Goal: Task Accomplishment & Management: Manage account settings

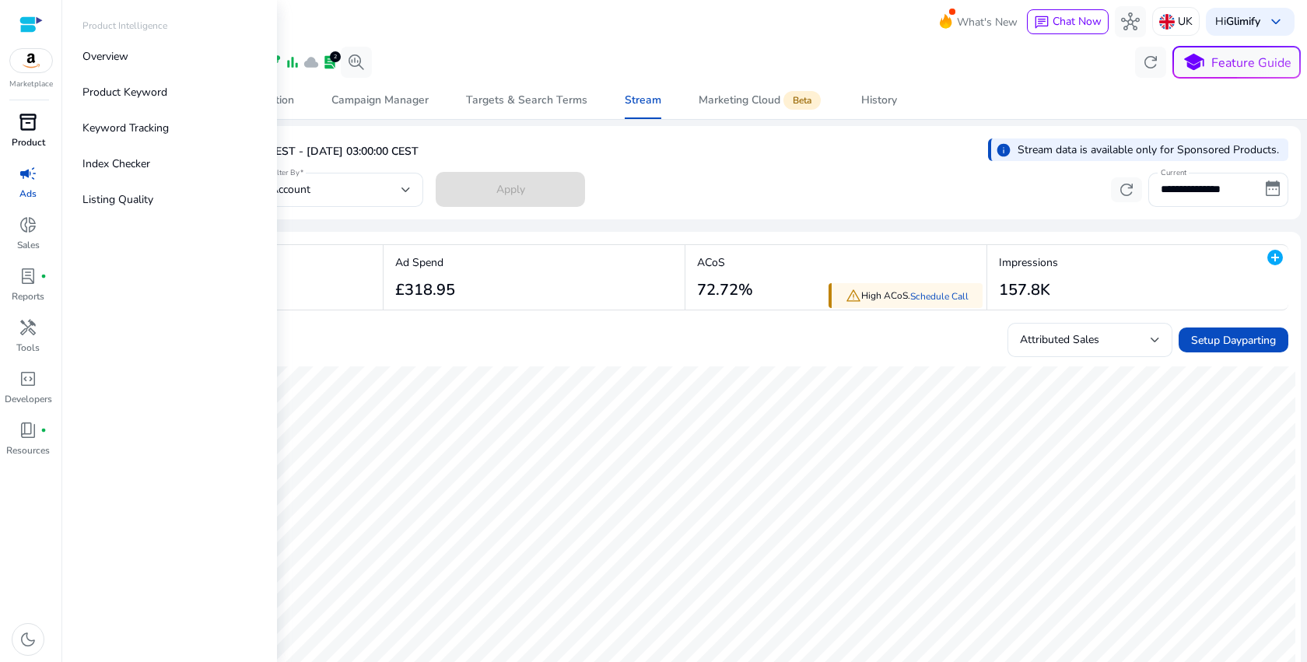
click at [22, 125] on span "inventory_2" at bounding box center [28, 122] width 19 height 19
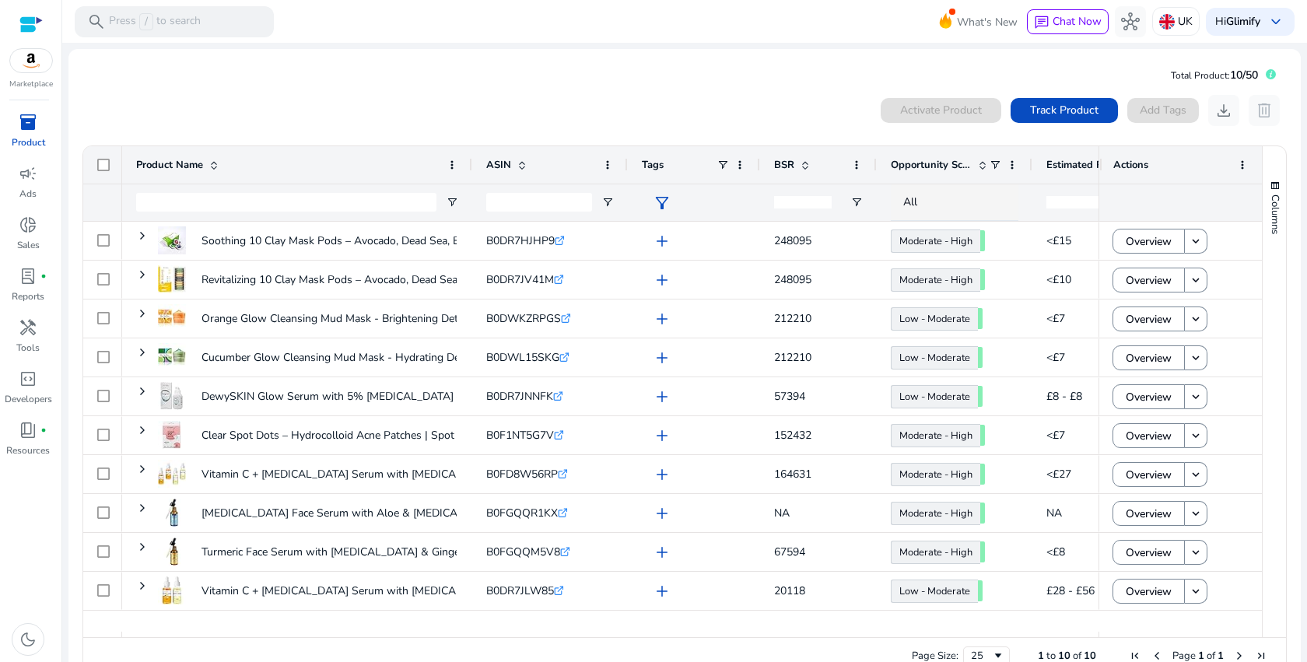
click at [577, 55] on mat-card "Total Product: 10/50 0 products selected Activate Product Track Product Add Tag…" at bounding box center [684, 372] width 1233 height 647
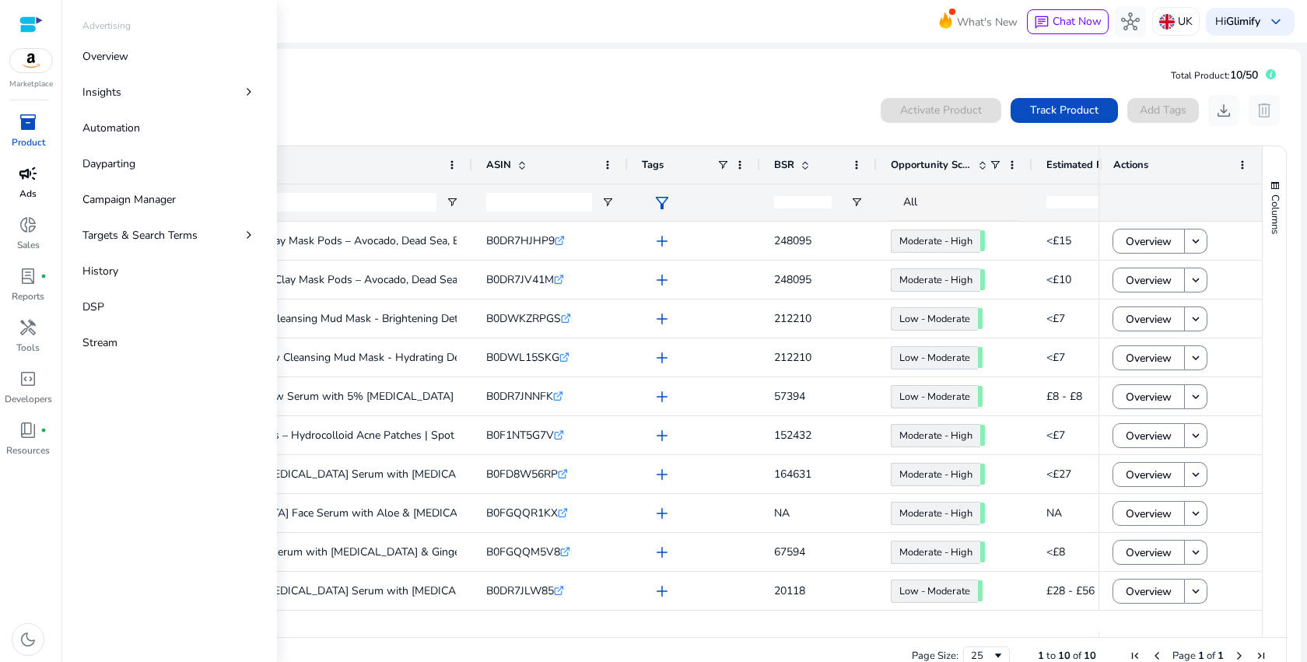
click at [22, 173] on span "campaign" at bounding box center [28, 173] width 19 height 19
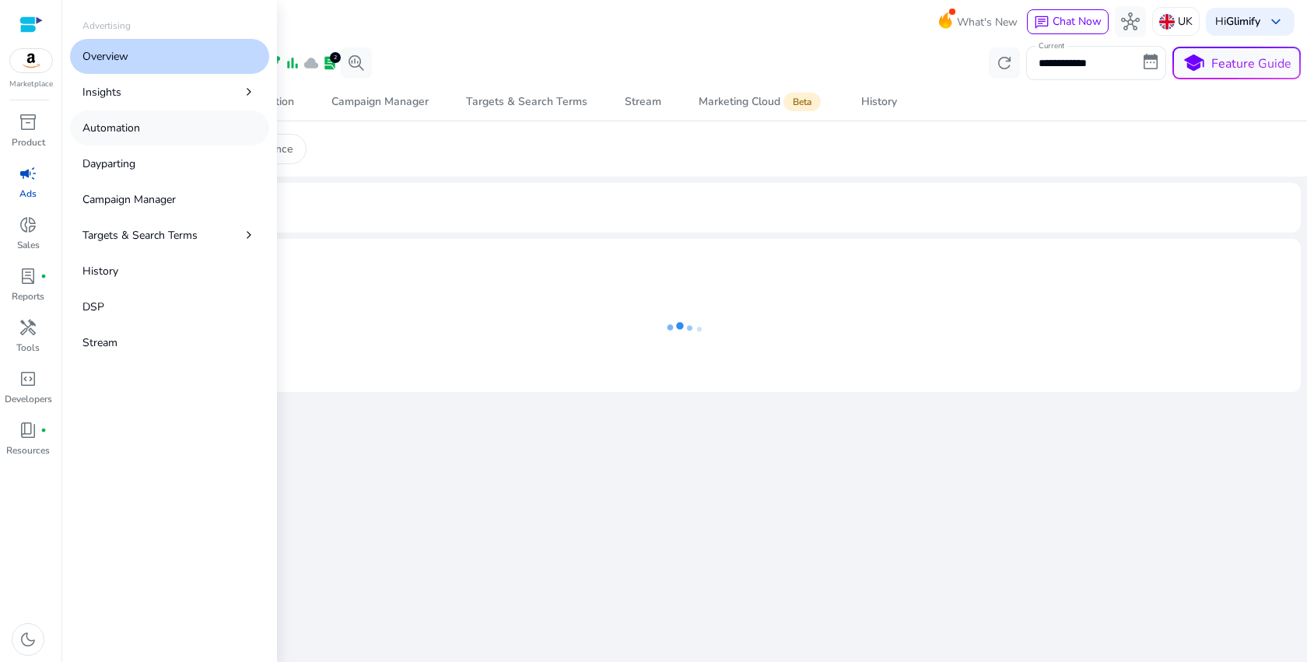
click at [128, 131] on p "Automation" at bounding box center [111, 128] width 58 height 16
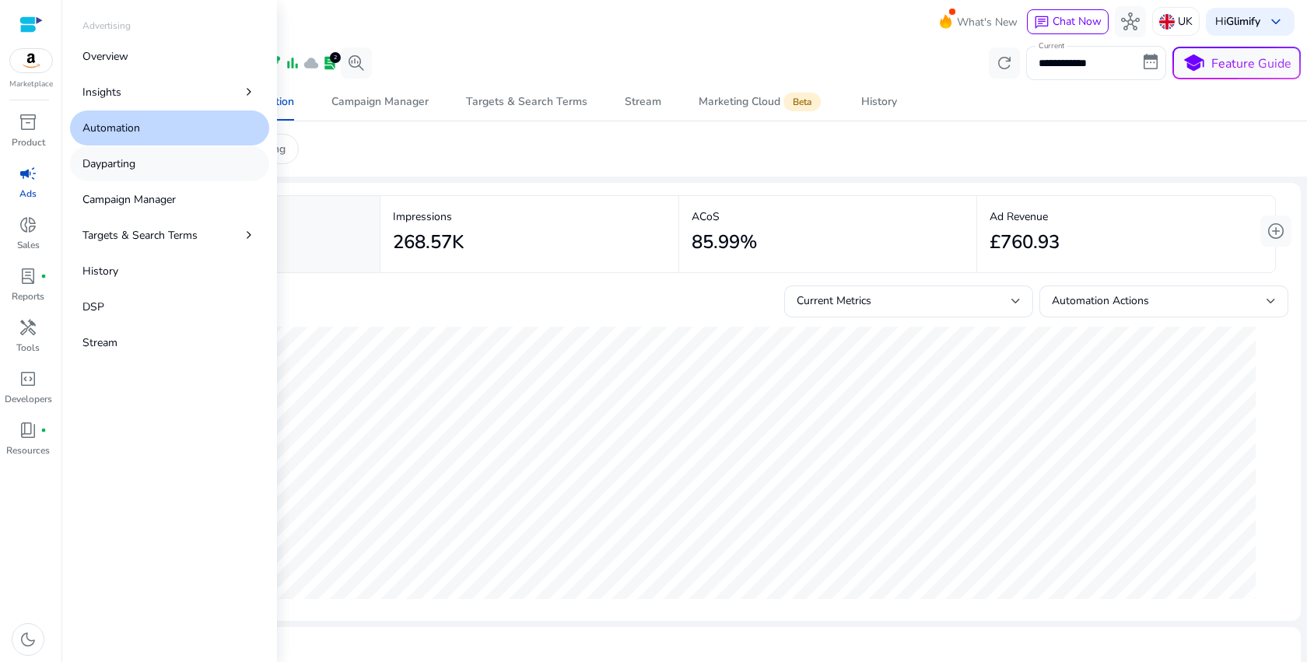
click at [128, 170] on p "Dayparting" at bounding box center [108, 164] width 53 height 16
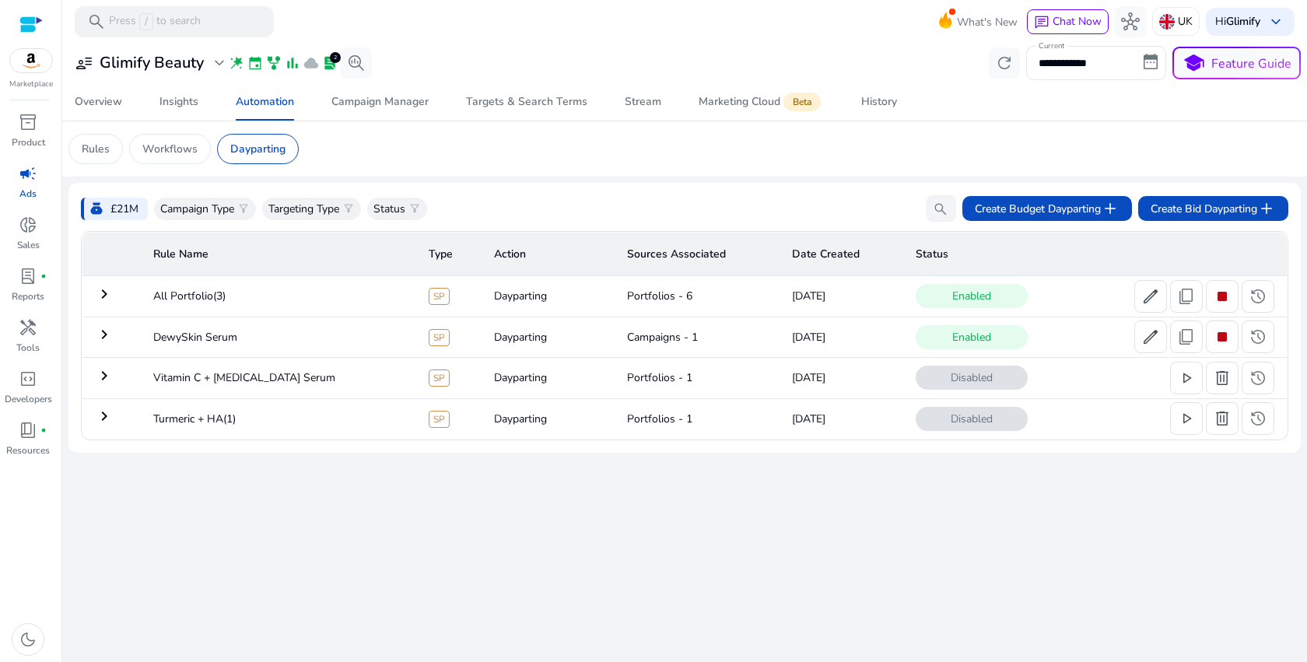
click at [118, 300] on td "keyboard_arrow_right" at bounding box center [111, 296] width 58 height 40
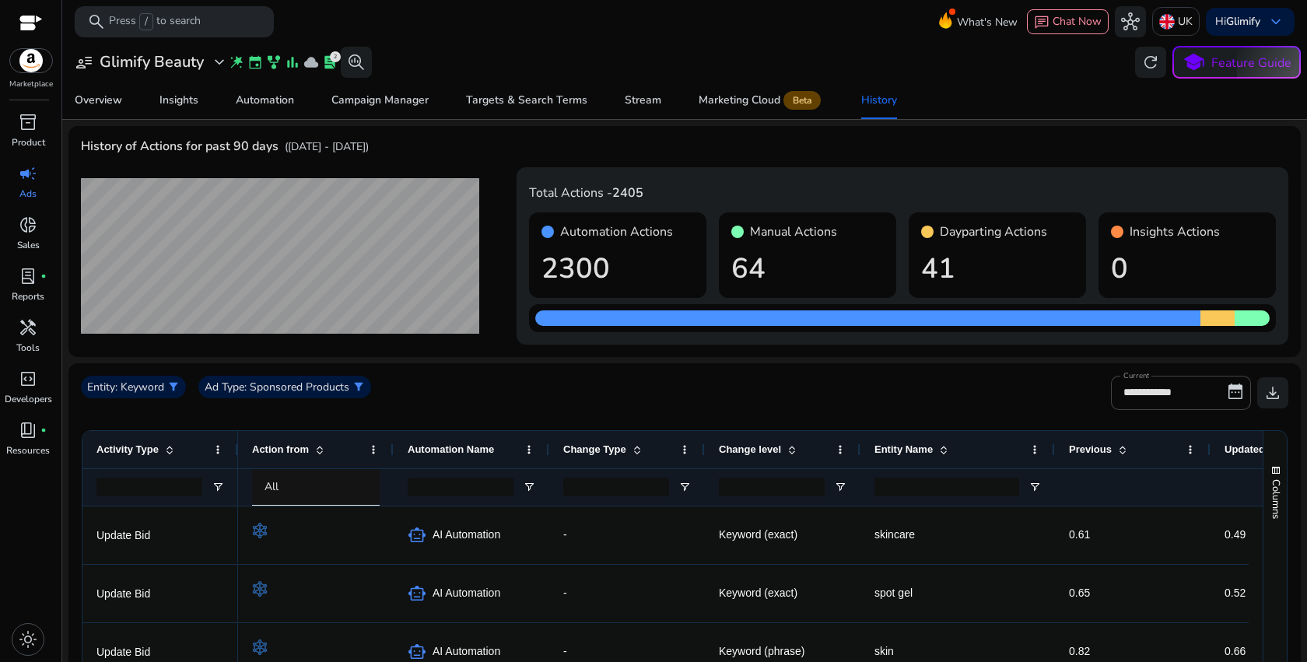
scroll to position [44, 0]
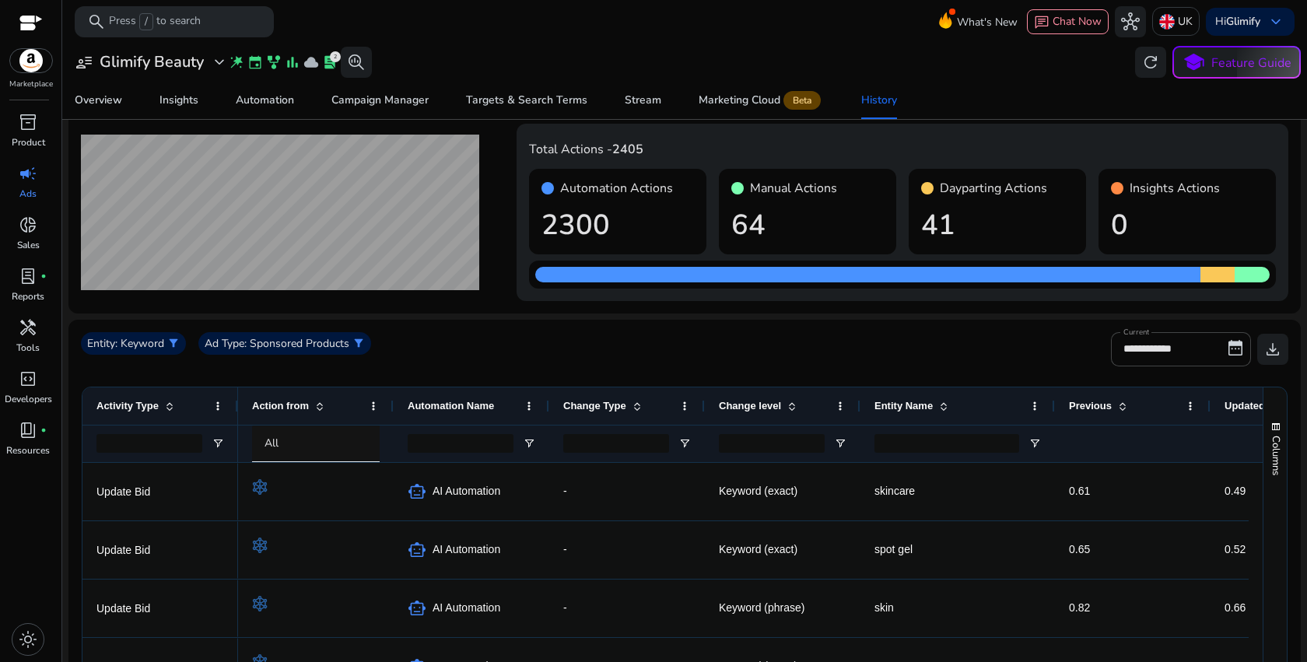
click at [633, 347] on div "**********" at bounding box center [685, 355] width 1208 height 47
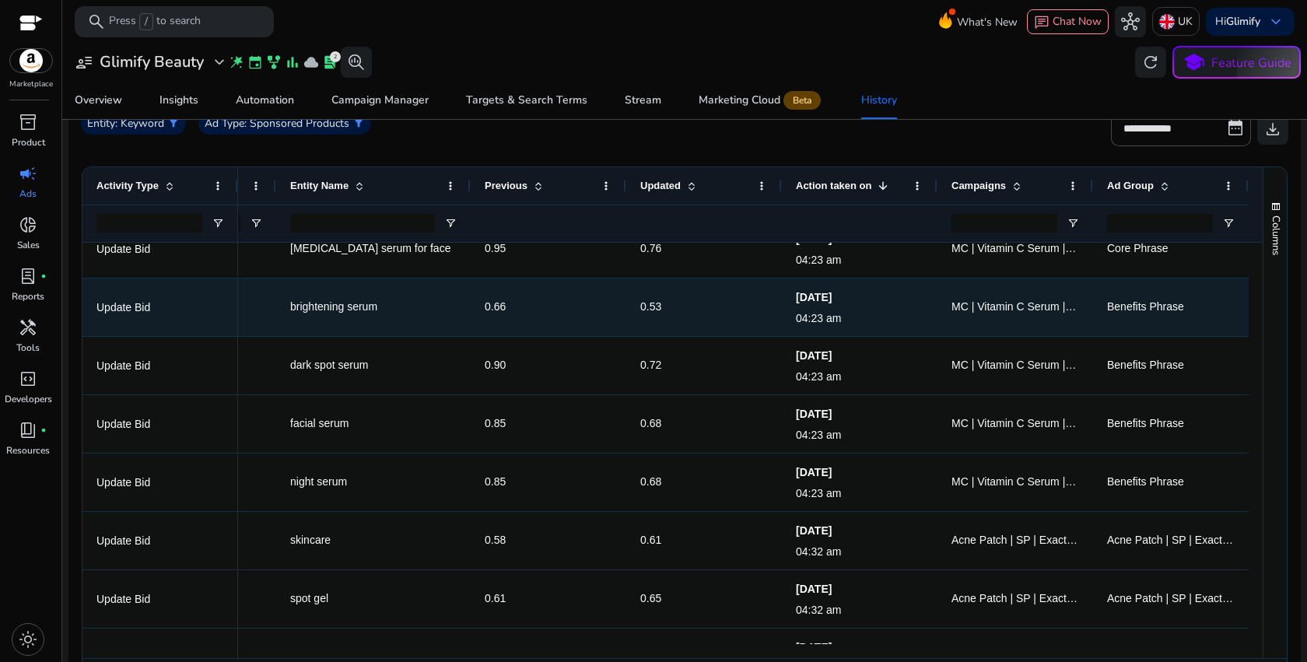
scroll to position [952, 0]
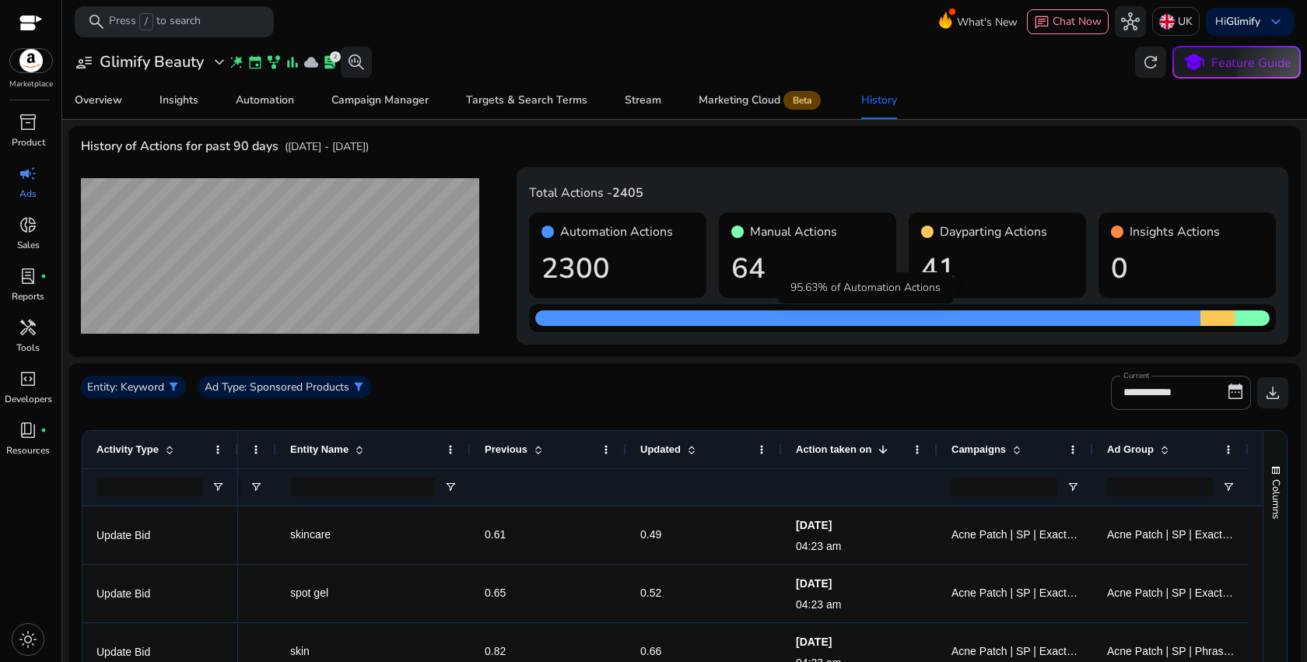
click at [847, 318] on div at bounding box center [867, 319] width 665 height 16
click at [550, 105] on div "Targets & Search Terms" at bounding box center [526, 100] width 121 height 11
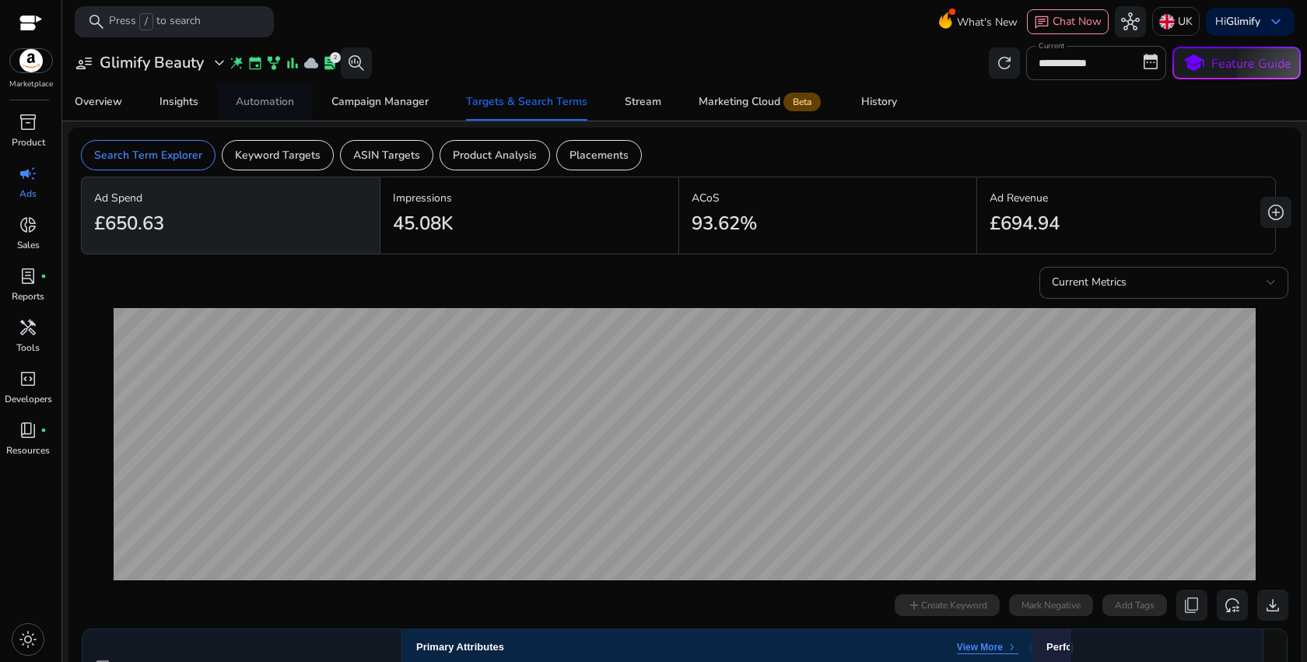
click at [280, 107] on div "Automation" at bounding box center [265, 101] width 58 height 11
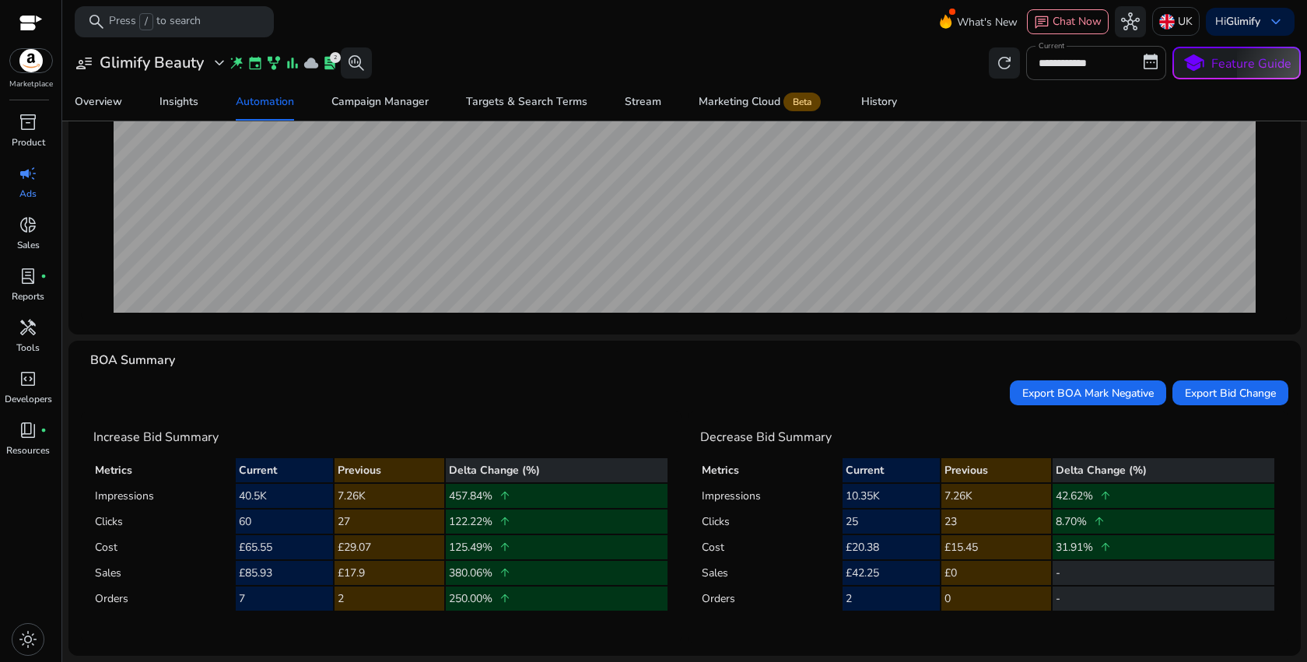
click at [788, 436] on h4 "Decrease Bid Summary" at bounding box center [988, 437] width 576 height 15
click at [956, 493] on td "7.26K" at bounding box center [997, 496] width 110 height 24
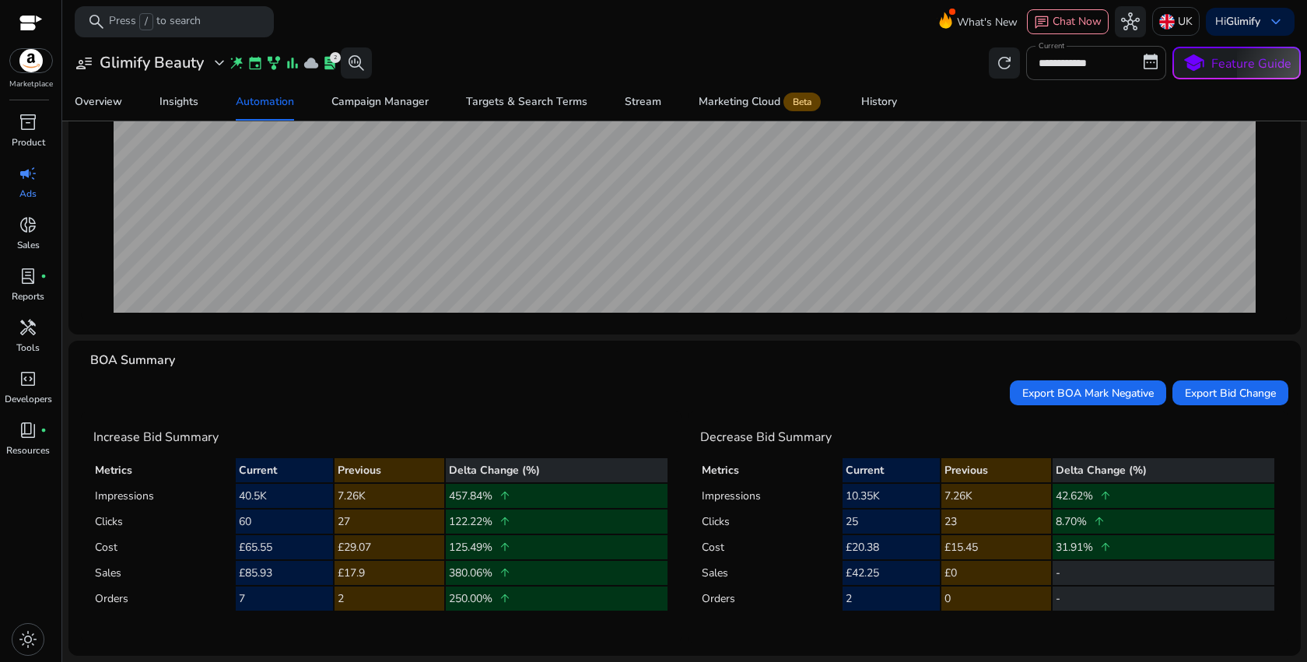
click at [956, 493] on td "7.26K" at bounding box center [997, 496] width 110 height 24
click at [899, 521] on td "25" at bounding box center [891, 522] width 97 height 24
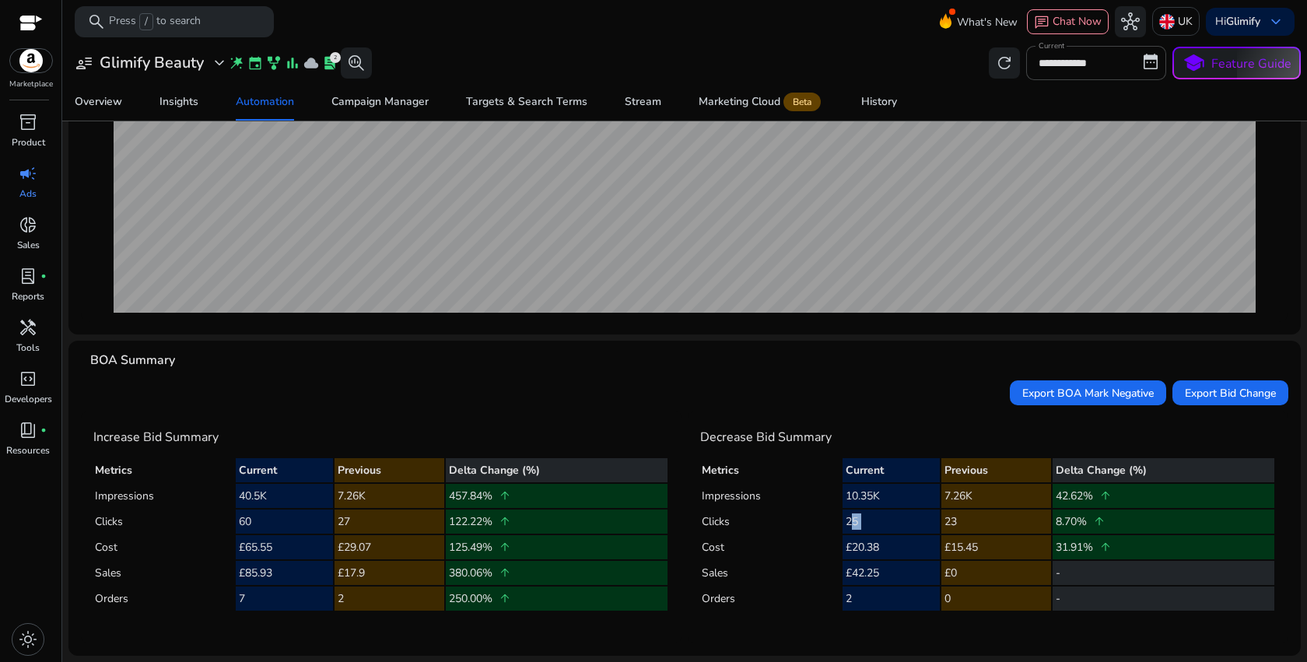
click at [899, 521] on td "25" at bounding box center [891, 522] width 97 height 24
click at [897, 549] on td "£20.38" at bounding box center [891, 547] width 97 height 24
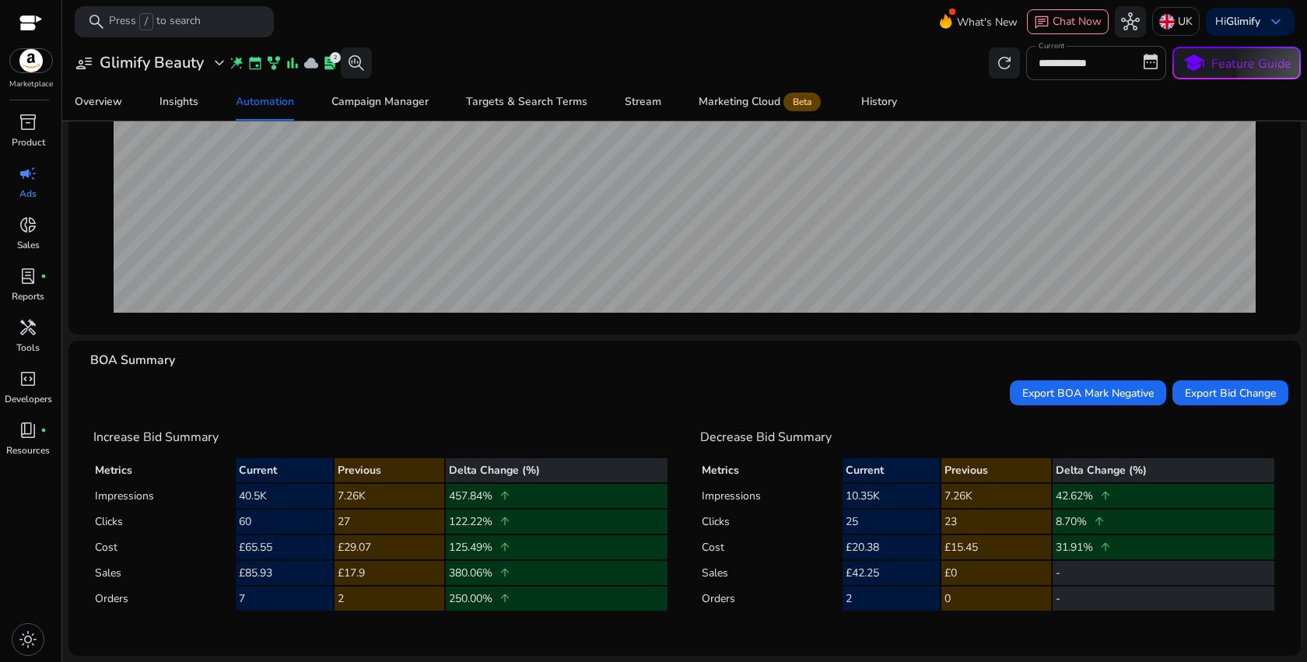
click at [897, 549] on td "£20.38" at bounding box center [891, 547] width 97 height 24
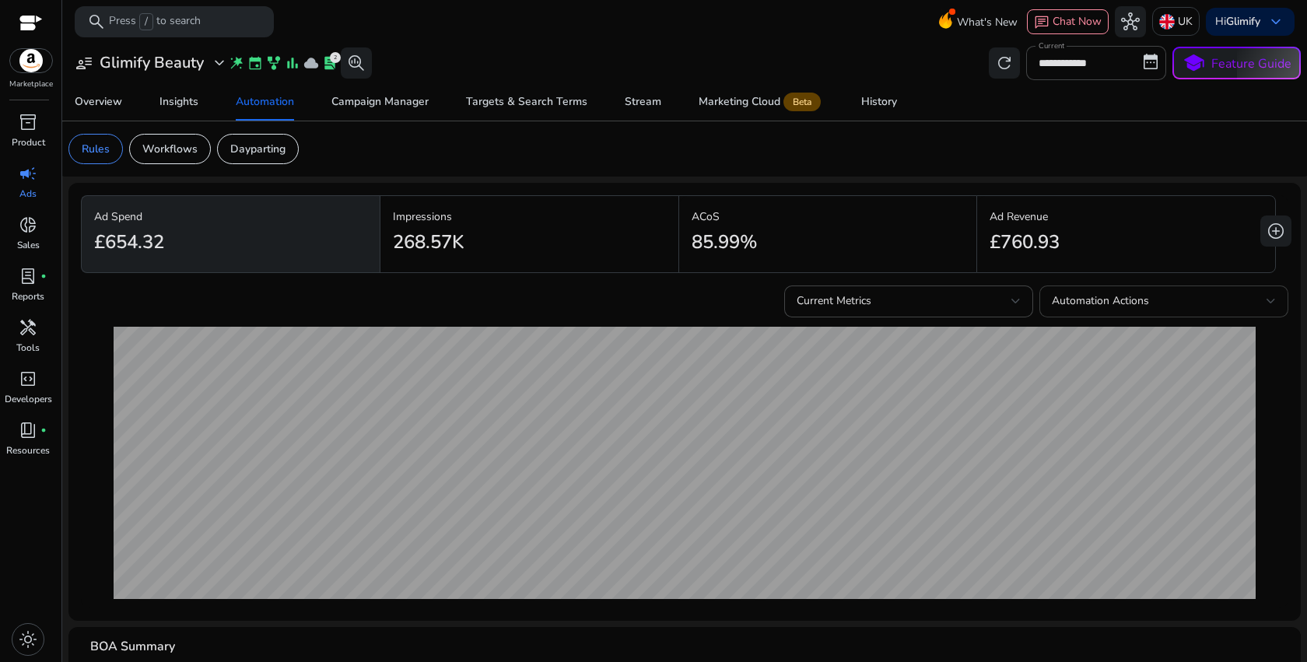
click at [1068, 307] on span "Automation Actions" at bounding box center [1100, 300] width 97 height 15
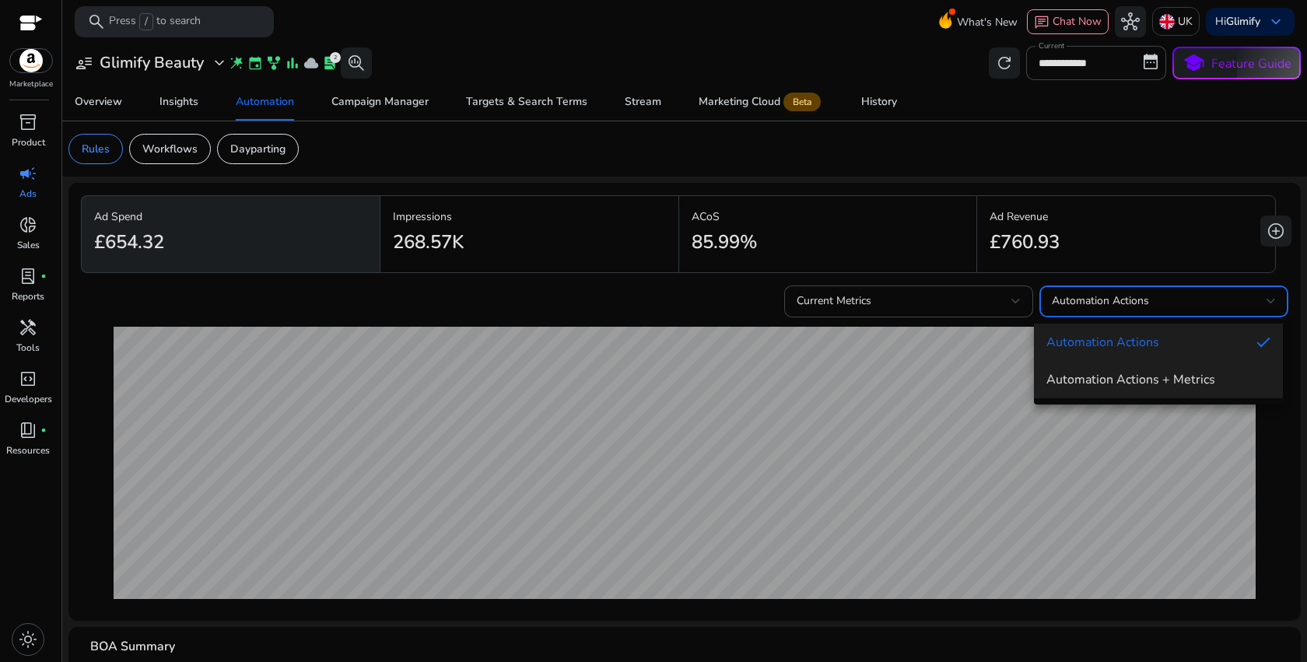
click at [1069, 383] on span "Automation Actions + Metrics" at bounding box center [1159, 379] width 224 height 17
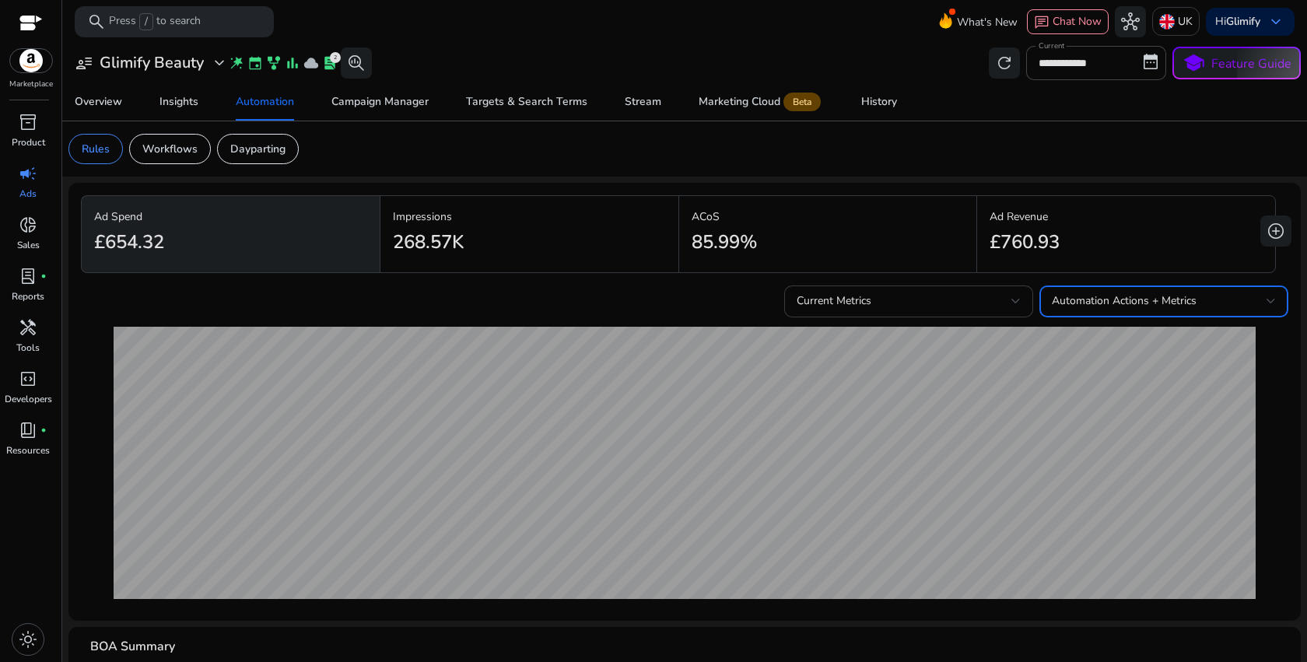
click at [960, 314] on div "Current Metrics" at bounding box center [909, 309] width 224 height 34
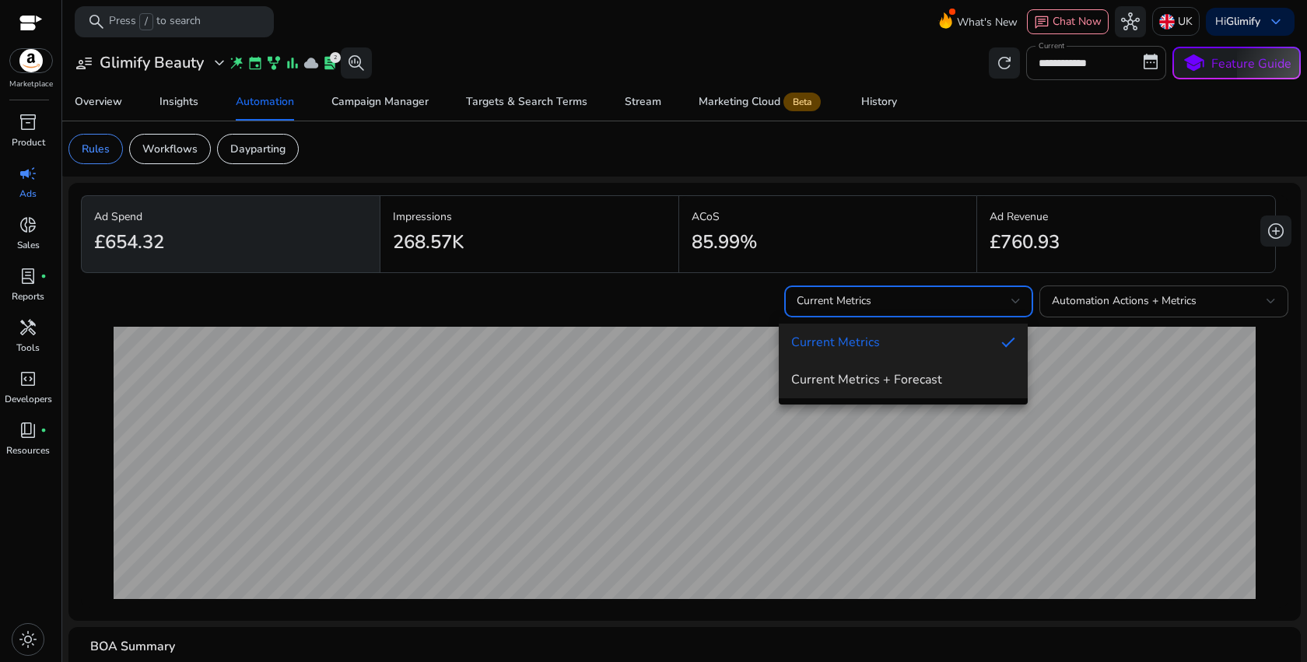
click at [948, 373] on span "Current Metrics + Forecast" at bounding box center [903, 379] width 224 height 17
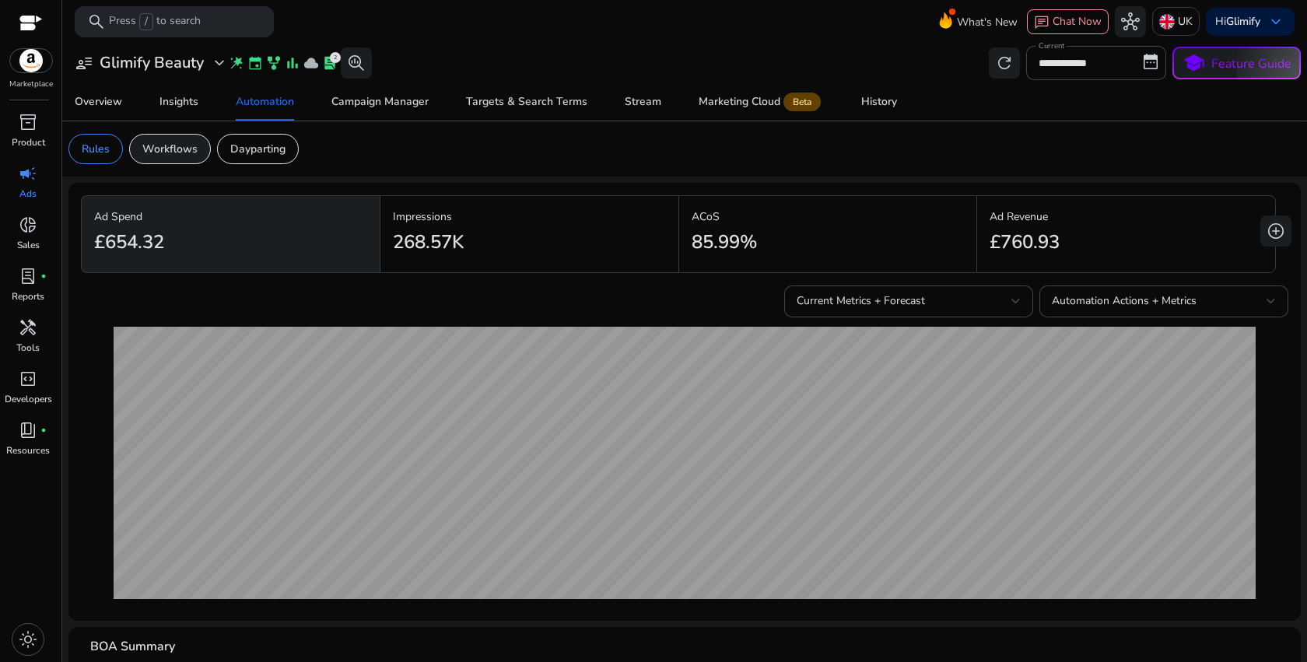
click at [175, 154] on p "Workflows" at bounding box center [169, 149] width 55 height 16
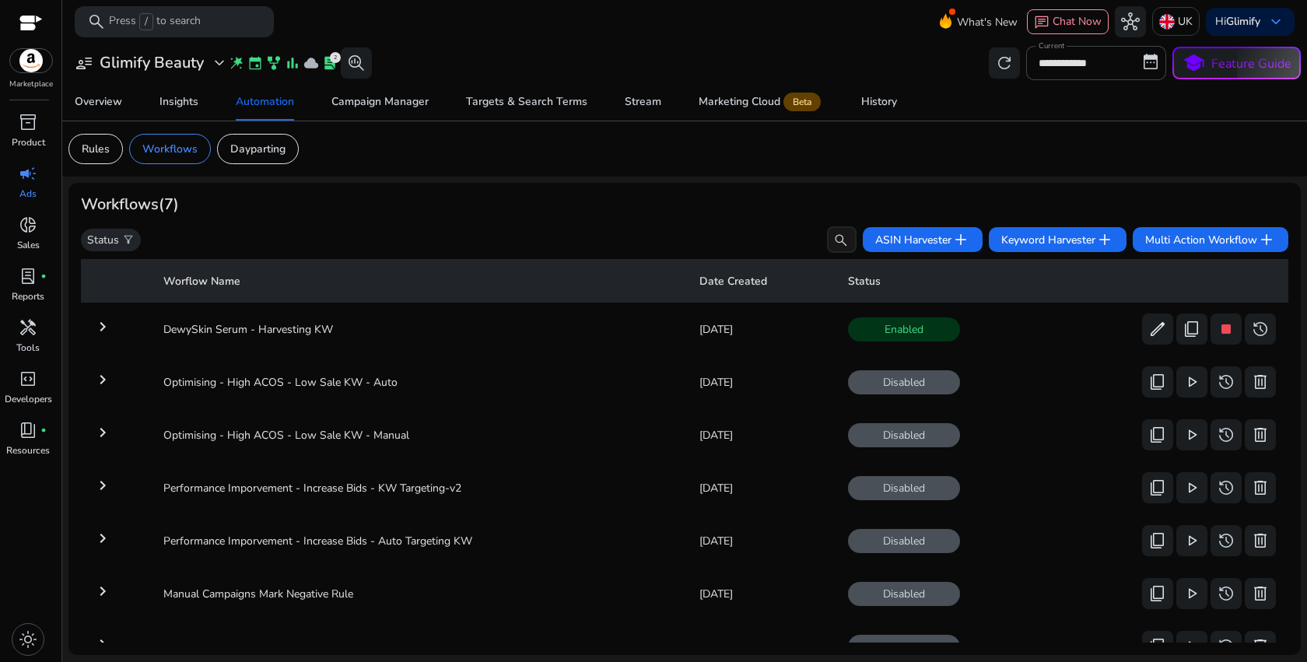
click at [110, 325] on mat-icon "keyboard_arrow_right" at bounding box center [102, 327] width 19 height 19
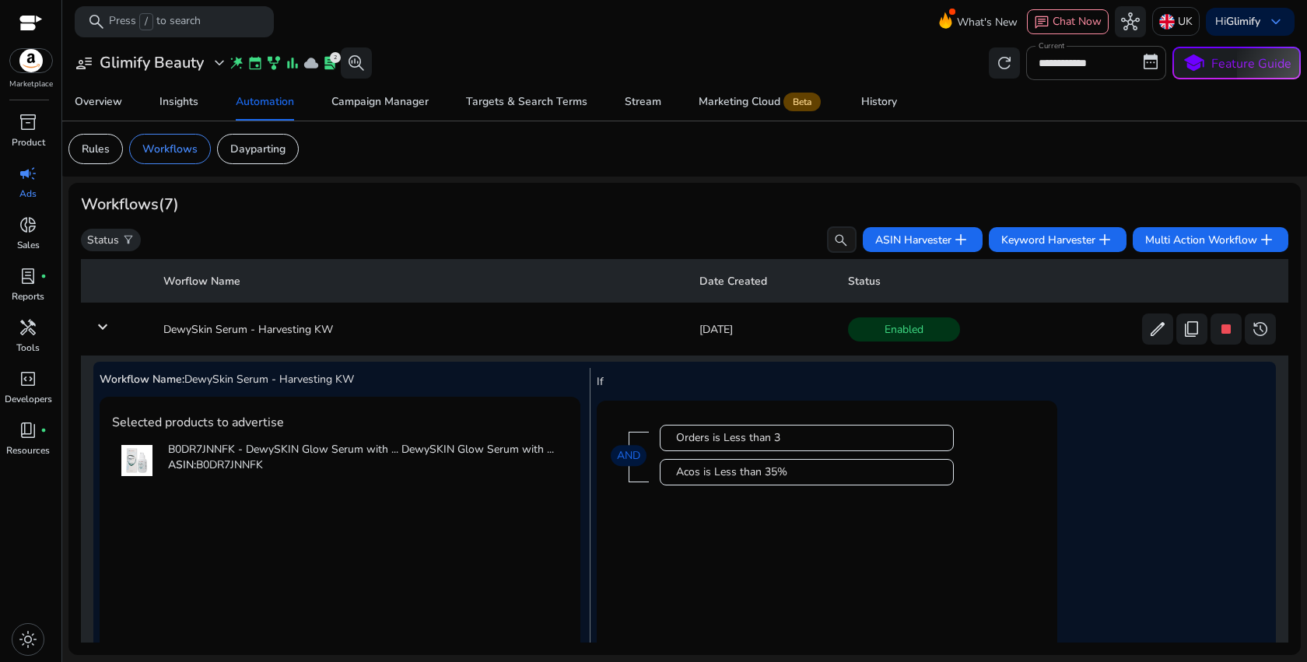
click at [95, 318] on td "keyboard_arrow_down" at bounding box center [116, 329] width 70 height 40
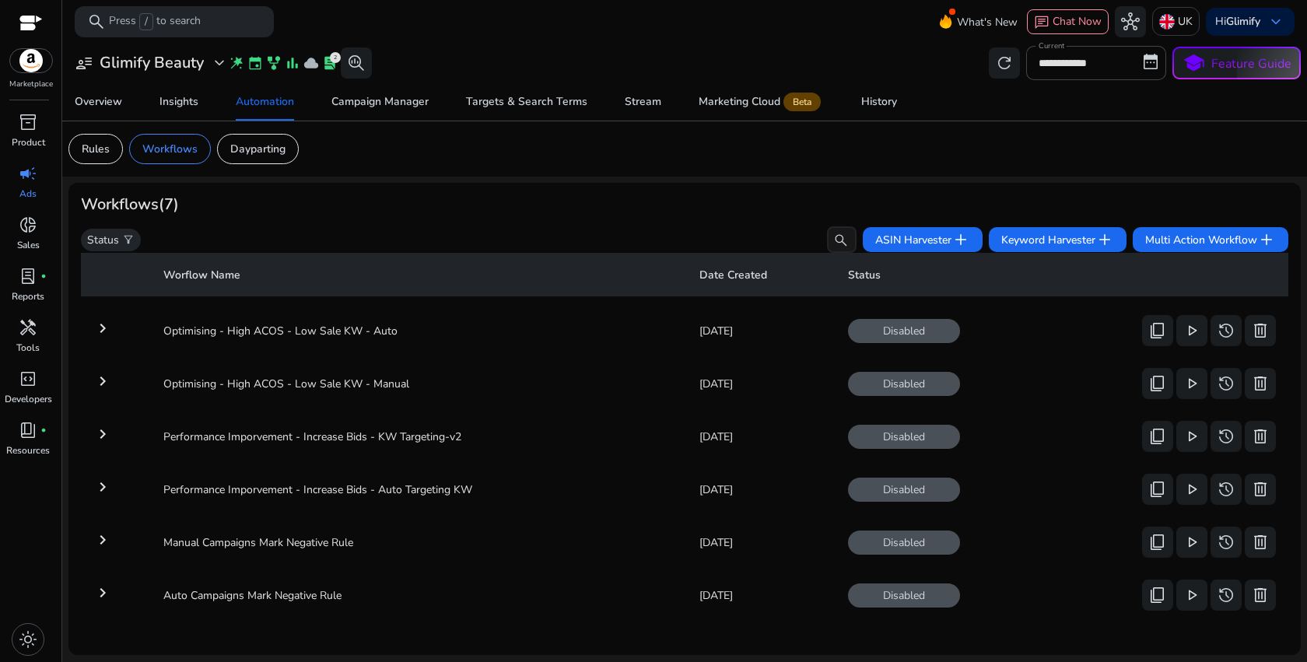
scroll to position [56, 0]
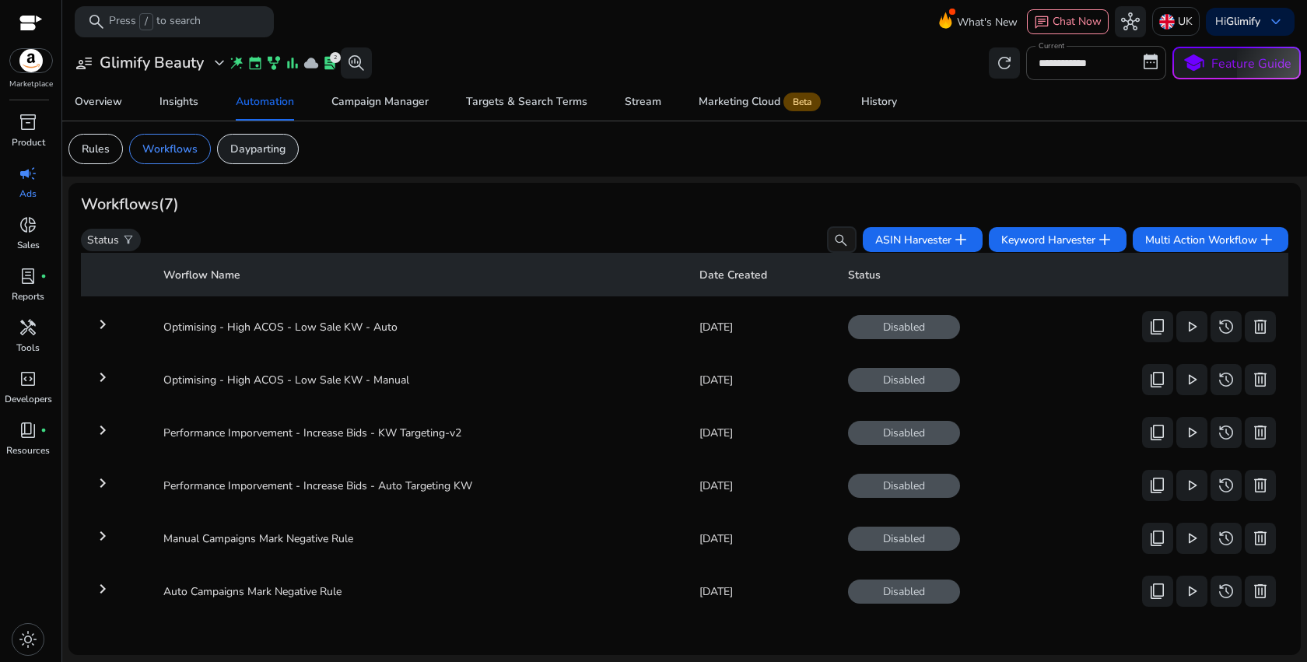
click at [265, 154] on p "Dayparting" at bounding box center [257, 149] width 55 height 16
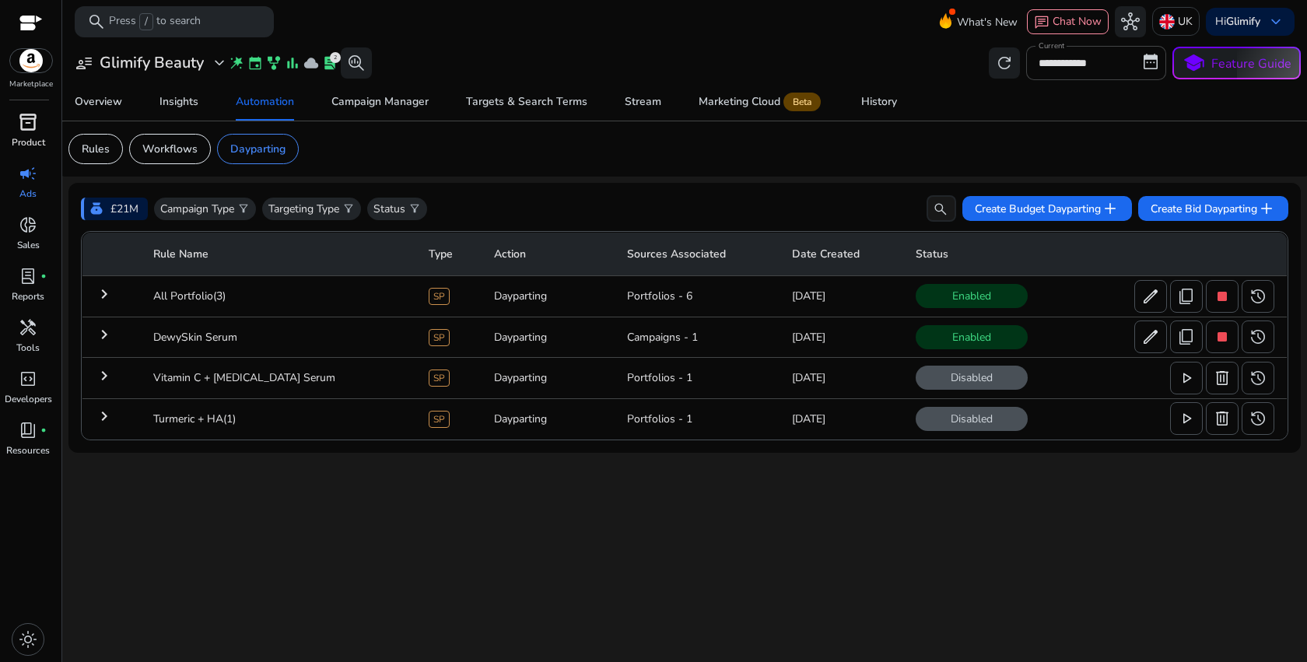
click at [28, 126] on span "inventory_2" at bounding box center [28, 122] width 19 height 19
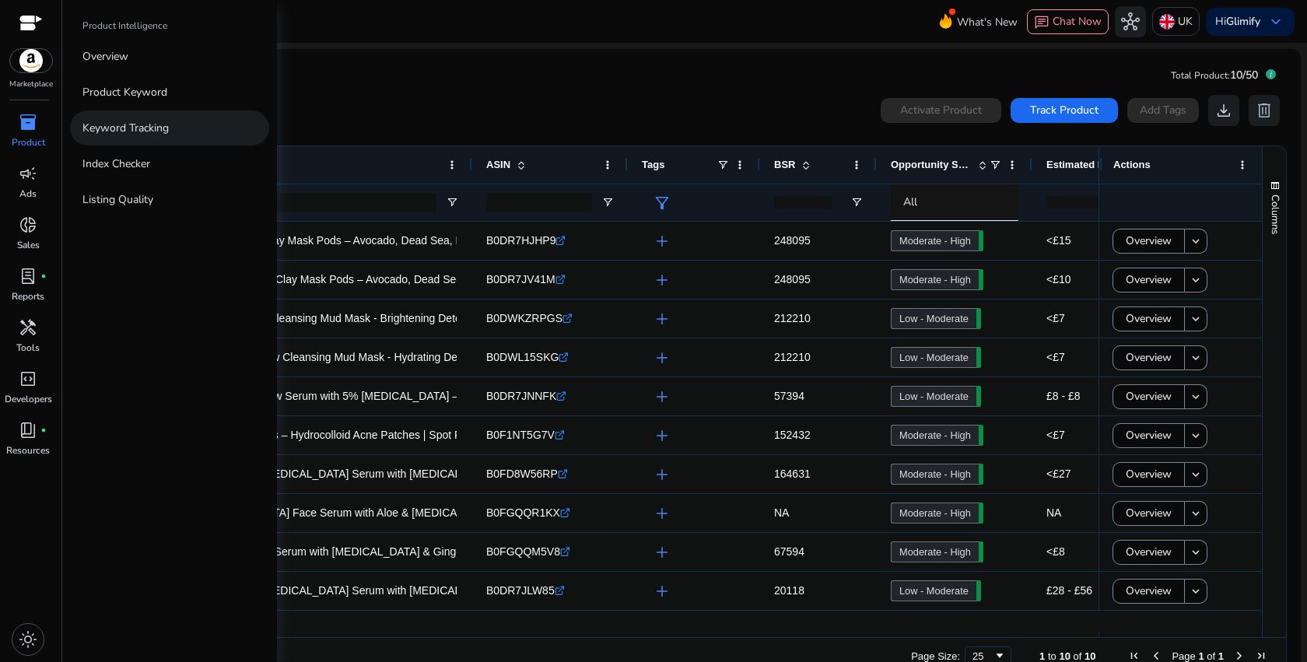
click at [123, 134] on p "Keyword Tracking" at bounding box center [125, 128] width 86 height 16
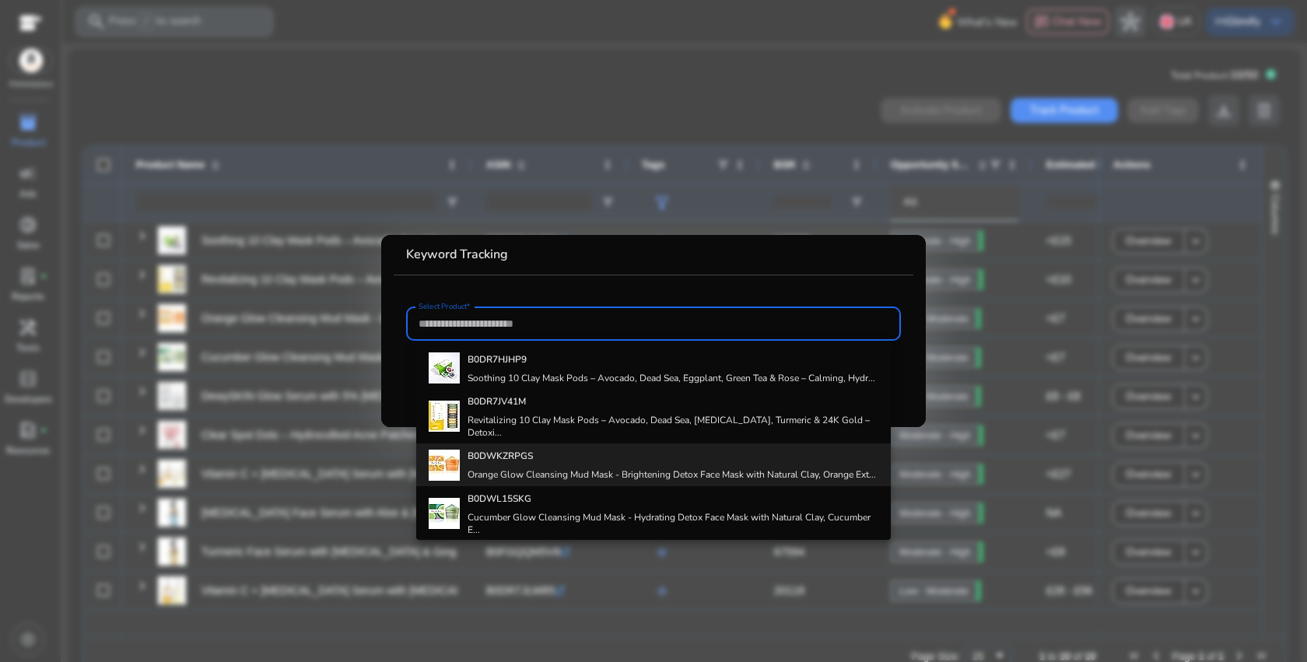
scroll to position [286, 0]
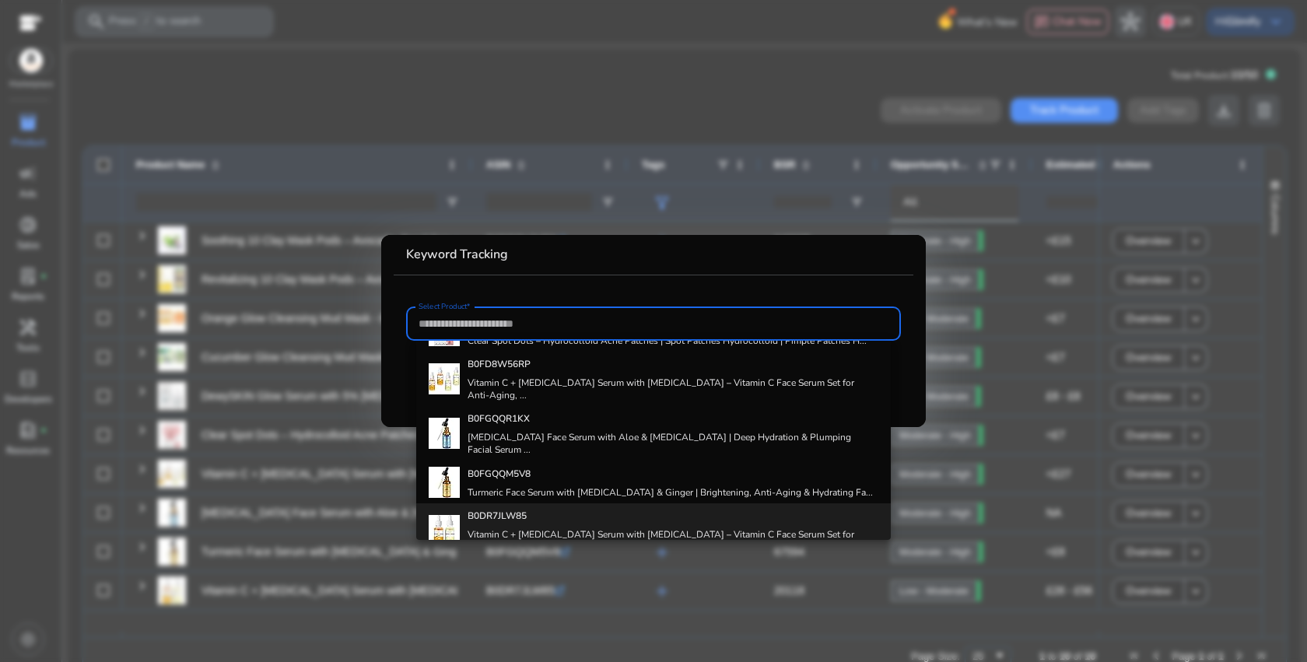
click at [574, 528] on h4 "Vitamin C + [MEDICAL_DATA] Serum with [MEDICAL_DATA] – Vitamin C Face Serum Set…" at bounding box center [673, 540] width 410 height 25
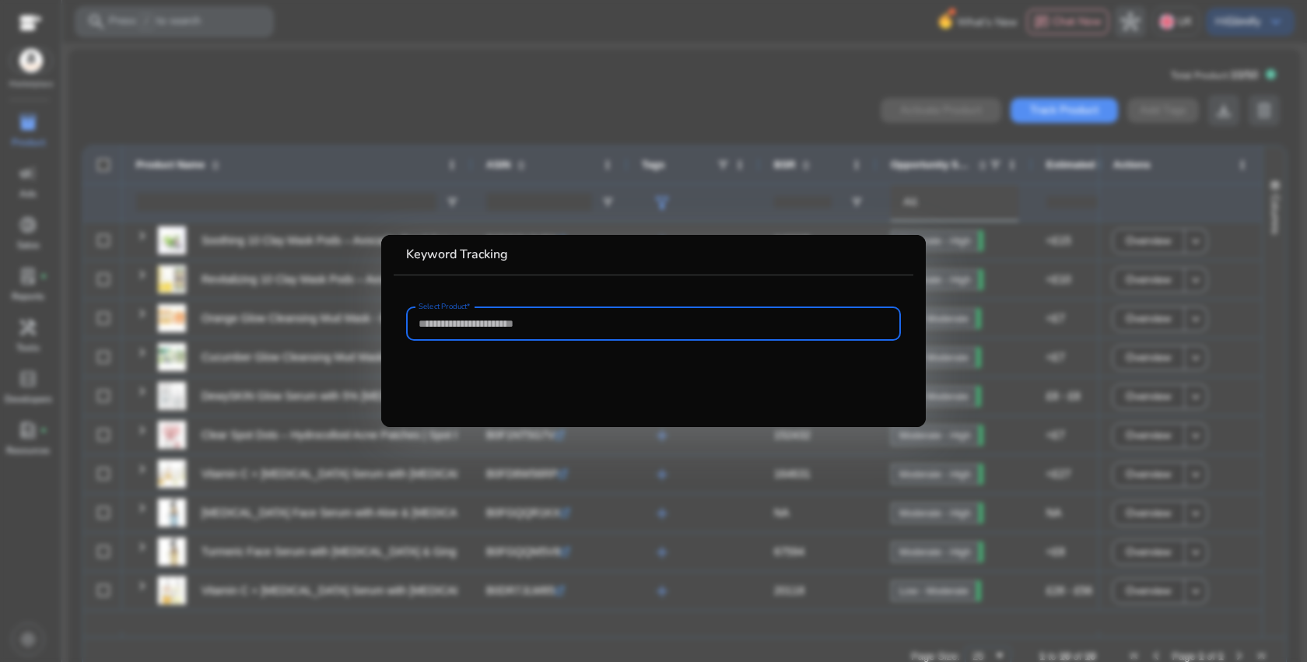
type input "**********"
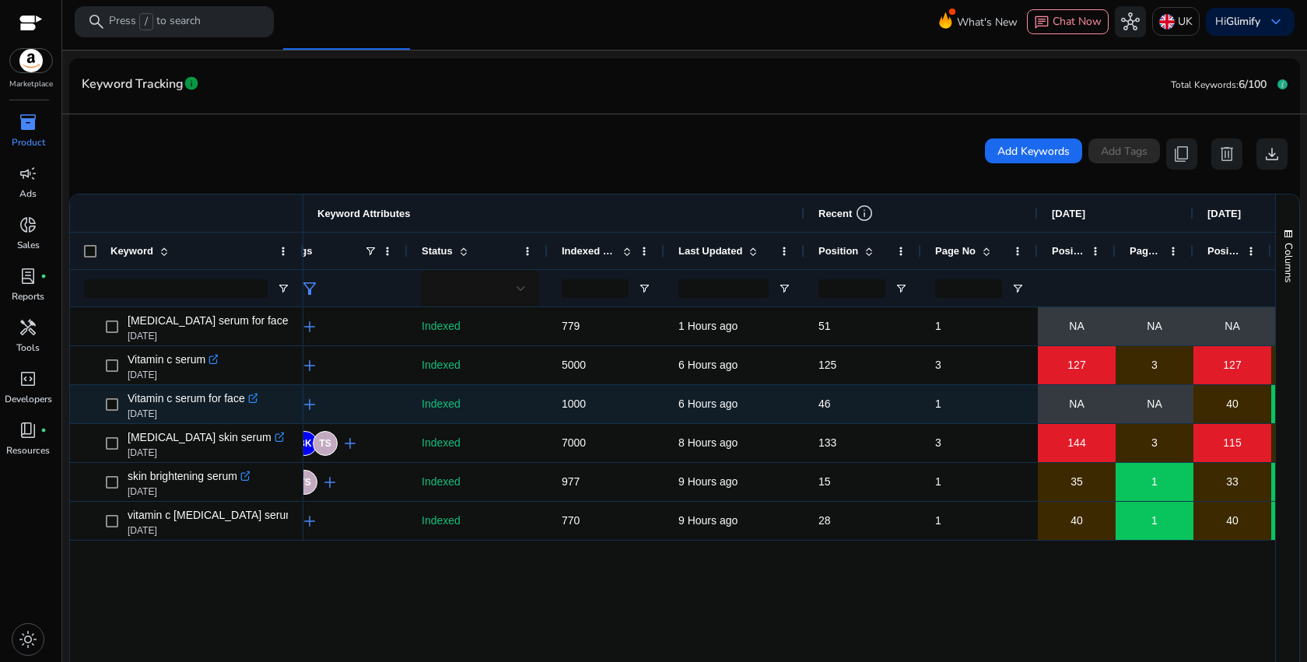
scroll to position [0, 152]
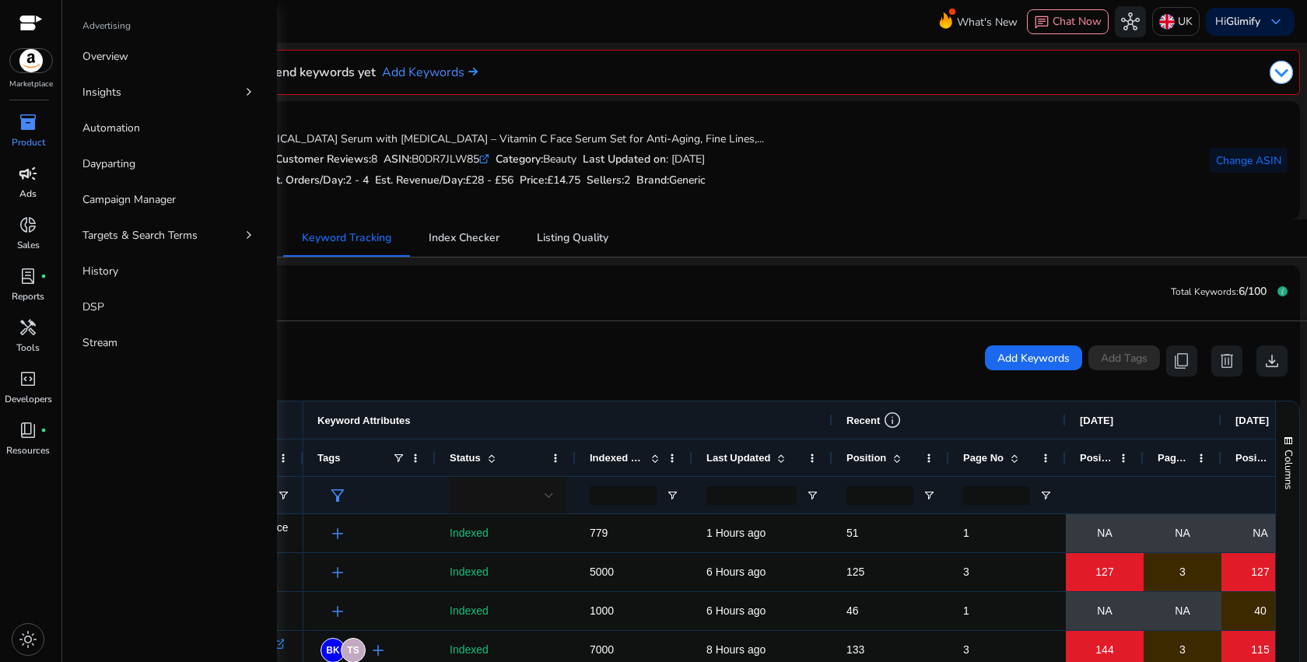
click at [23, 179] on span "campaign" at bounding box center [28, 173] width 19 height 19
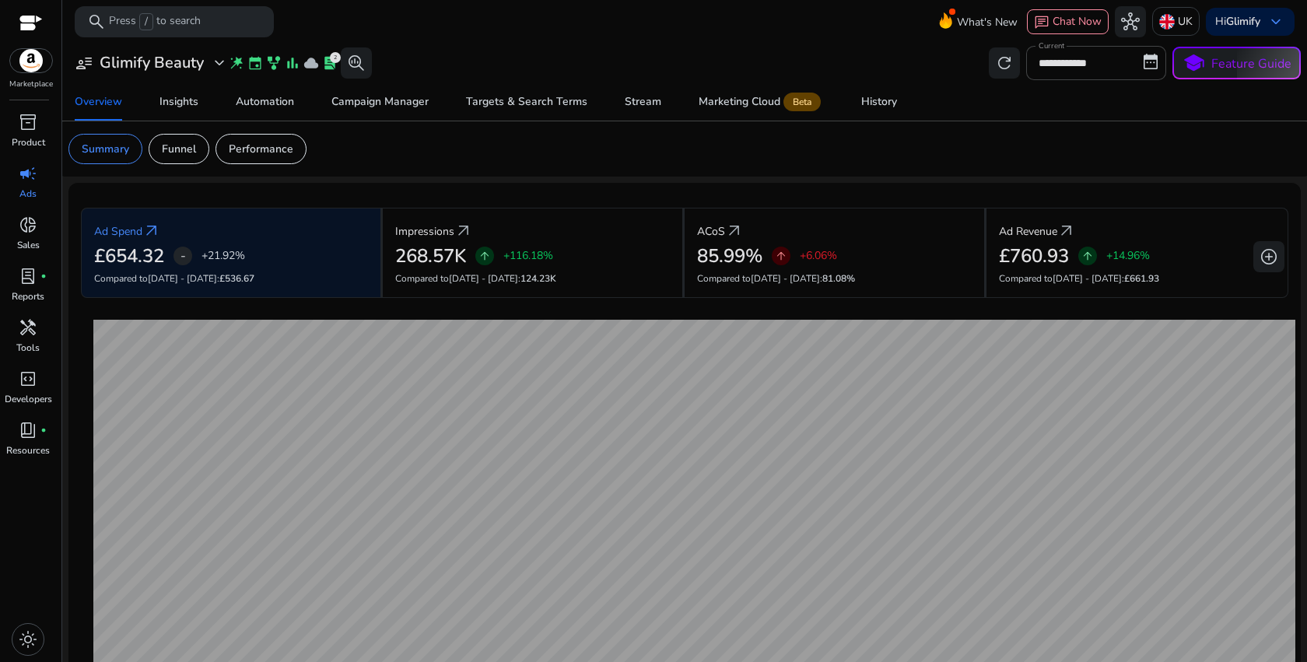
click at [528, 173] on mat-card "Summary Funnel Performance" at bounding box center [685, 148] width 1258 height 55
click at [247, 145] on p "Performance" at bounding box center [261, 149] width 65 height 16
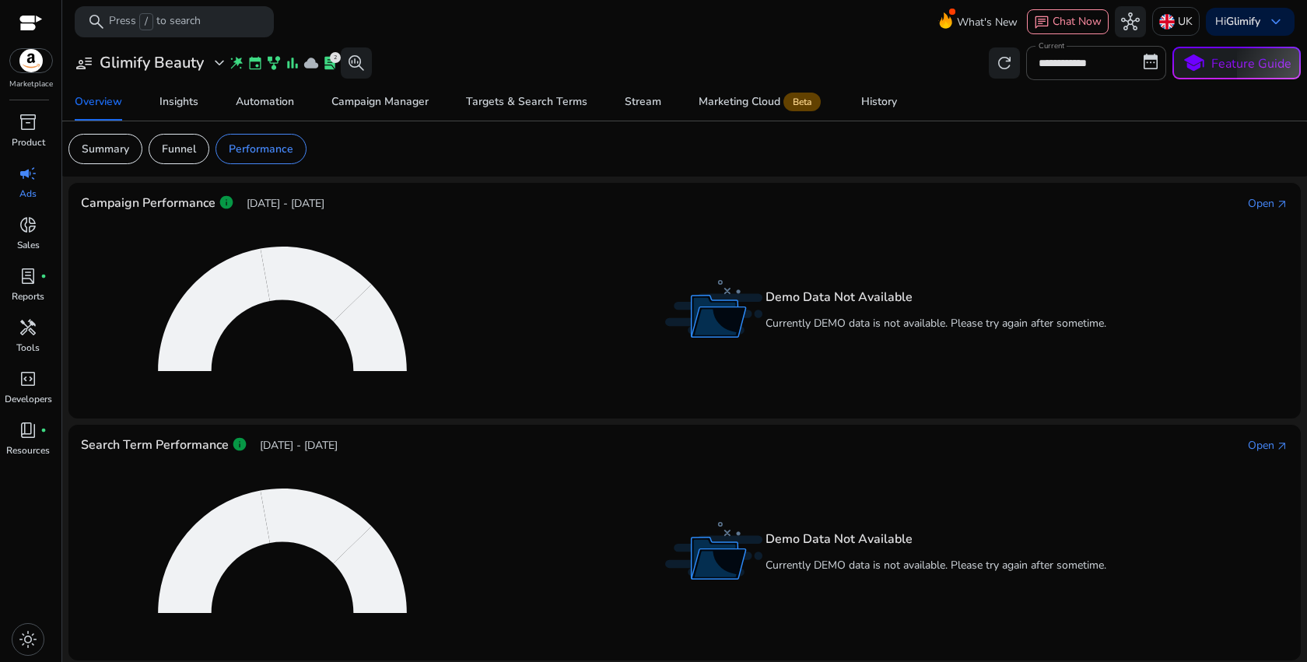
click at [718, 320] on img at bounding box center [713, 309] width 97 height 58
click at [1265, 204] on div "Open" at bounding box center [1261, 203] width 26 height 16
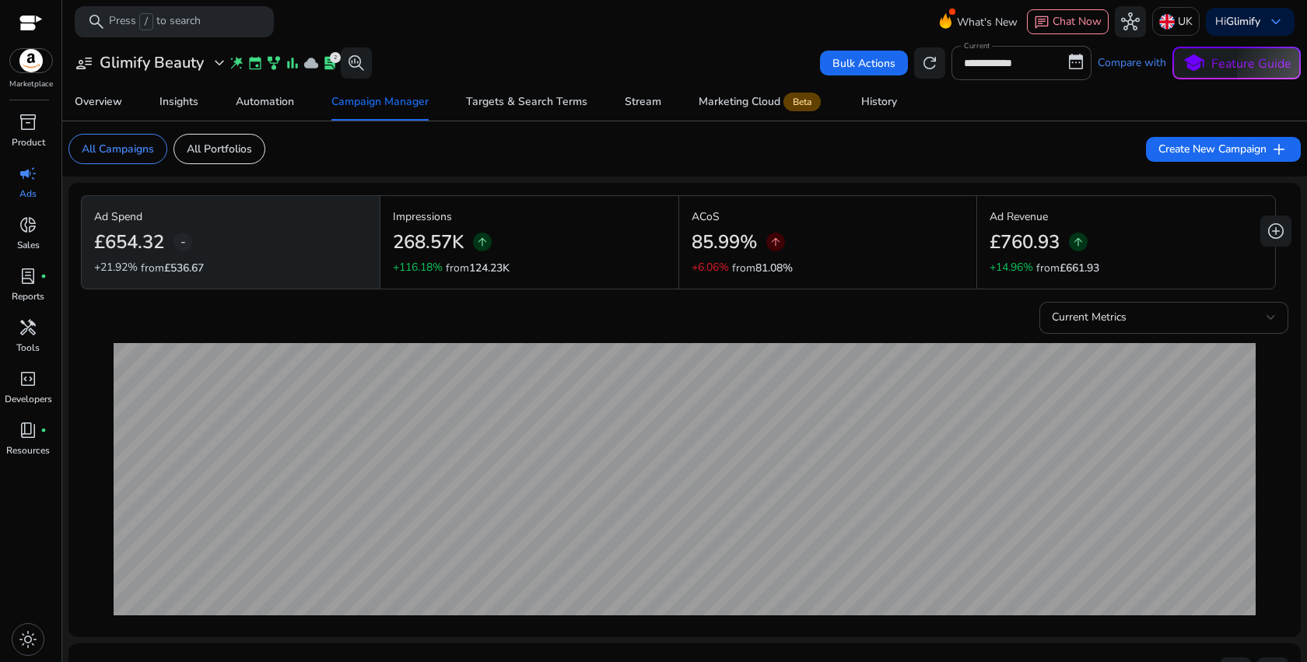
click at [1064, 316] on span "Current Metrics" at bounding box center [1089, 317] width 75 height 15
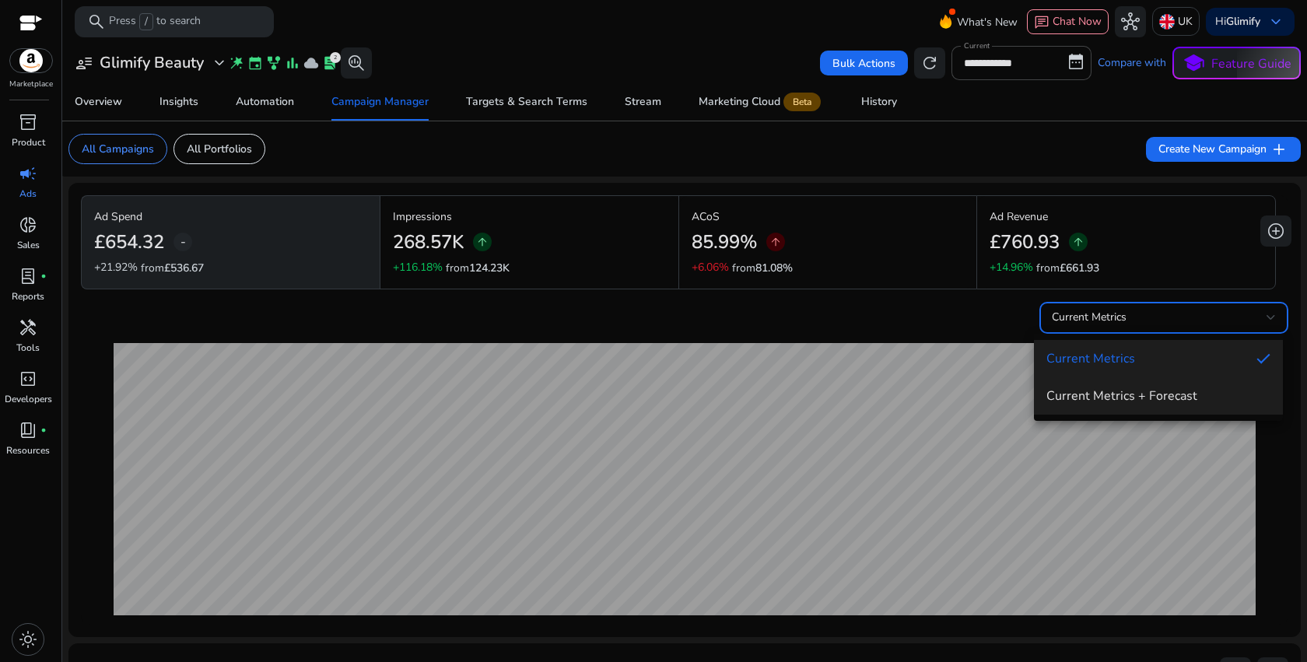
click at [1104, 395] on span "Current Metrics + Forecast" at bounding box center [1159, 396] width 224 height 17
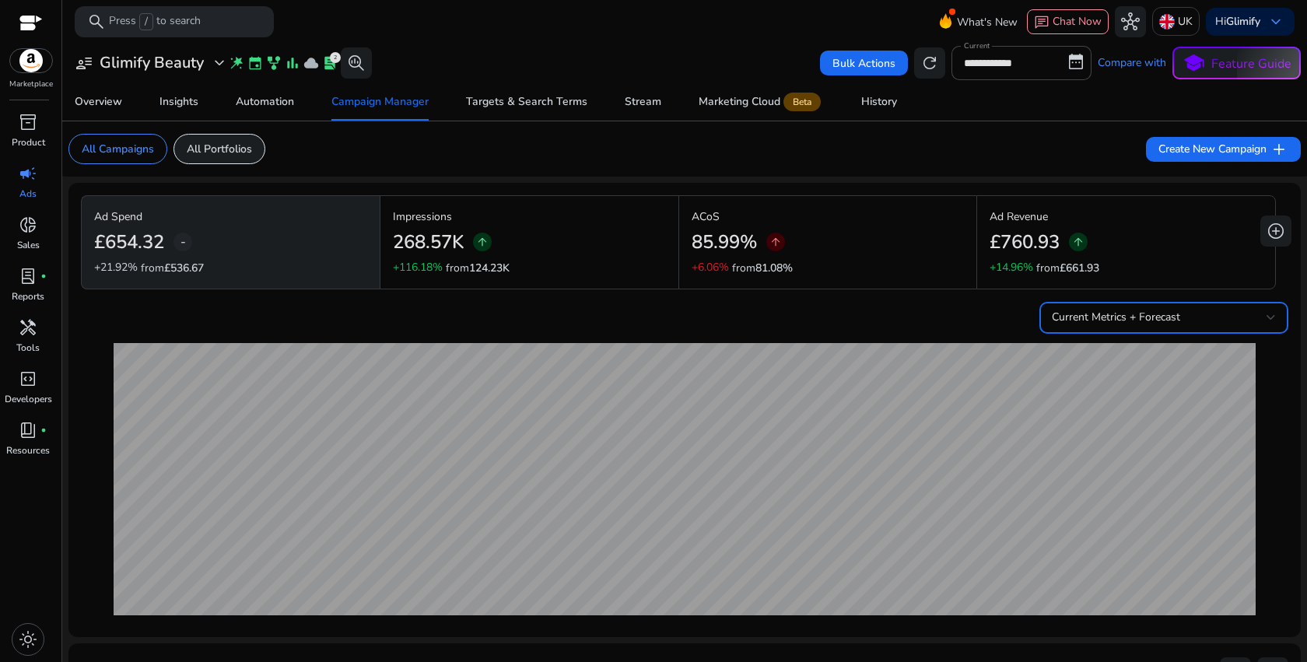
click at [233, 151] on p "All Portfolios" at bounding box center [219, 149] width 65 height 16
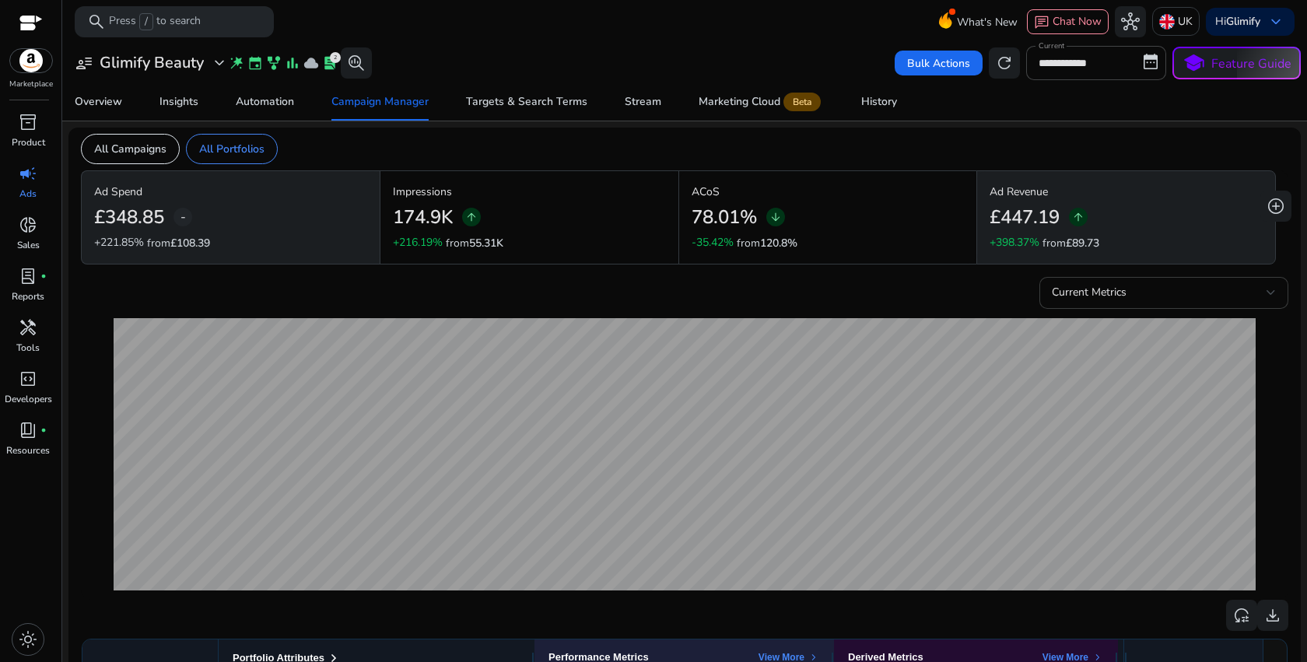
click at [1071, 294] on span "Current Metrics" at bounding box center [1089, 292] width 75 height 15
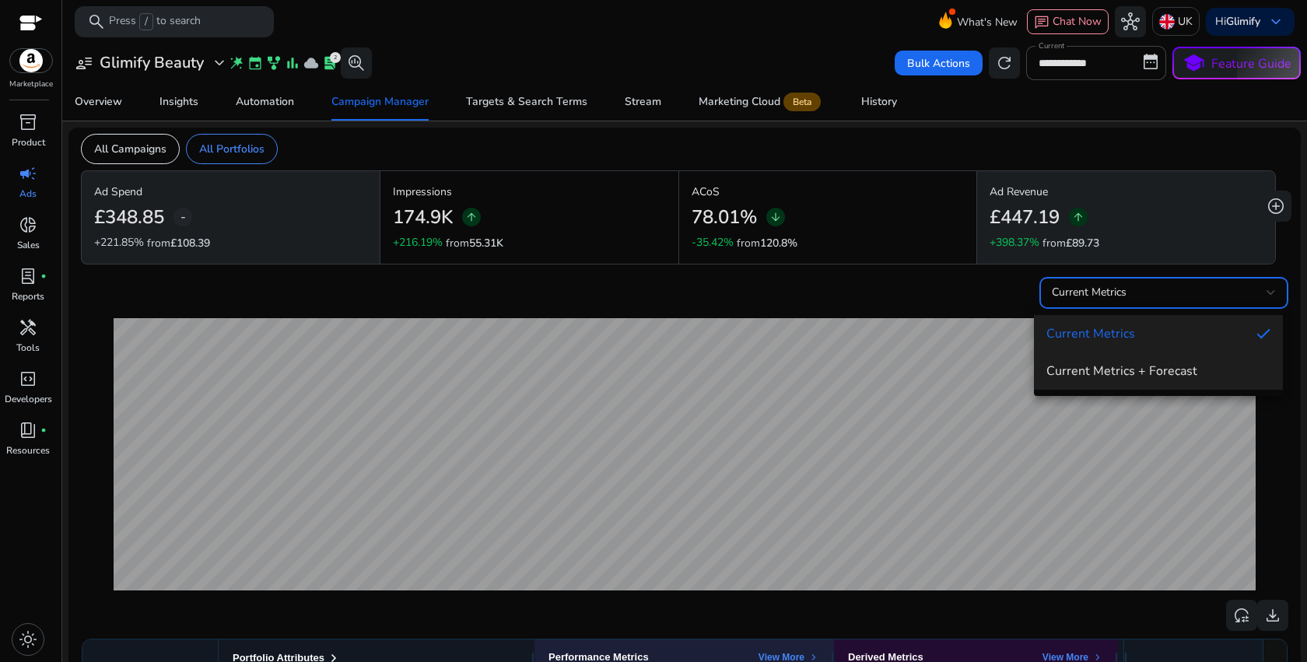
click at [1091, 367] on span "Current Metrics + Forecast" at bounding box center [1159, 371] width 224 height 17
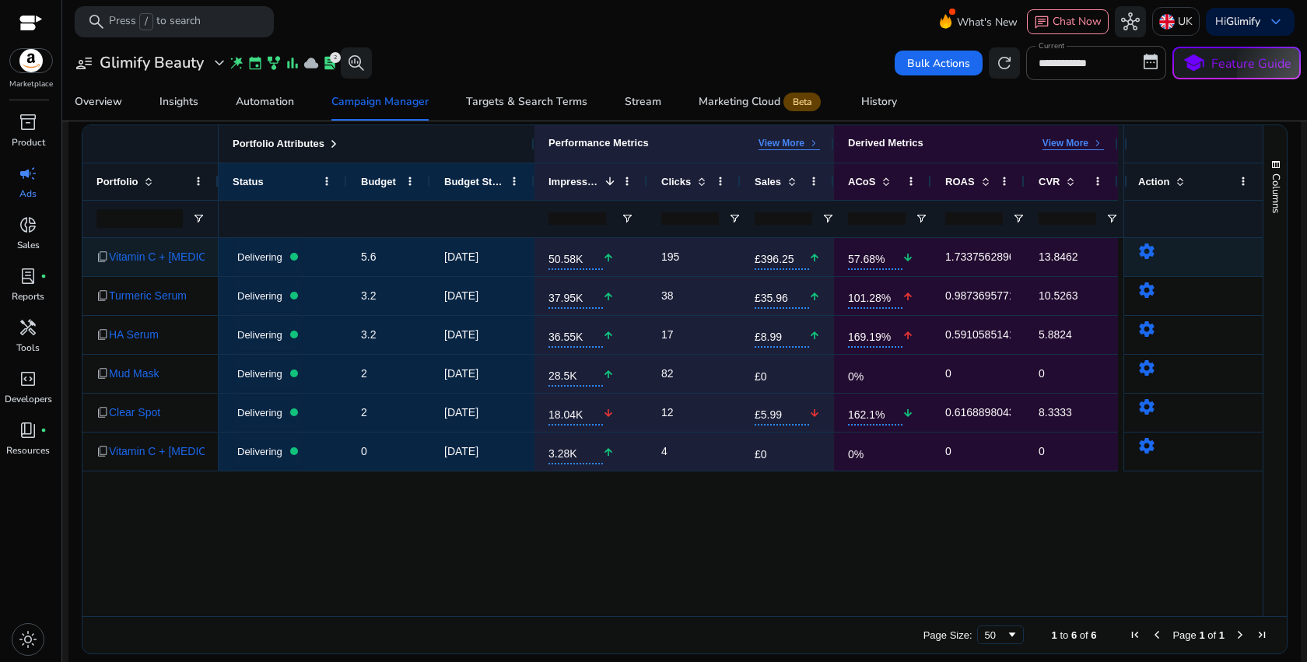
scroll to position [516, 0]
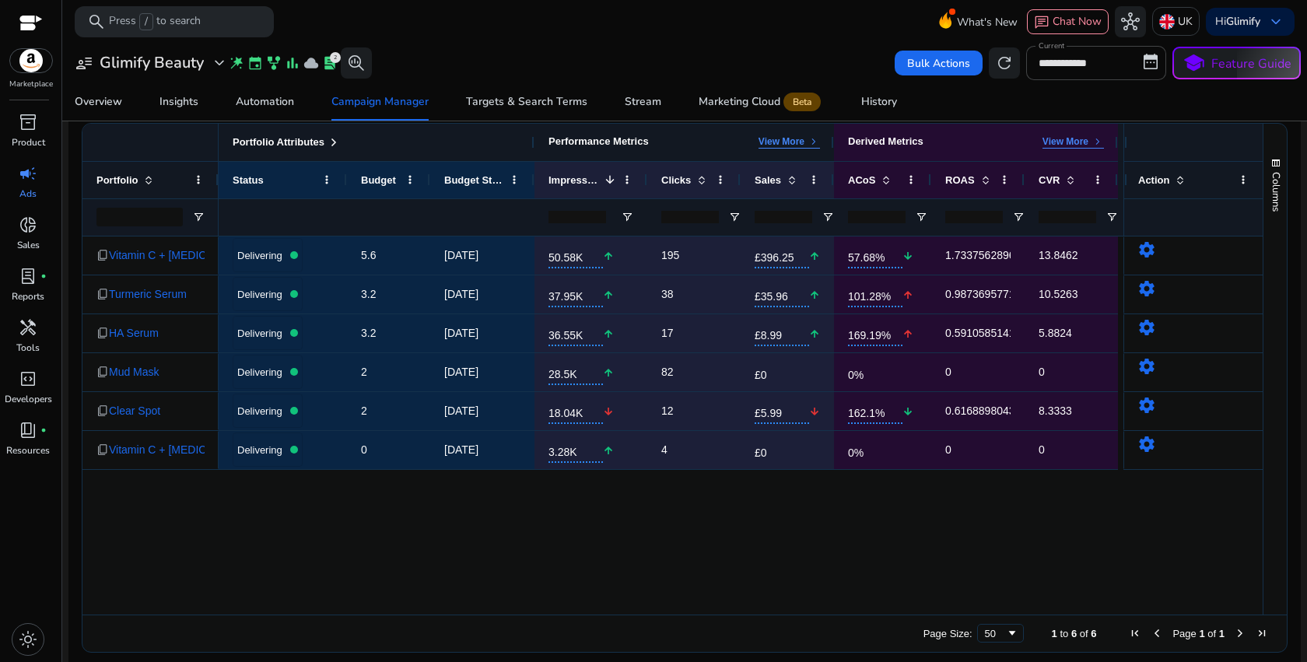
click at [786, 137] on p "View More" at bounding box center [782, 141] width 46 height 12
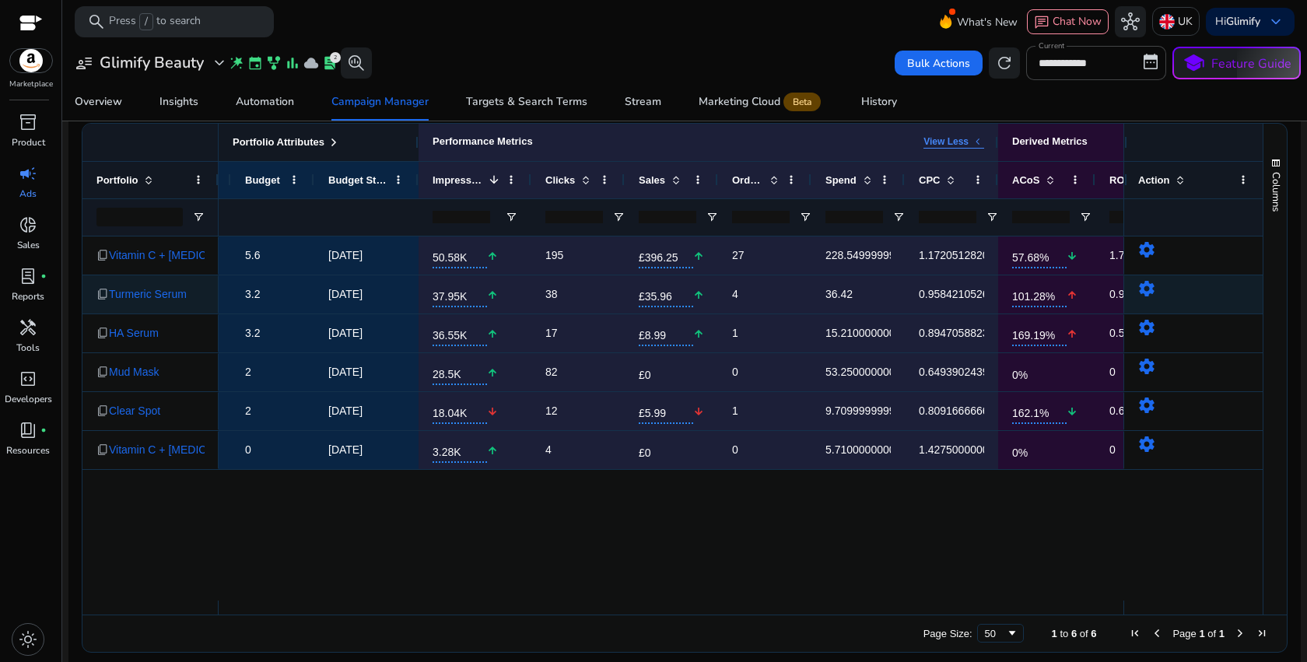
scroll to position [0, 118]
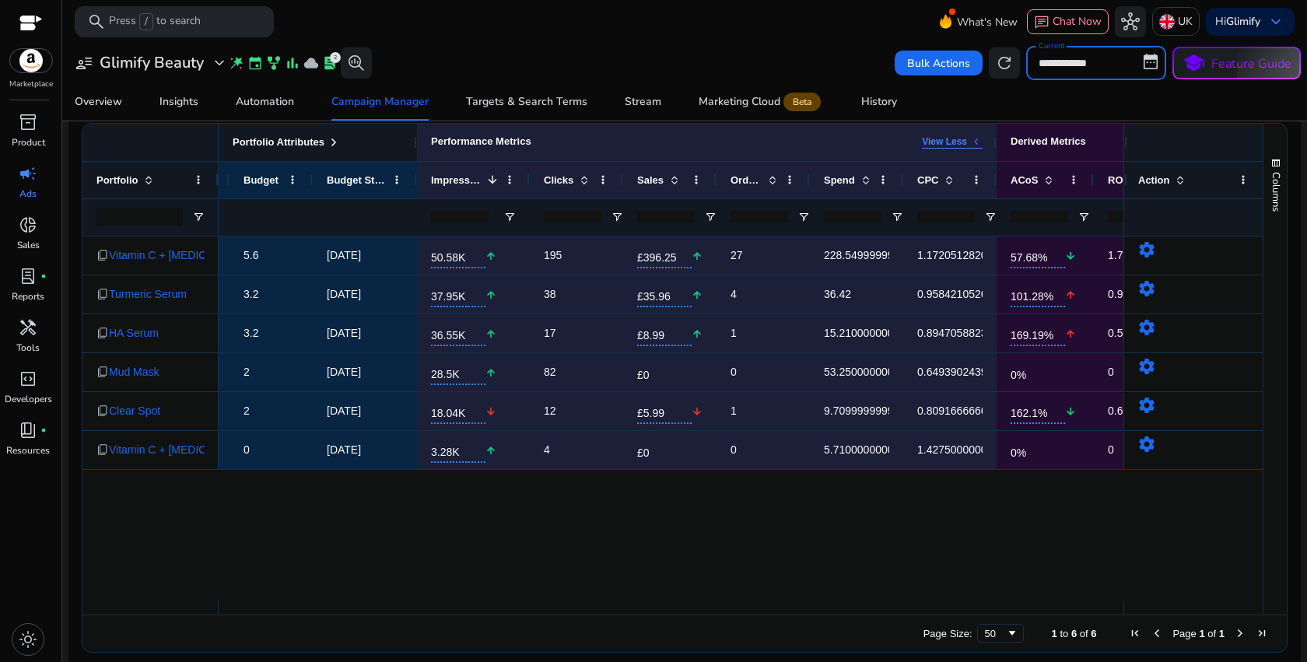
click at [1082, 68] on input "**********" at bounding box center [1096, 63] width 140 height 34
select select "*"
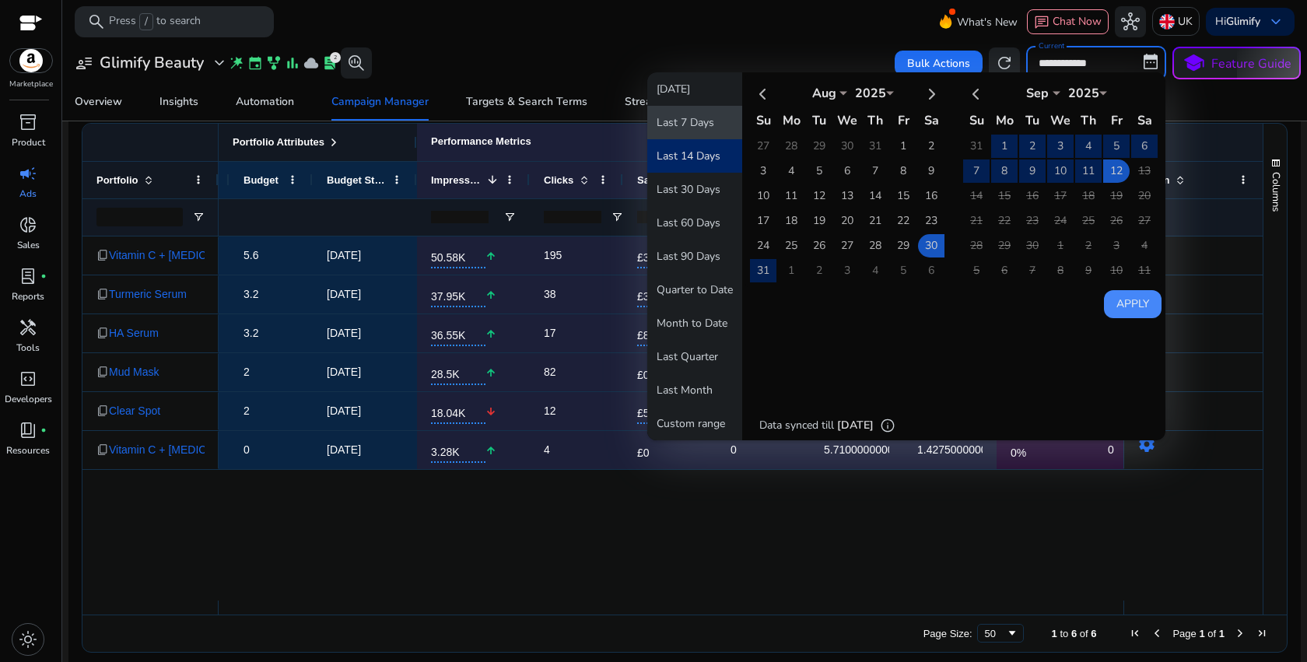
click at [667, 125] on button "Last 7 Days" at bounding box center [694, 122] width 95 height 33
type input "**********"
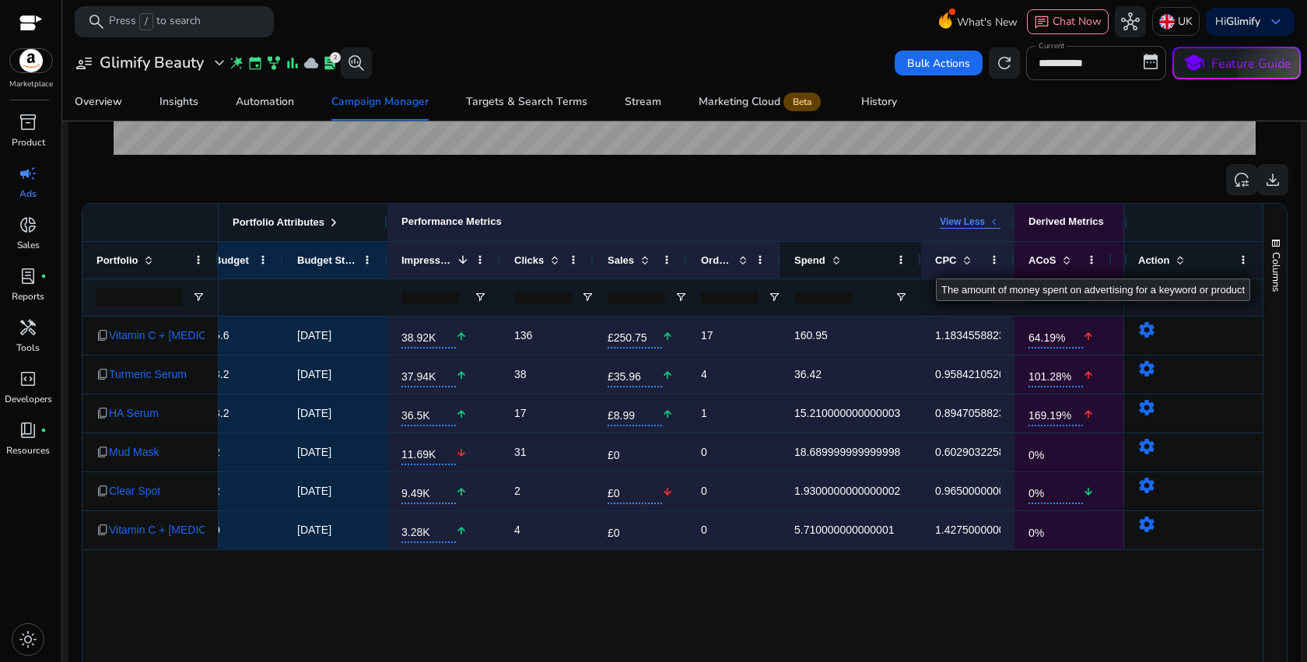
drag, startPoint x: 872, startPoint y: 265, endPoint x: 920, endPoint y: 268, distance: 47.6
click at [920, 268] on div at bounding box center [921, 260] width 6 height 37
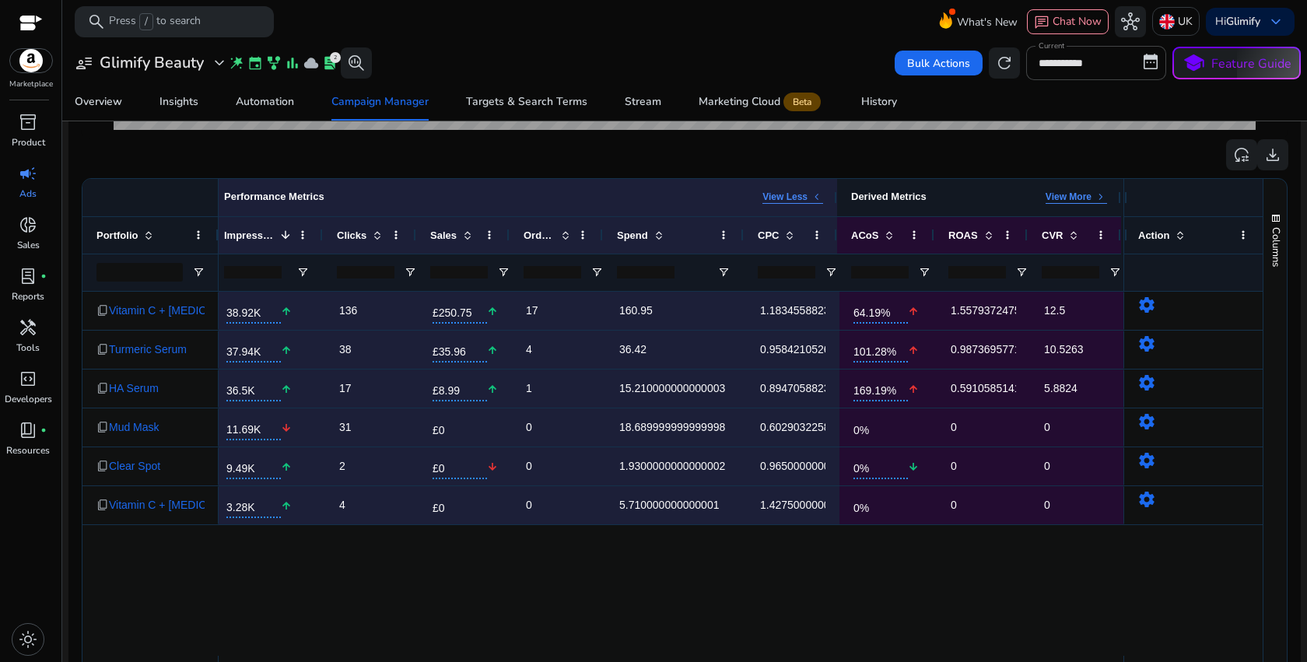
click at [1046, 204] on div "View More keyboard_arrow_right" at bounding box center [1076, 197] width 61 height 13
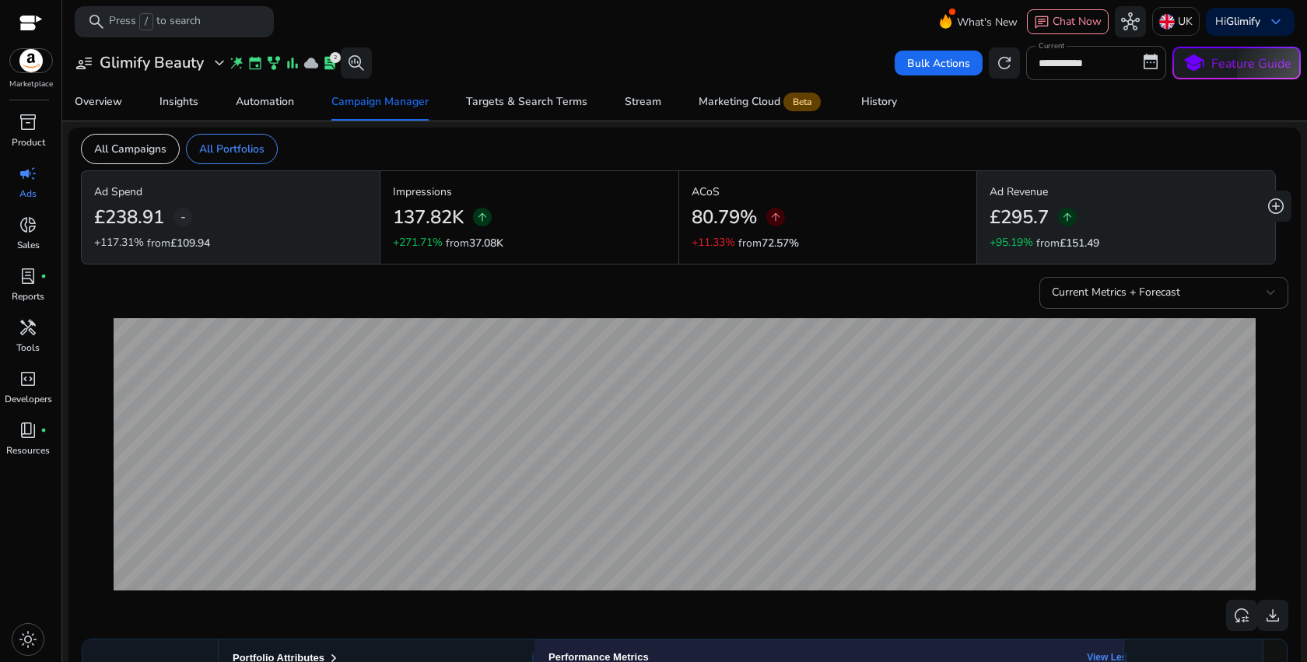
scroll to position [0, 421]
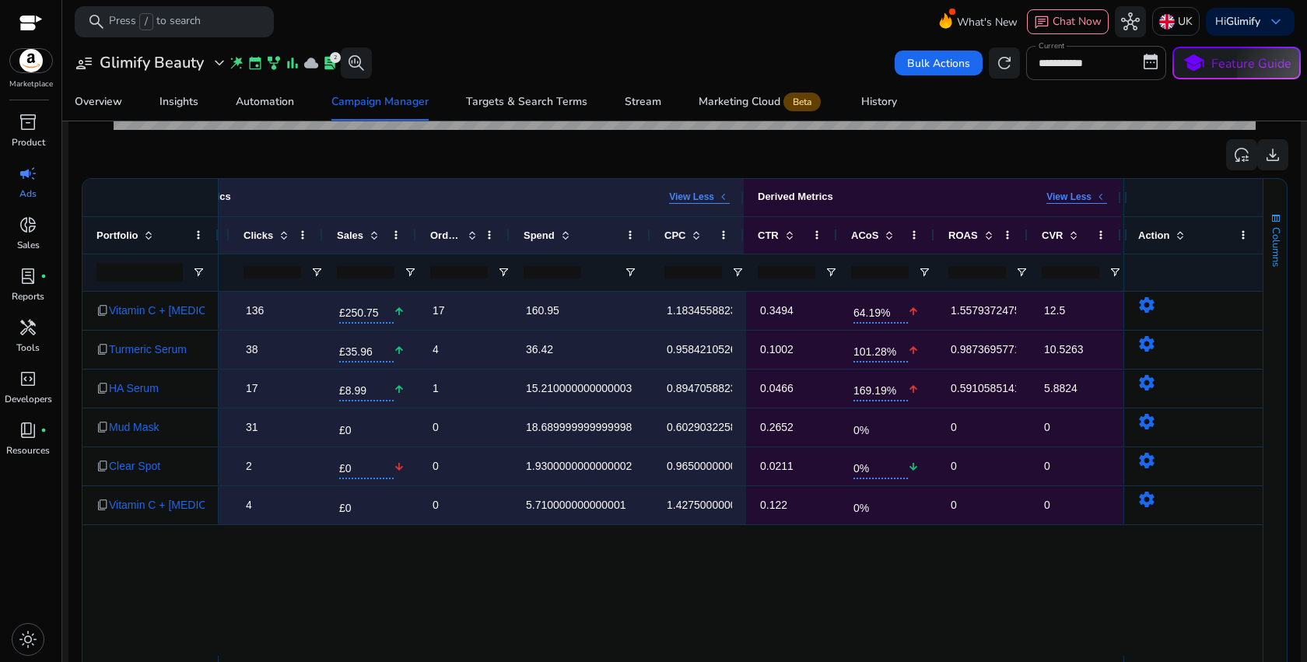
click at [1272, 223] on span "button" at bounding box center [1276, 218] width 12 height 12
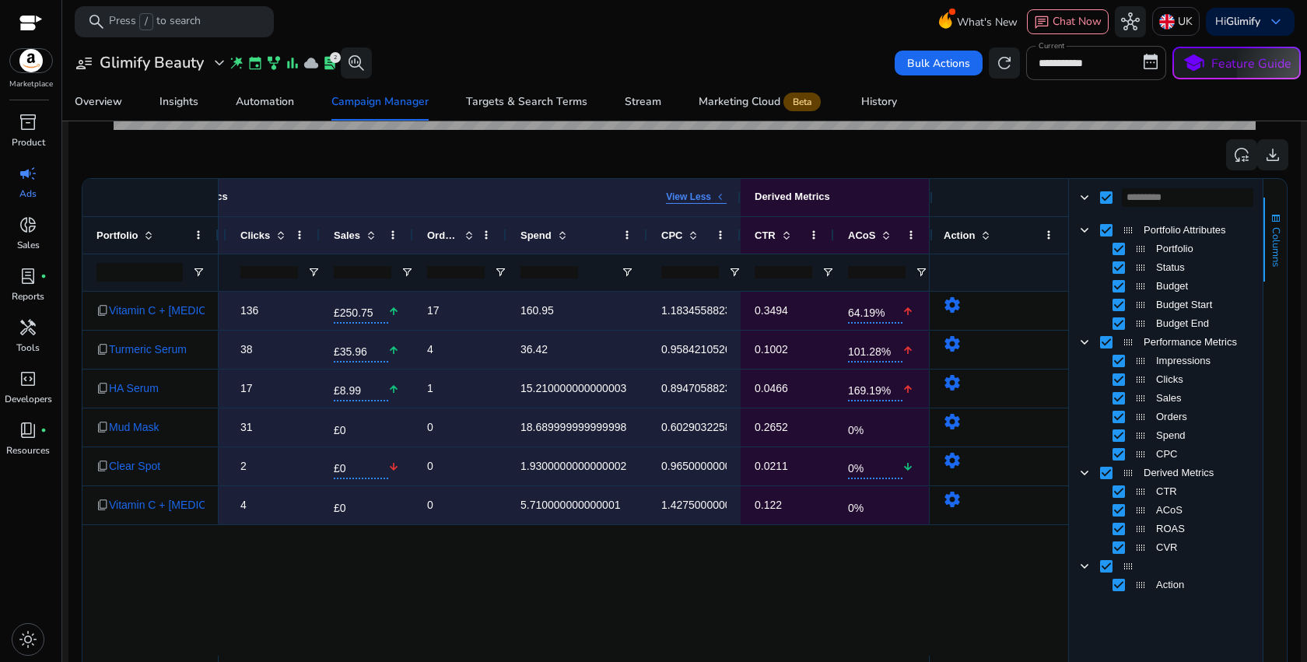
click at [1272, 223] on span "button" at bounding box center [1276, 218] width 12 height 12
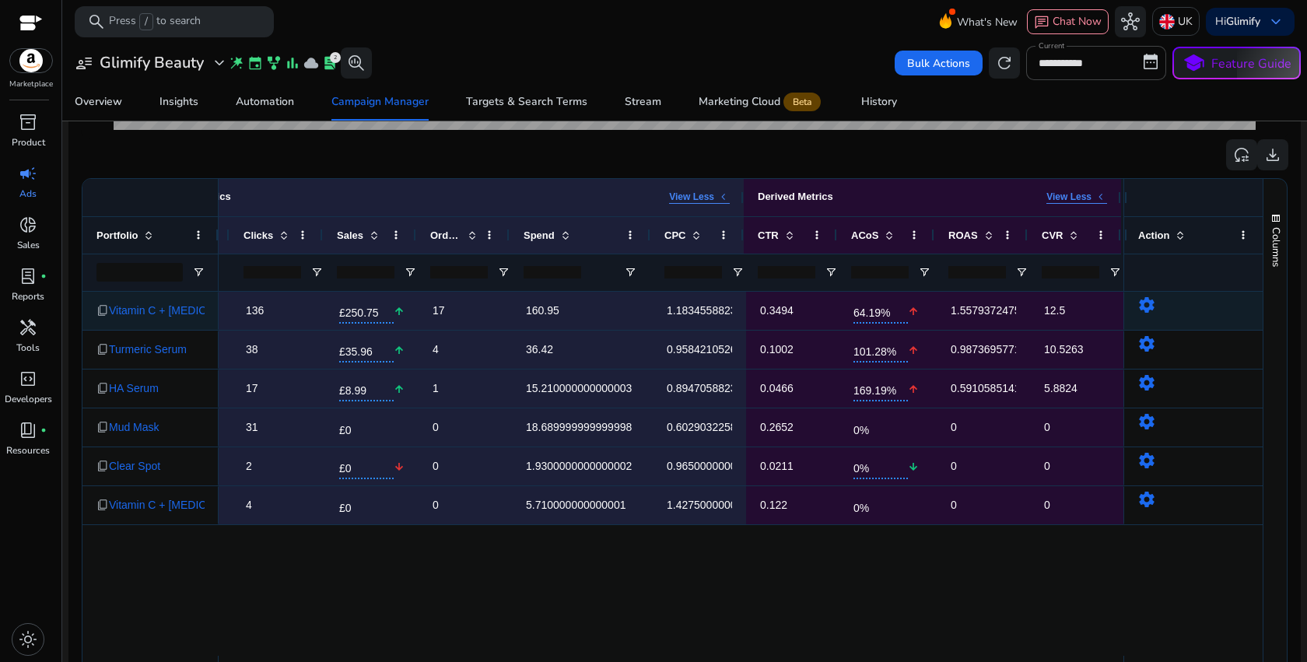
click at [1148, 307] on mat-icon "settings" at bounding box center [1147, 305] width 19 height 19
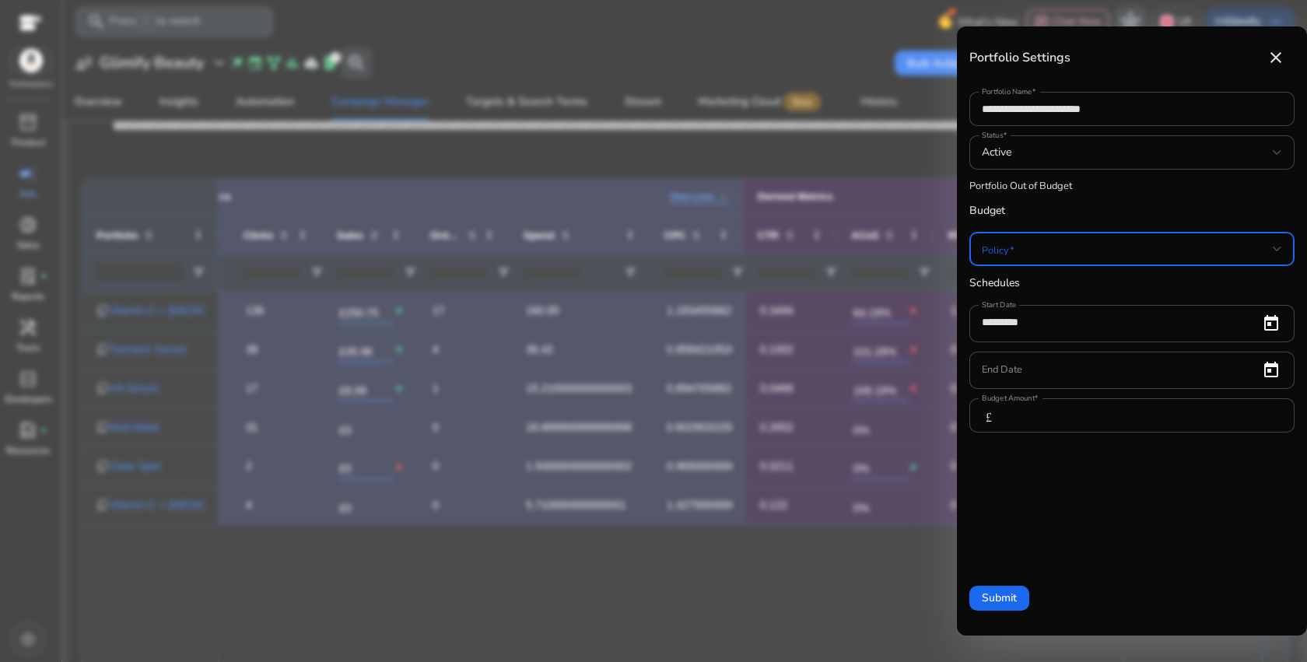
click at [1032, 244] on span at bounding box center [1127, 248] width 291 height 17
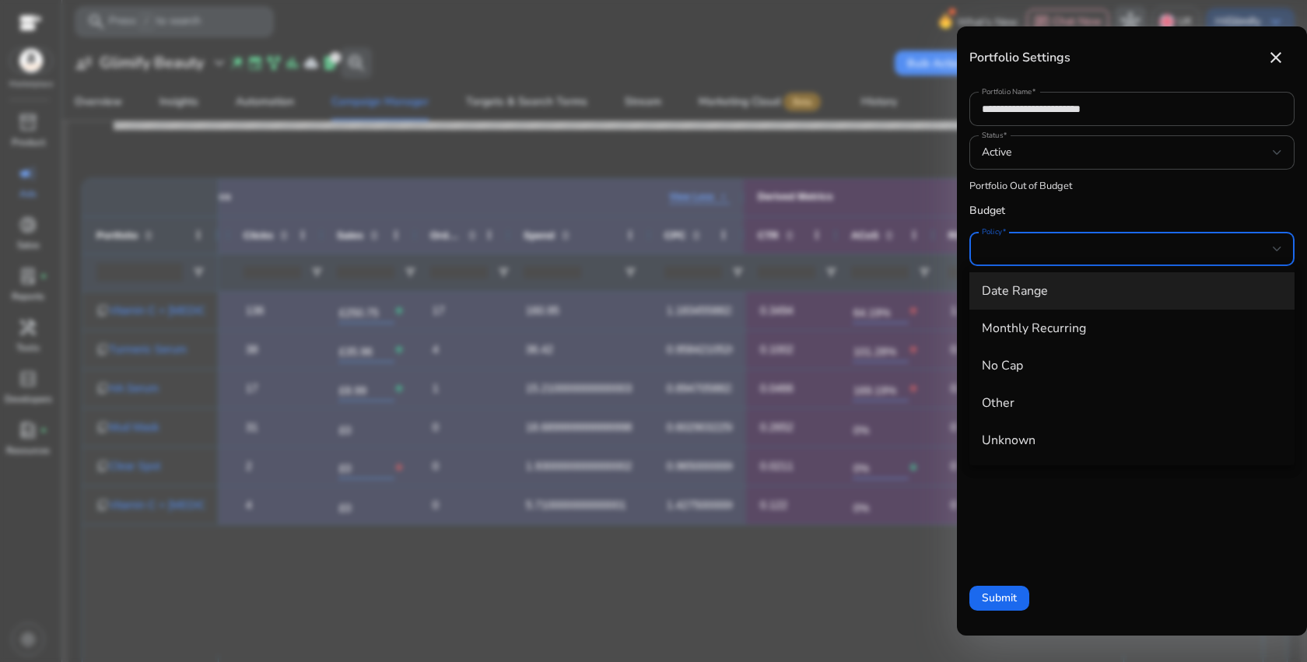
click at [1032, 244] on div at bounding box center [653, 331] width 1307 height 662
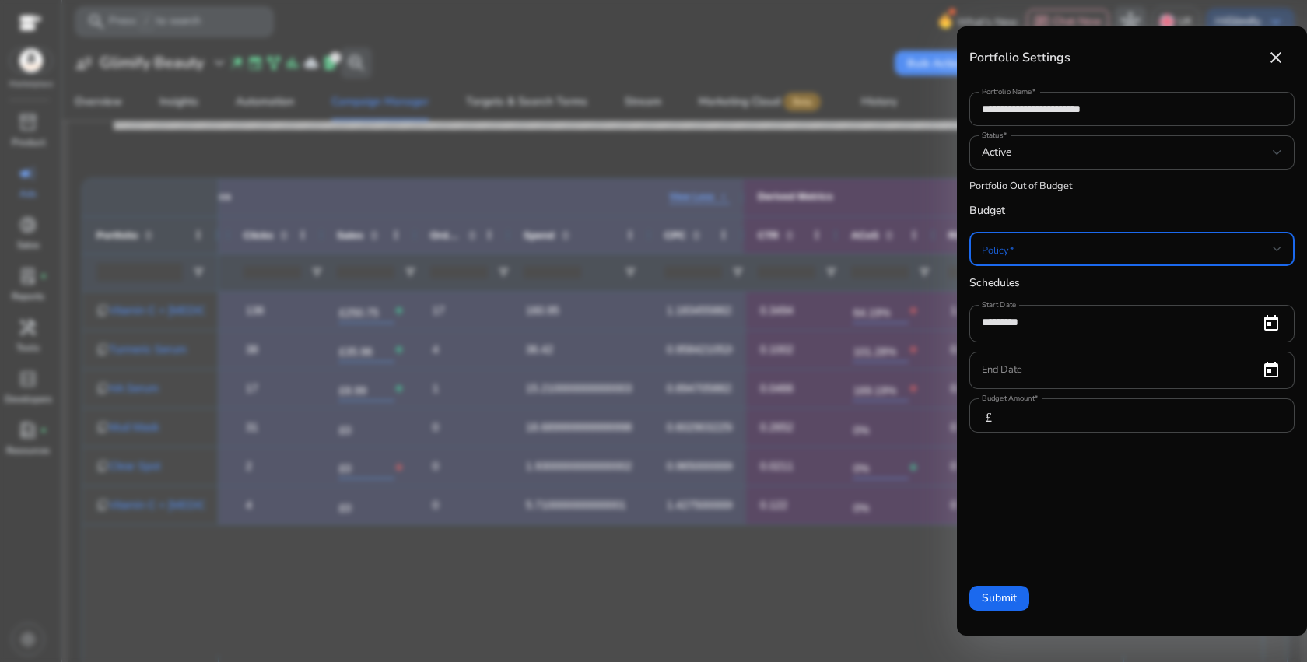
click at [1032, 244] on span at bounding box center [1127, 248] width 291 height 17
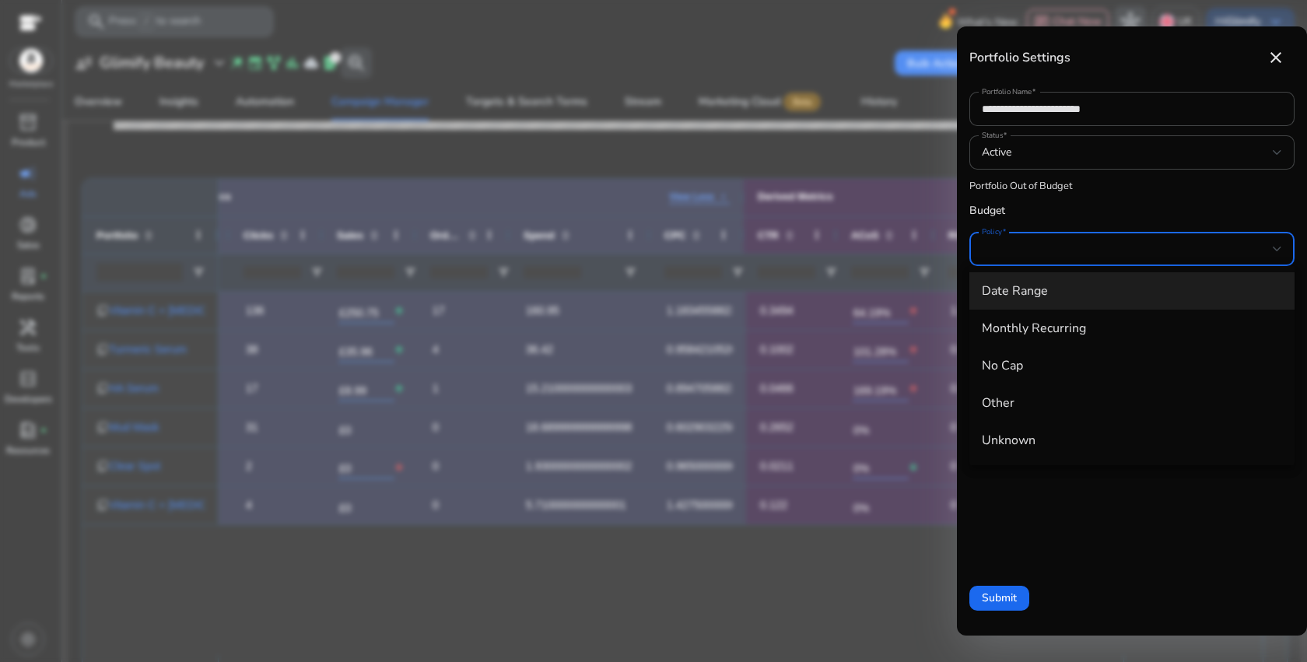
click at [795, 162] on div at bounding box center [653, 331] width 1307 height 662
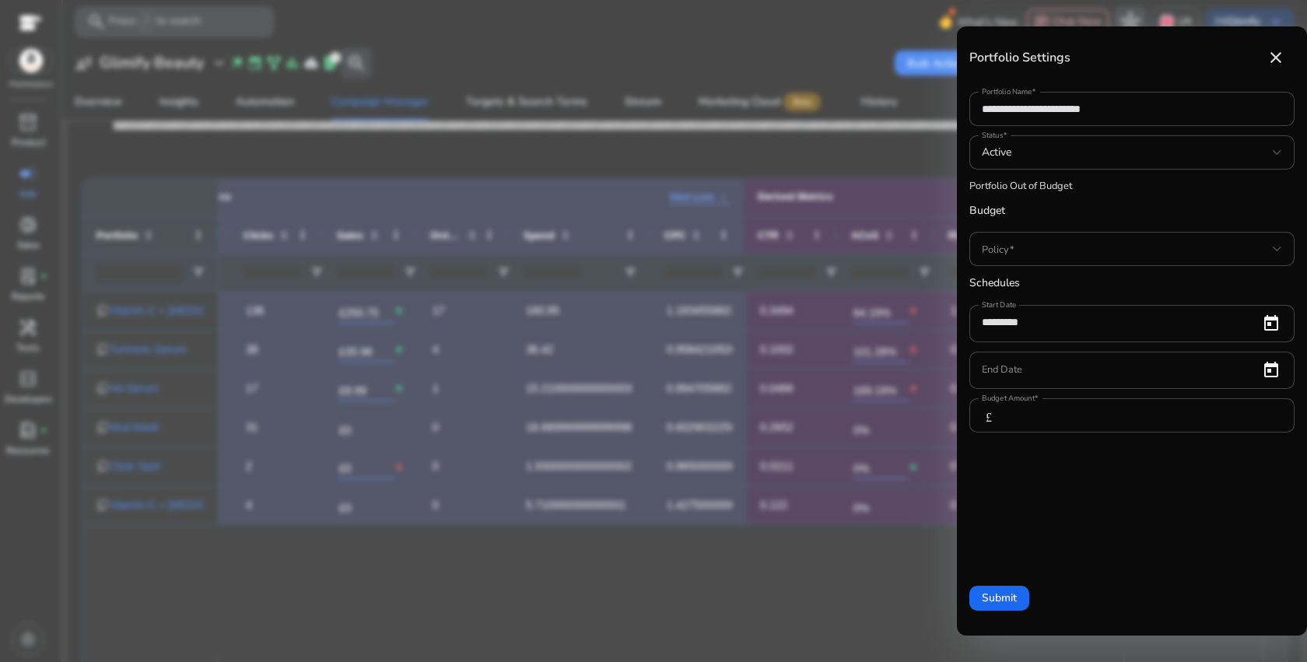
click at [795, 162] on div at bounding box center [653, 331] width 1307 height 662
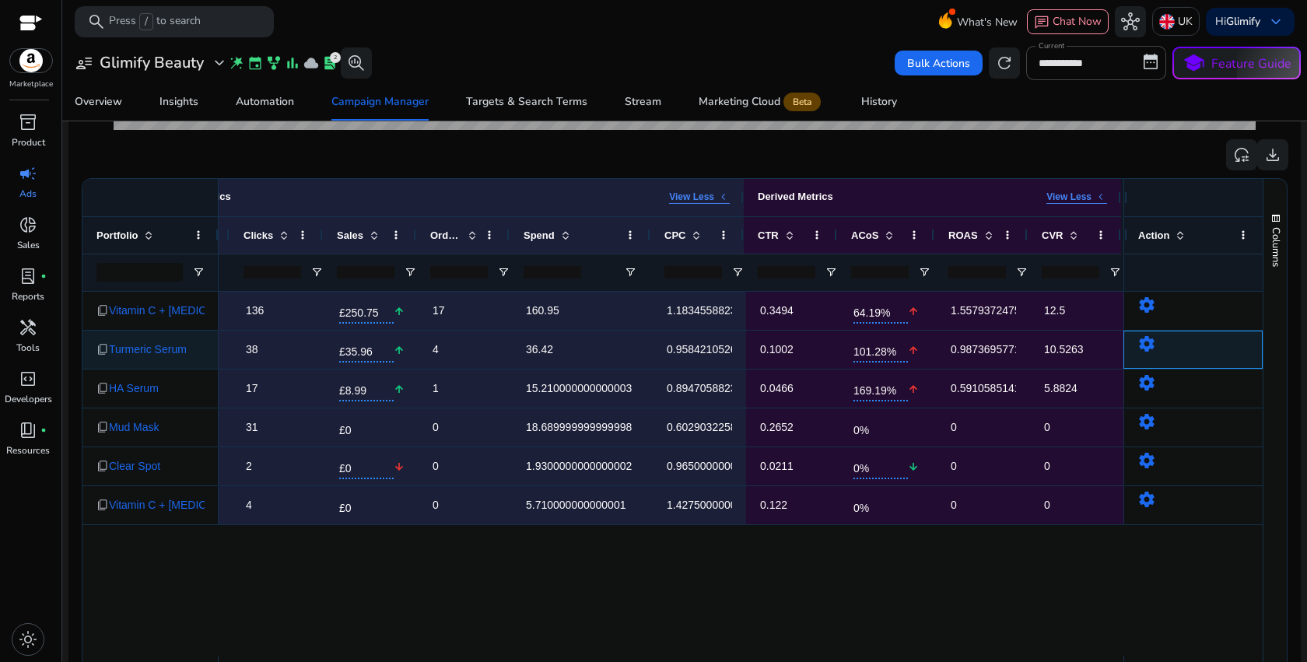
click at [1142, 353] on app-ppc-portfolio-settings-aggrid "settings" at bounding box center [1147, 349] width 19 height 12
click at [1146, 345] on mat-icon "settings" at bounding box center [1147, 344] width 19 height 19
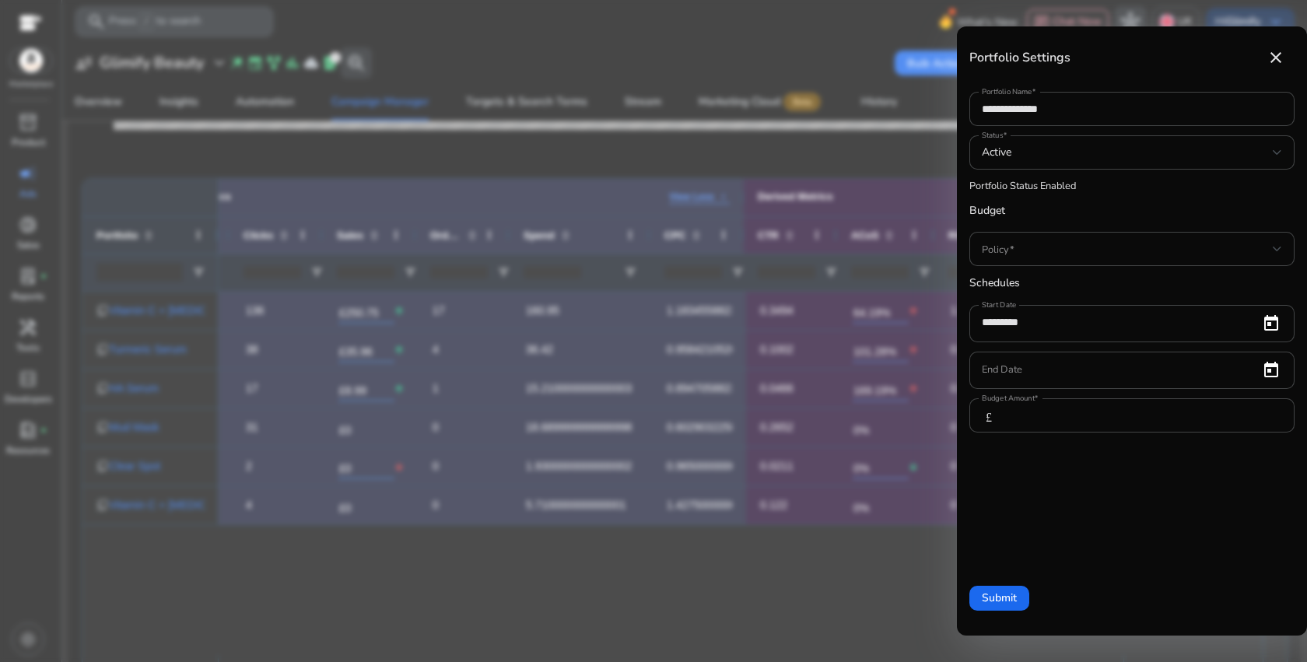
click at [740, 167] on div at bounding box center [653, 331] width 1307 height 662
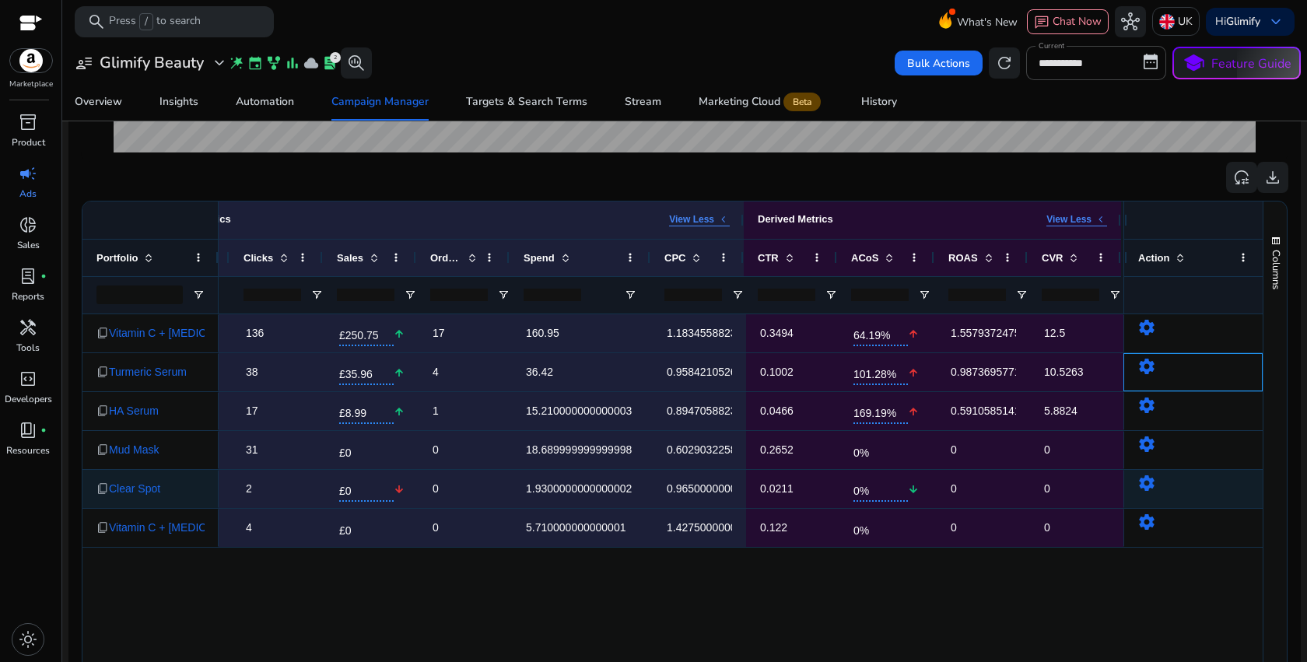
scroll to position [439, 0]
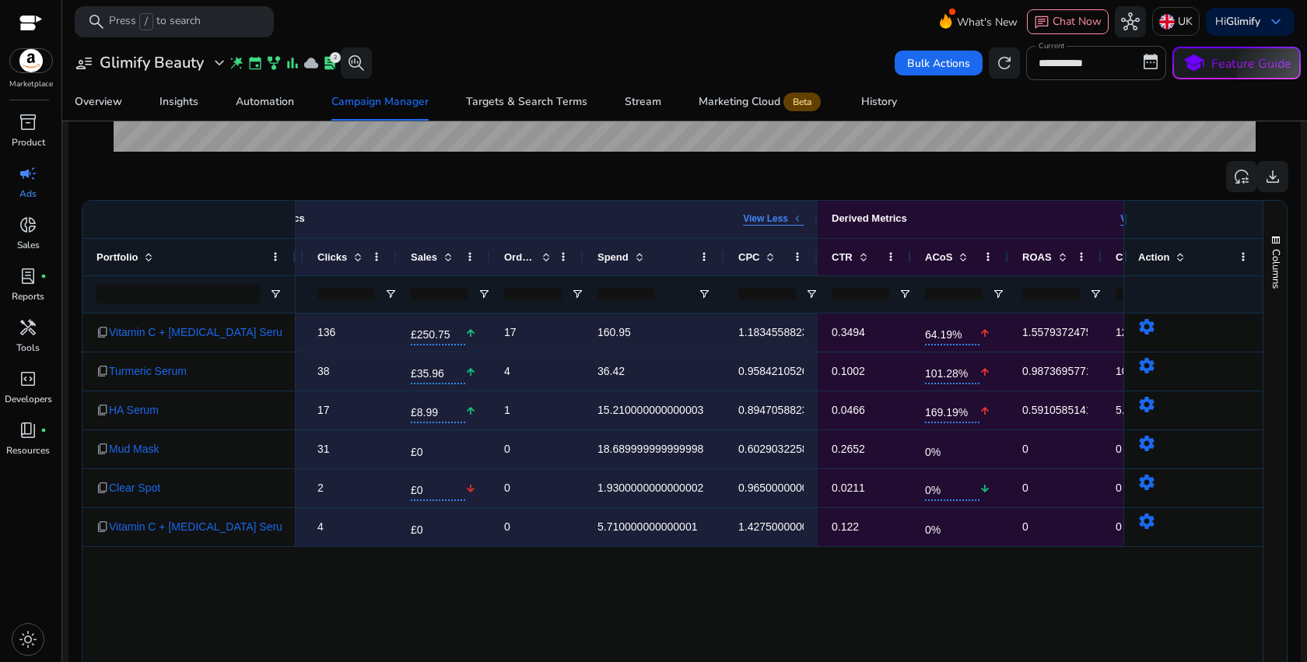
drag, startPoint x: 217, startPoint y: 253, endPoint x: 294, endPoint y: 251, distance: 77.1
click at [294, 251] on div at bounding box center [295, 257] width 6 height 37
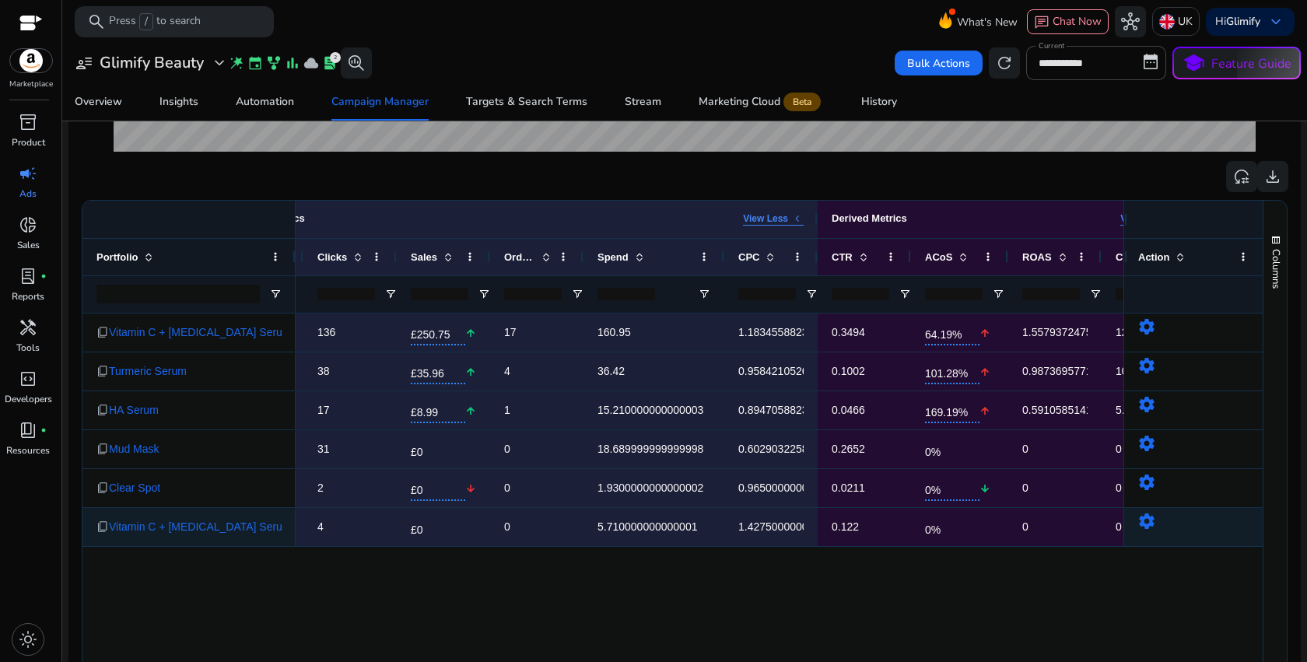
click at [1142, 528] on mat-icon "settings" at bounding box center [1147, 521] width 19 height 19
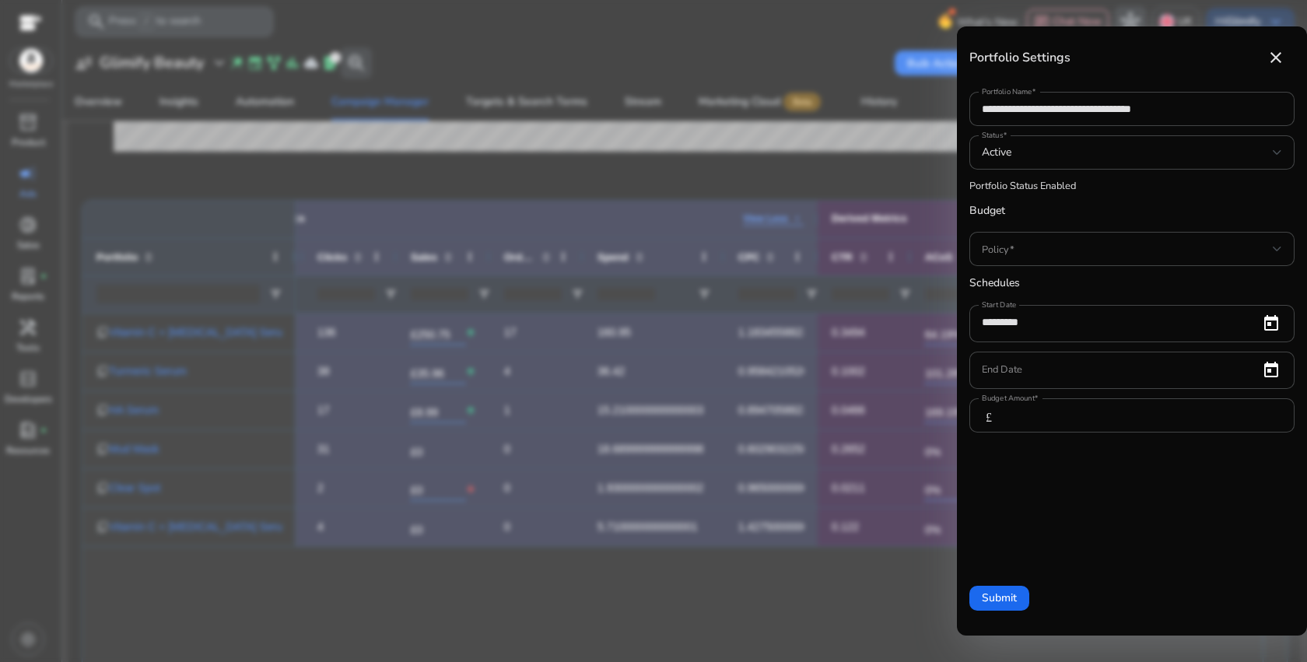
click at [830, 576] on div at bounding box center [653, 331] width 1307 height 662
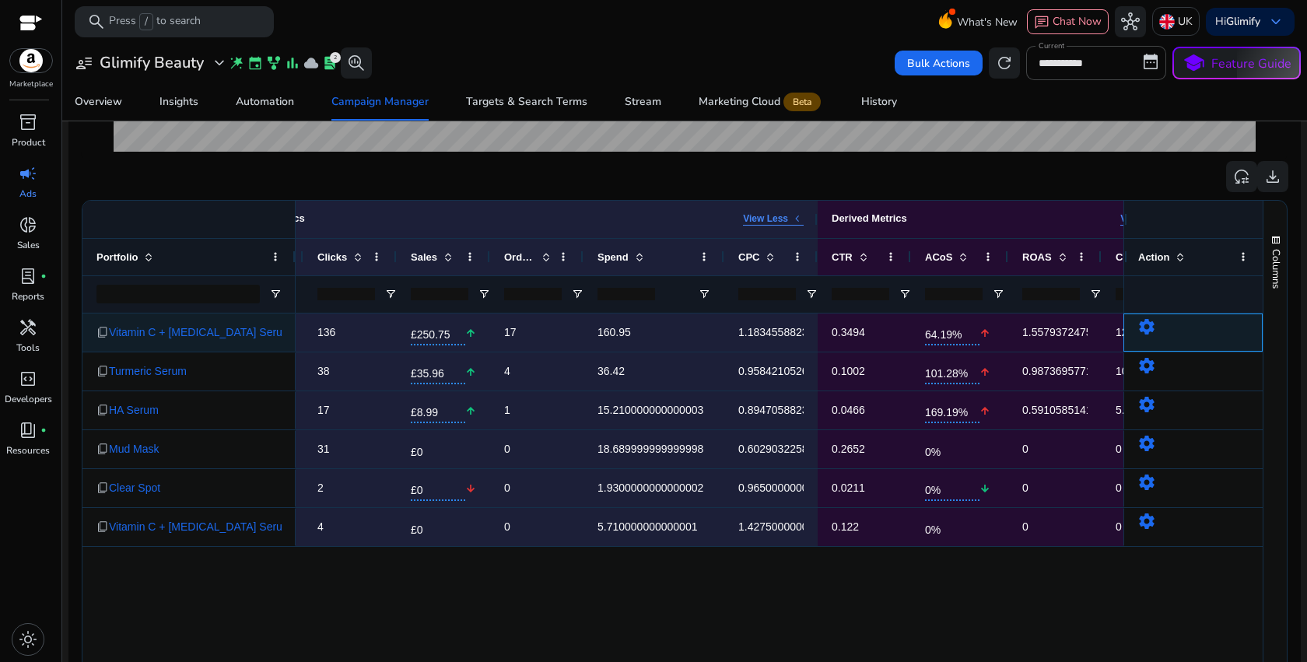
click at [1138, 328] on mat-icon "settings" at bounding box center [1147, 327] width 19 height 19
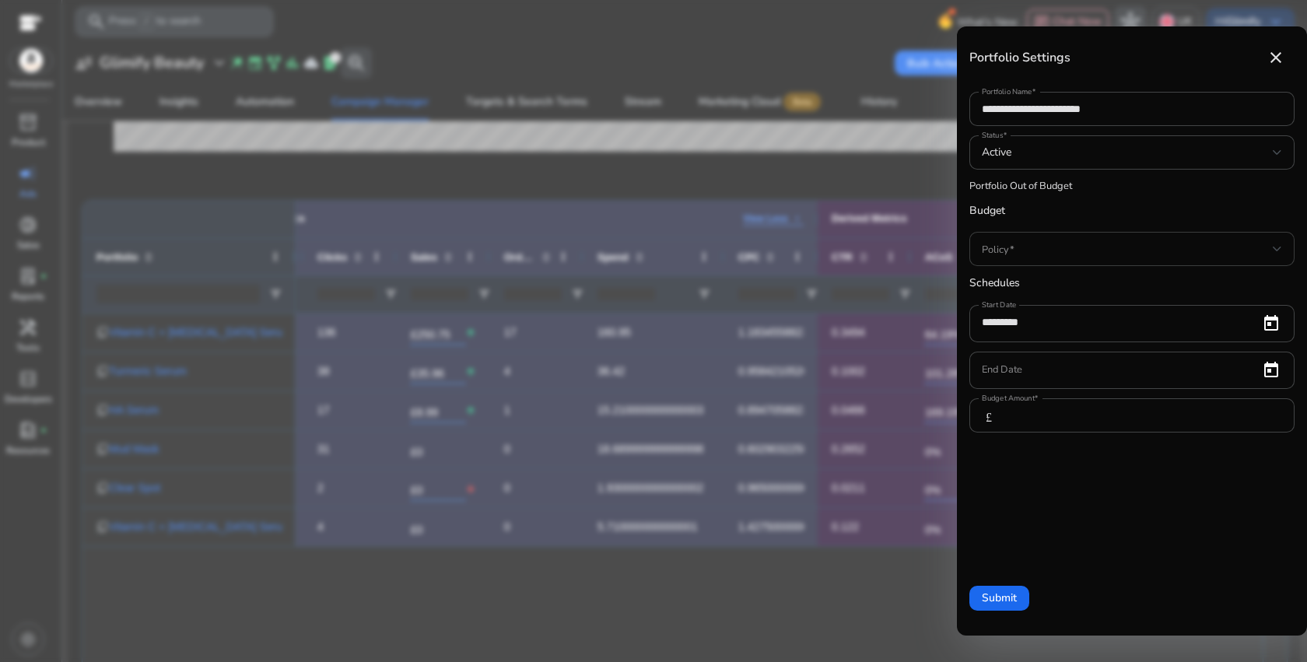
click at [1096, 246] on span at bounding box center [1127, 248] width 291 height 17
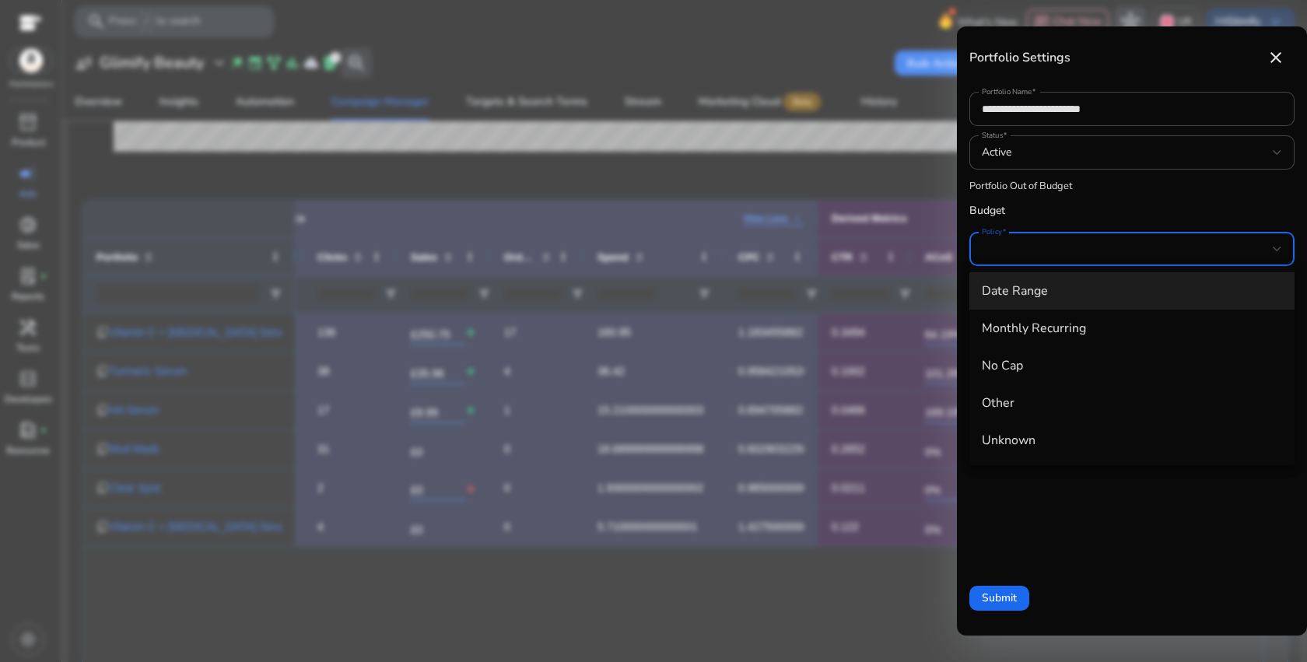
click at [888, 153] on div at bounding box center [653, 331] width 1307 height 662
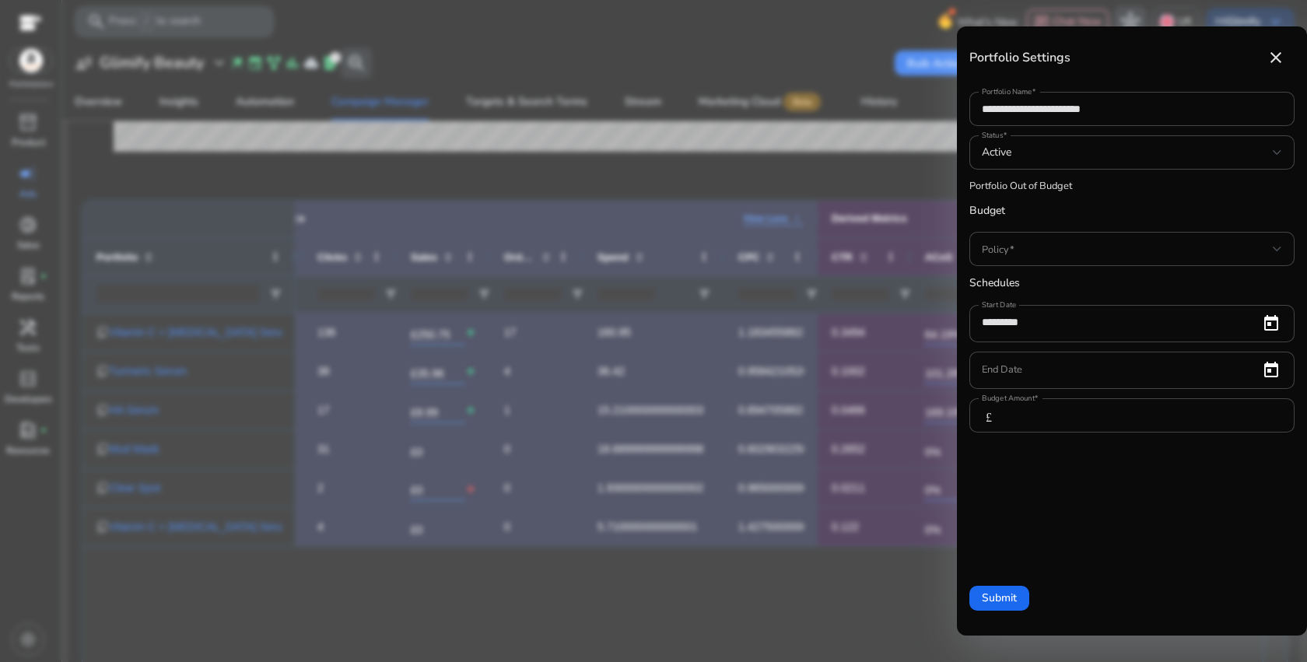
click at [774, 558] on div at bounding box center [653, 331] width 1307 height 662
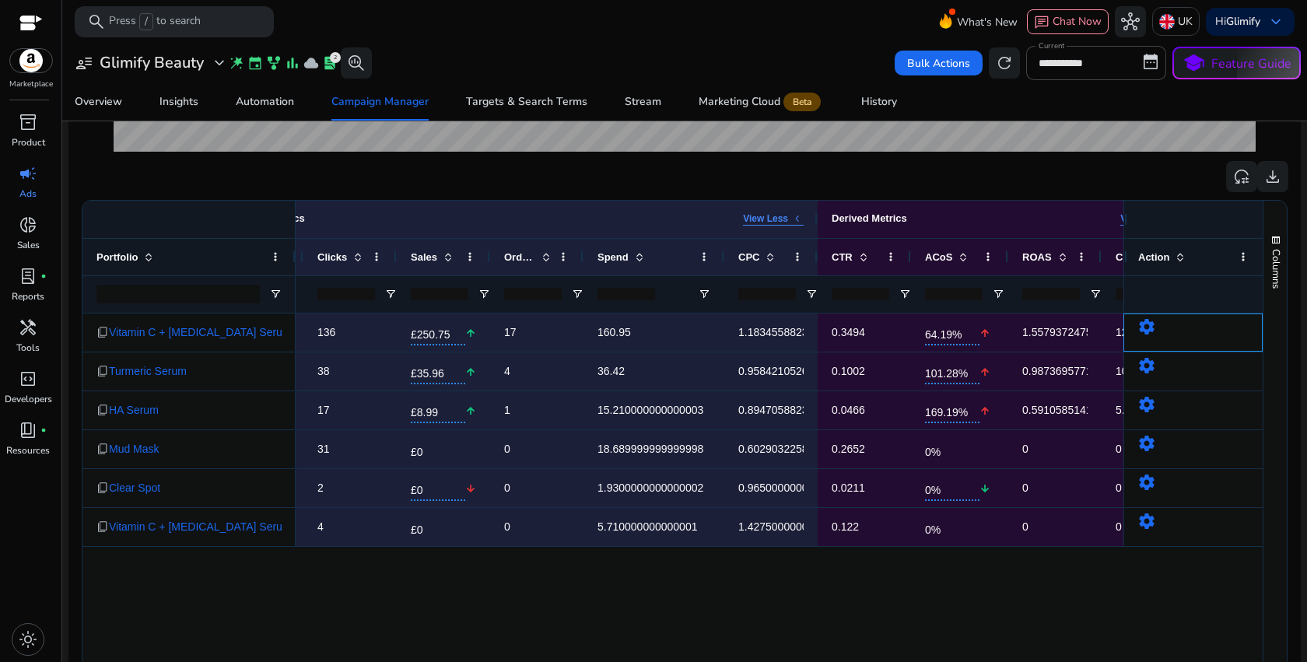
scroll to position [421, 0]
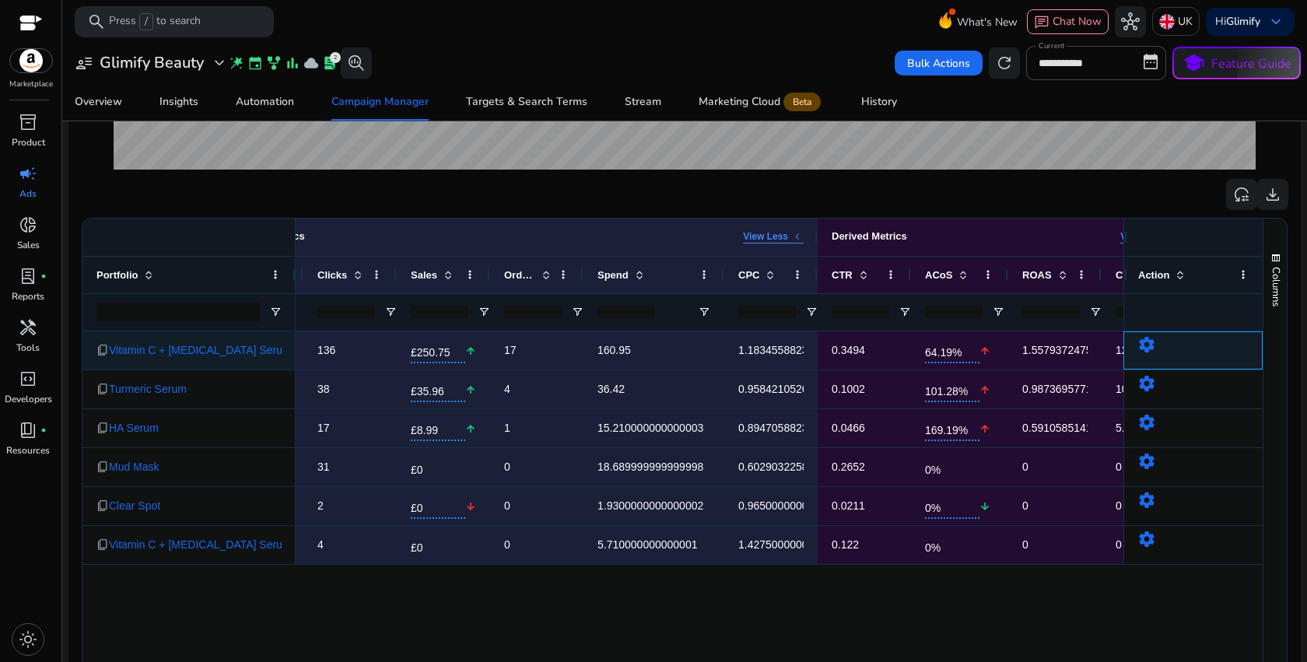
click at [1140, 350] on mat-icon "settings" at bounding box center [1147, 344] width 19 height 19
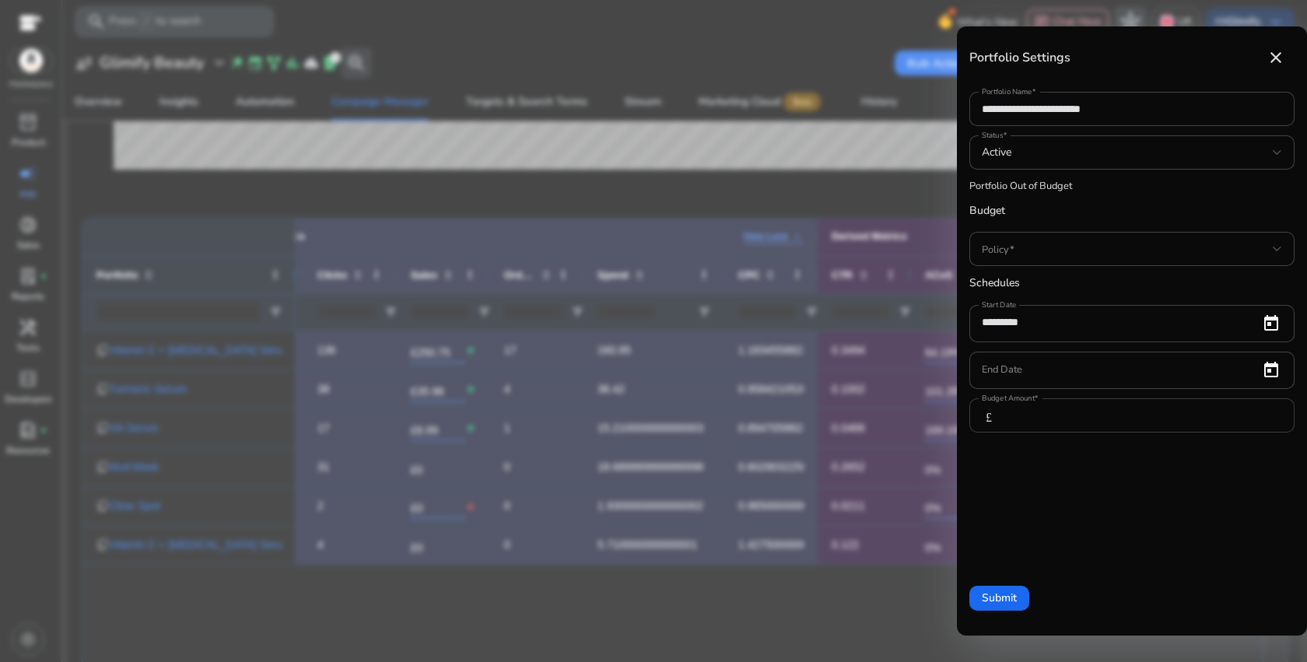
click at [1045, 416] on input "***" at bounding box center [1149, 415] width 268 height 17
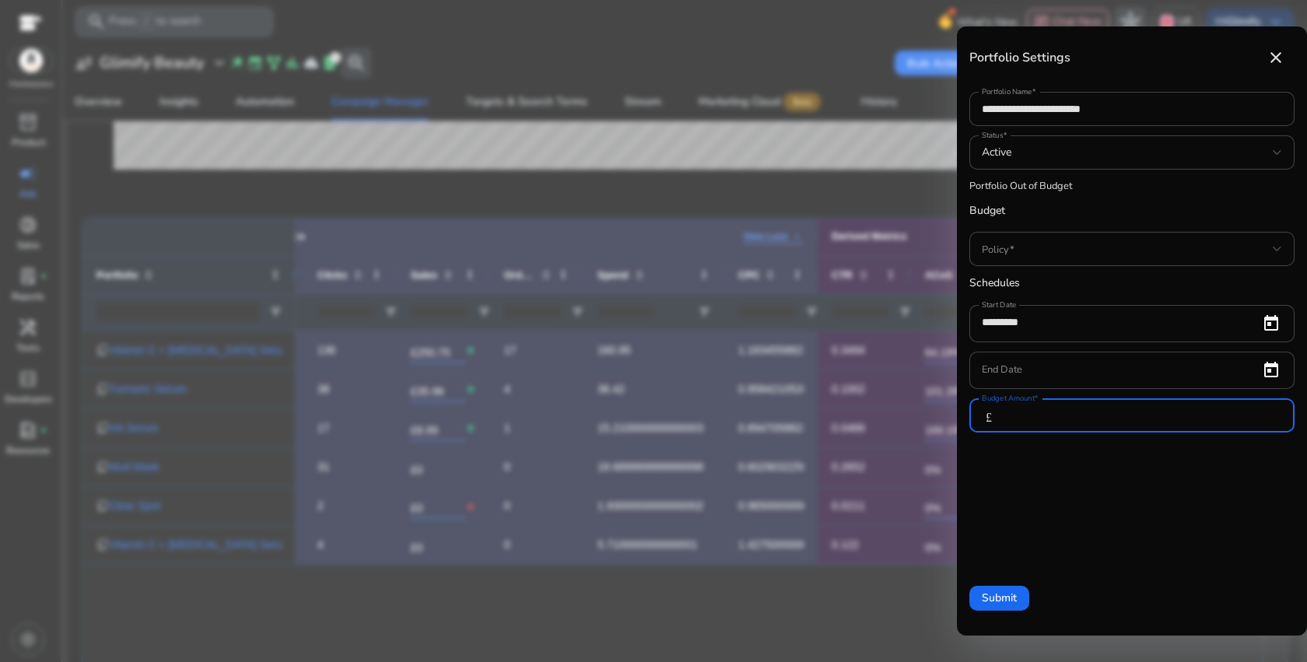
click at [1045, 416] on input "***" at bounding box center [1149, 415] width 268 height 17
type input "**"
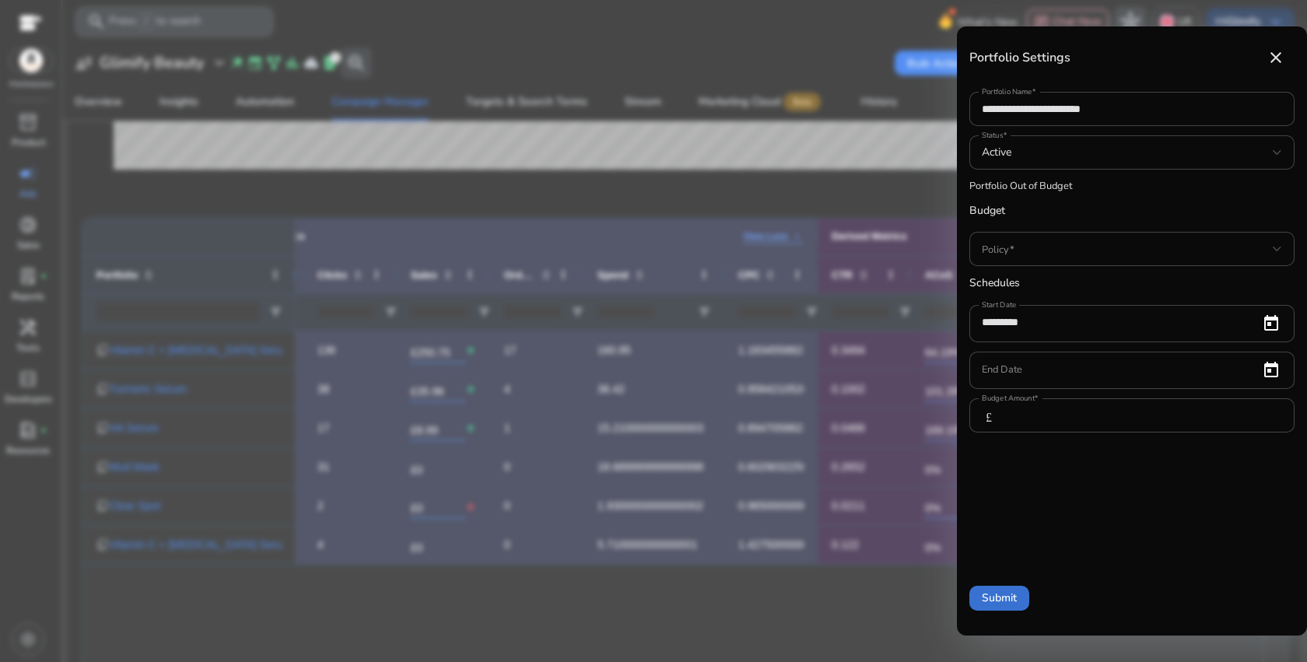
click at [1009, 598] on span "Submit" at bounding box center [999, 598] width 35 height 16
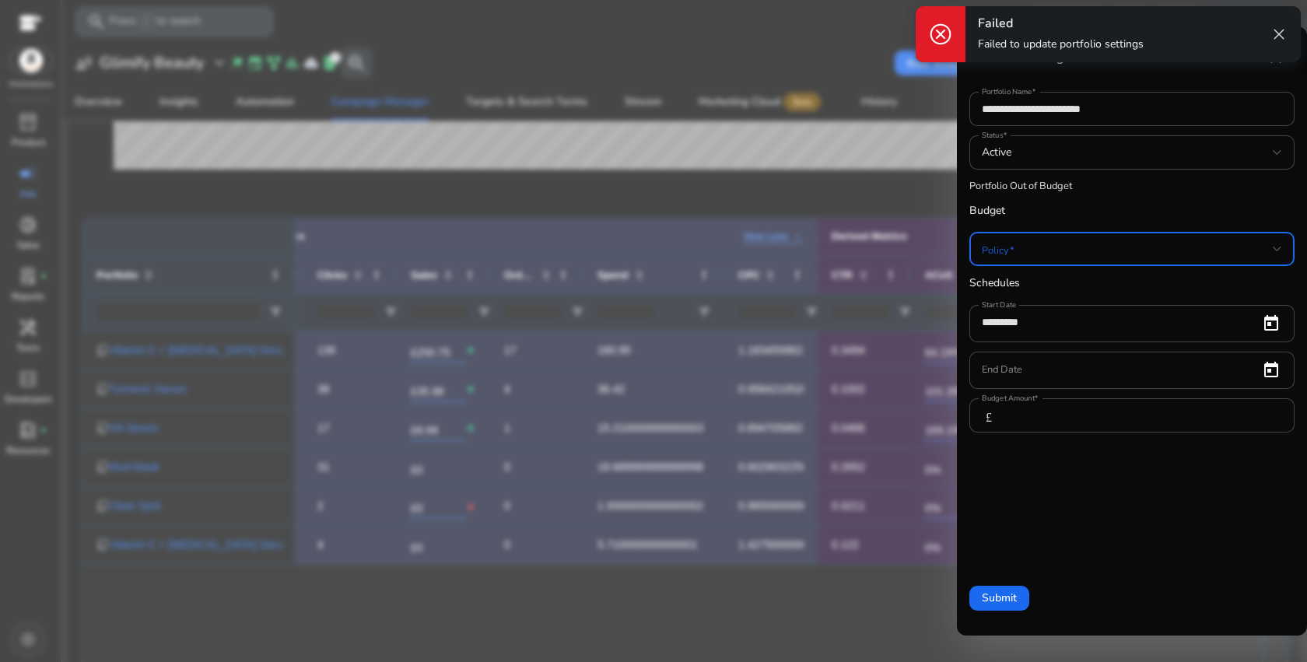
click at [1142, 244] on span at bounding box center [1127, 248] width 291 height 17
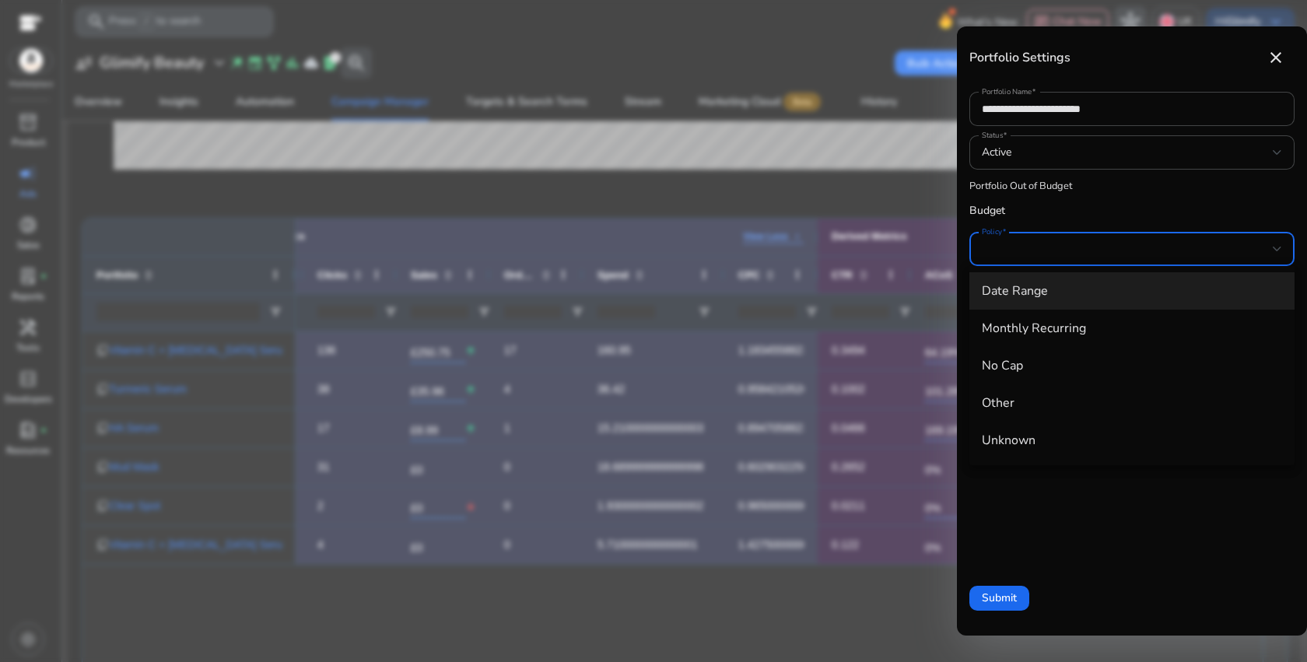
click at [1091, 302] on mat-option "Date Range" at bounding box center [1132, 290] width 325 height 37
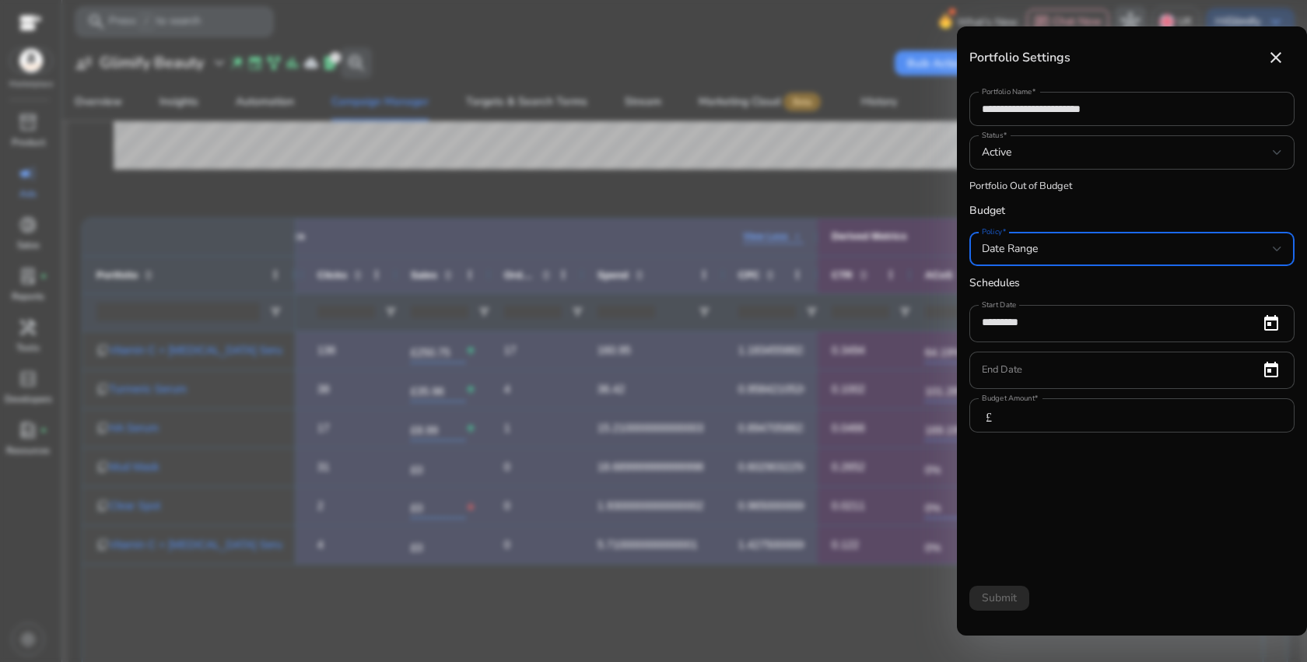
click at [1105, 255] on div "Date Range" at bounding box center [1127, 248] width 291 height 17
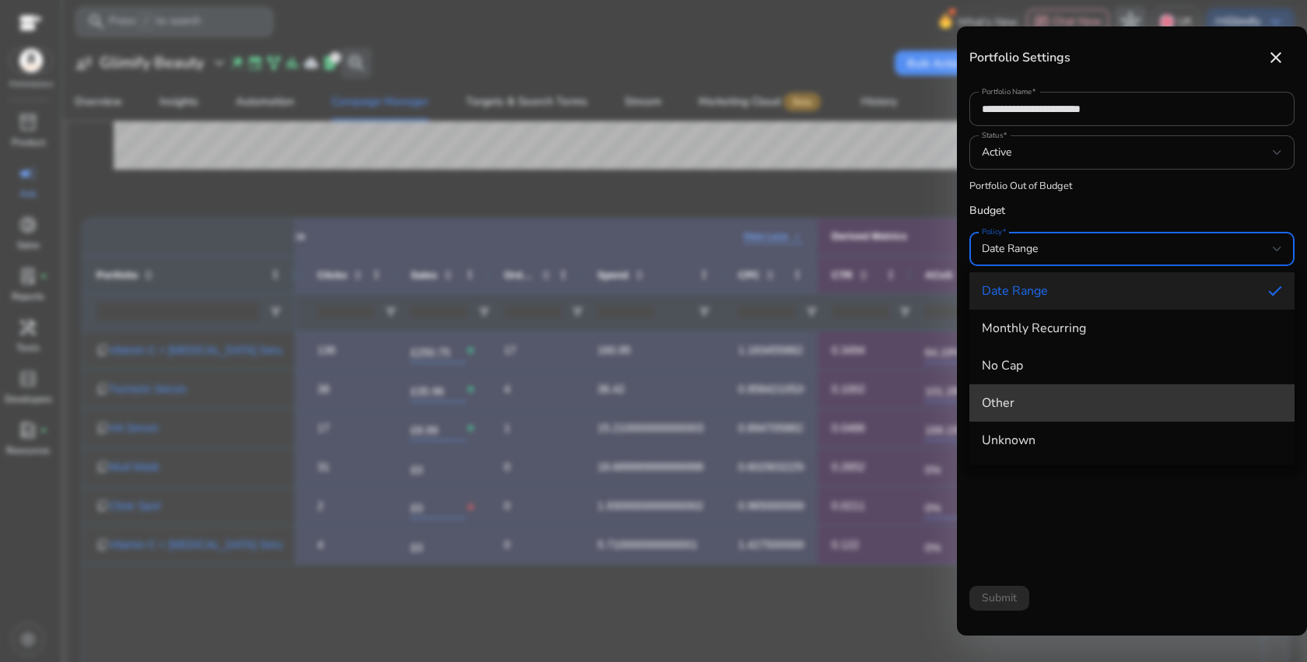
click at [1035, 402] on span "Other" at bounding box center [1132, 403] width 300 height 17
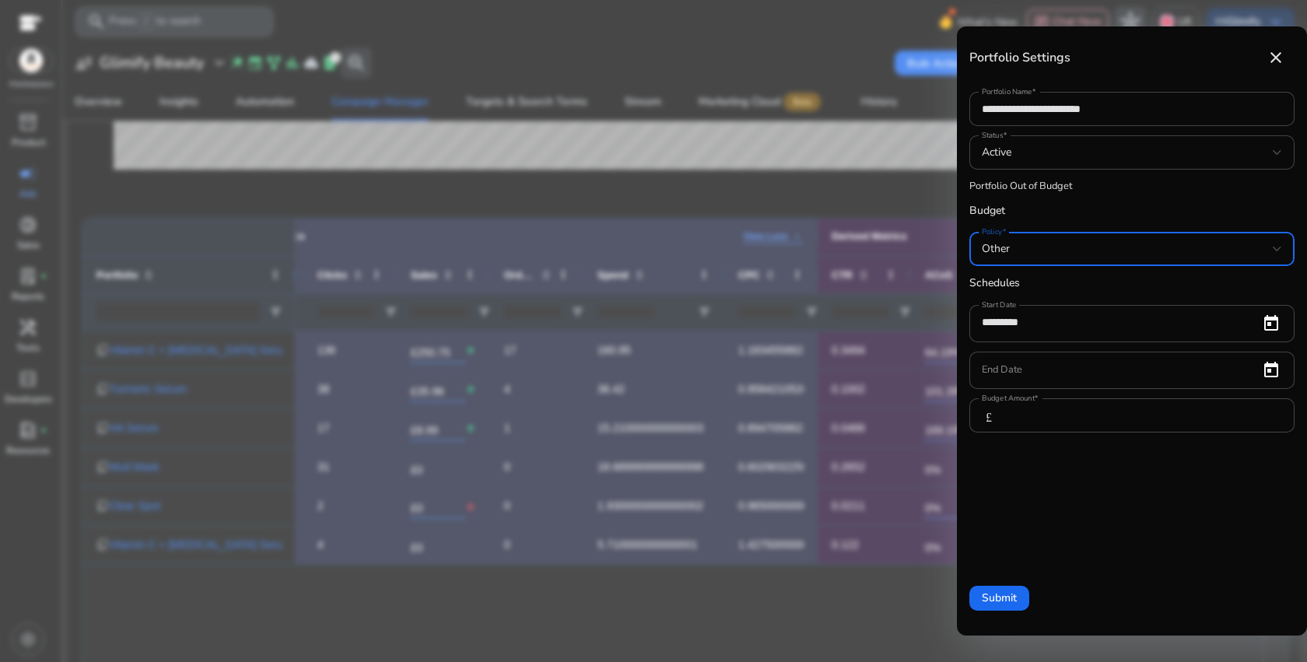
click at [1163, 249] on div "Other" at bounding box center [1127, 248] width 291 height 17
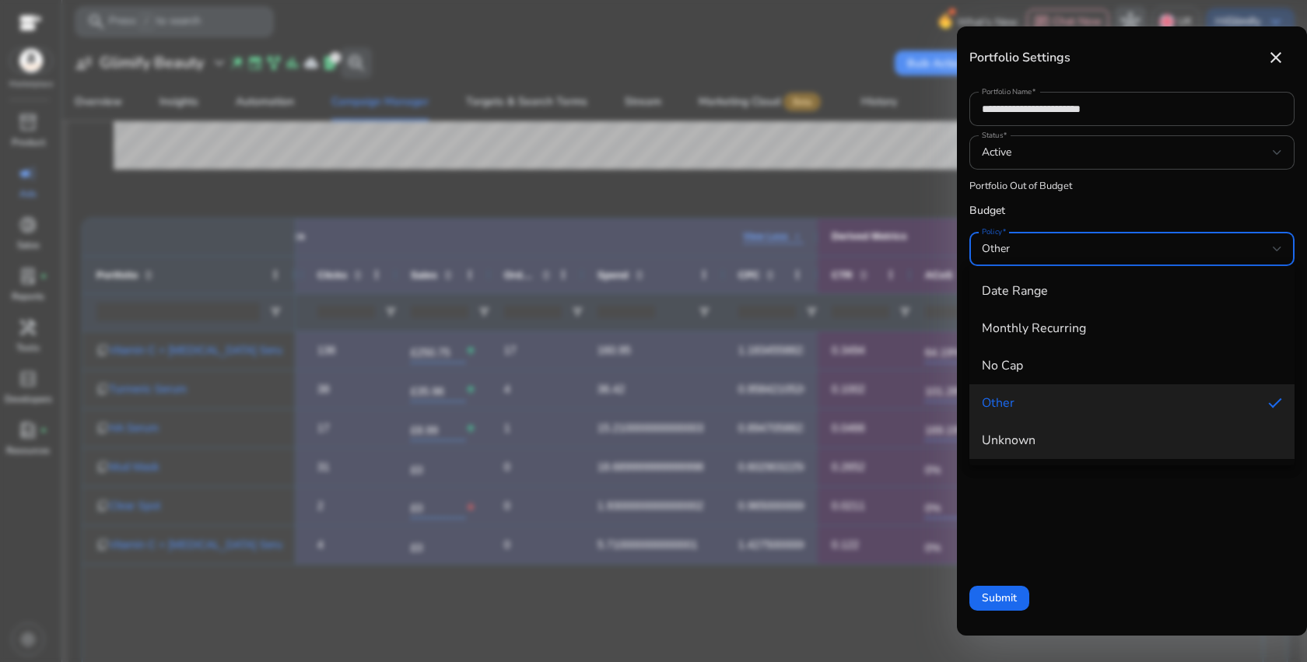
click at [1063, 437] on span "Unknown" at bounding box center [1132, 440] width 300 height 17
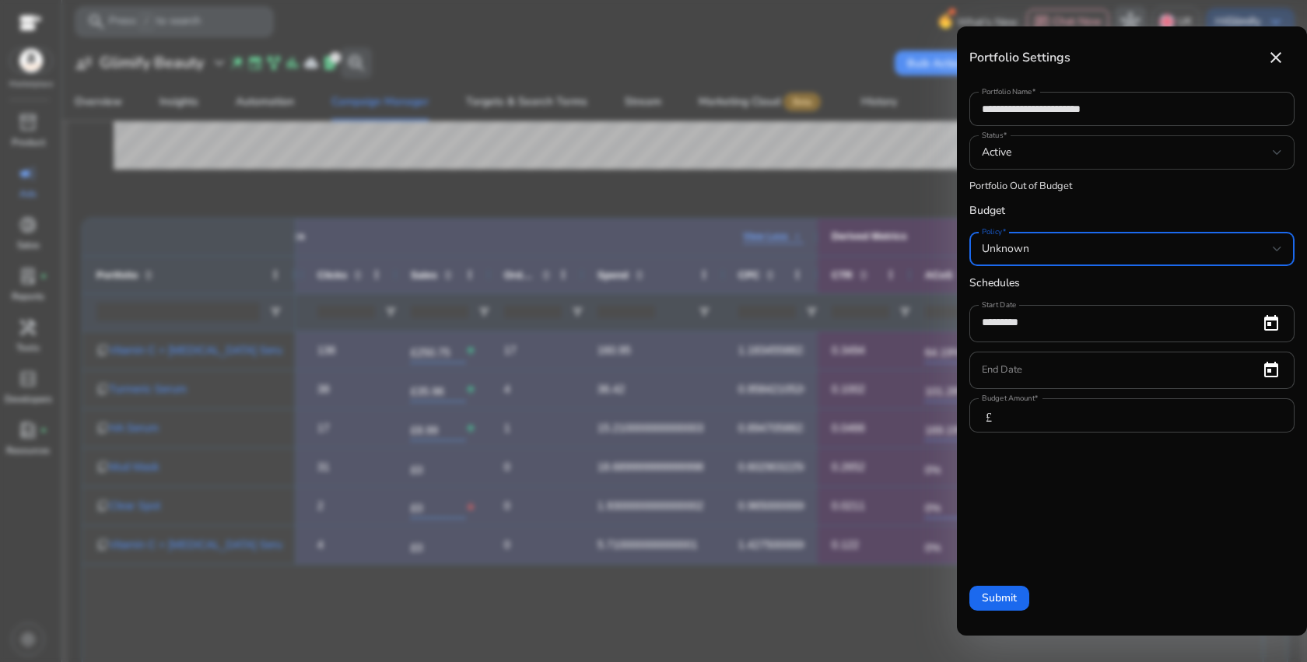
click at [1150, 156] on div "Active" at bounding box center [1127, 152] width 291 height 17
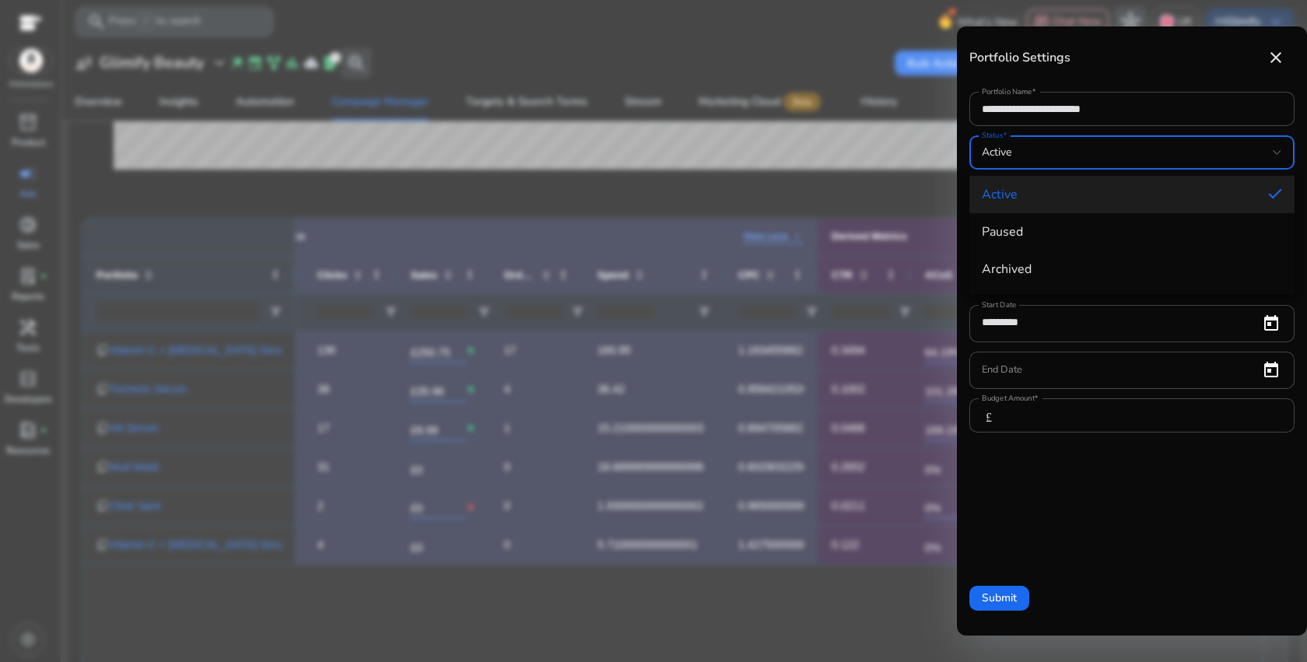
click at [1150, 156] on div at bounding box center [653, 331] width 1307 height 662
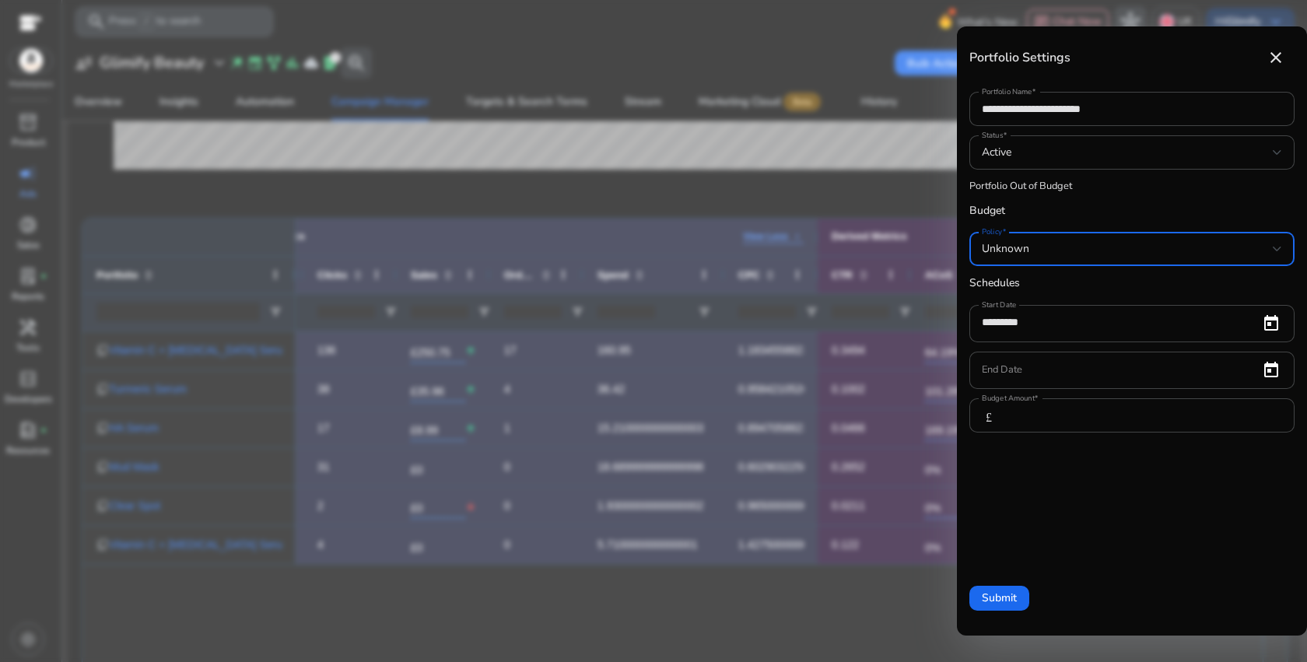
click at [1036, 251] on div "Unknown" at bounding box center [1127, 248] width 291 height 17
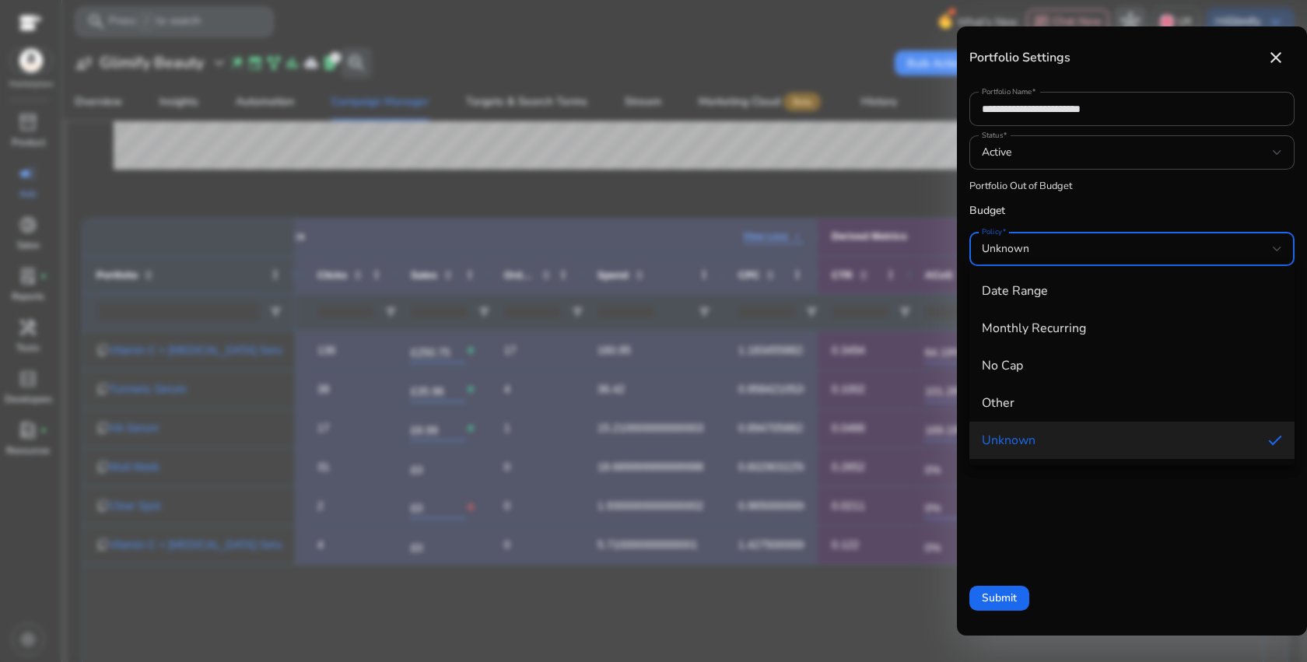
click at [796, 191] on div at bounding box center [653, 331] width 1307 height 662
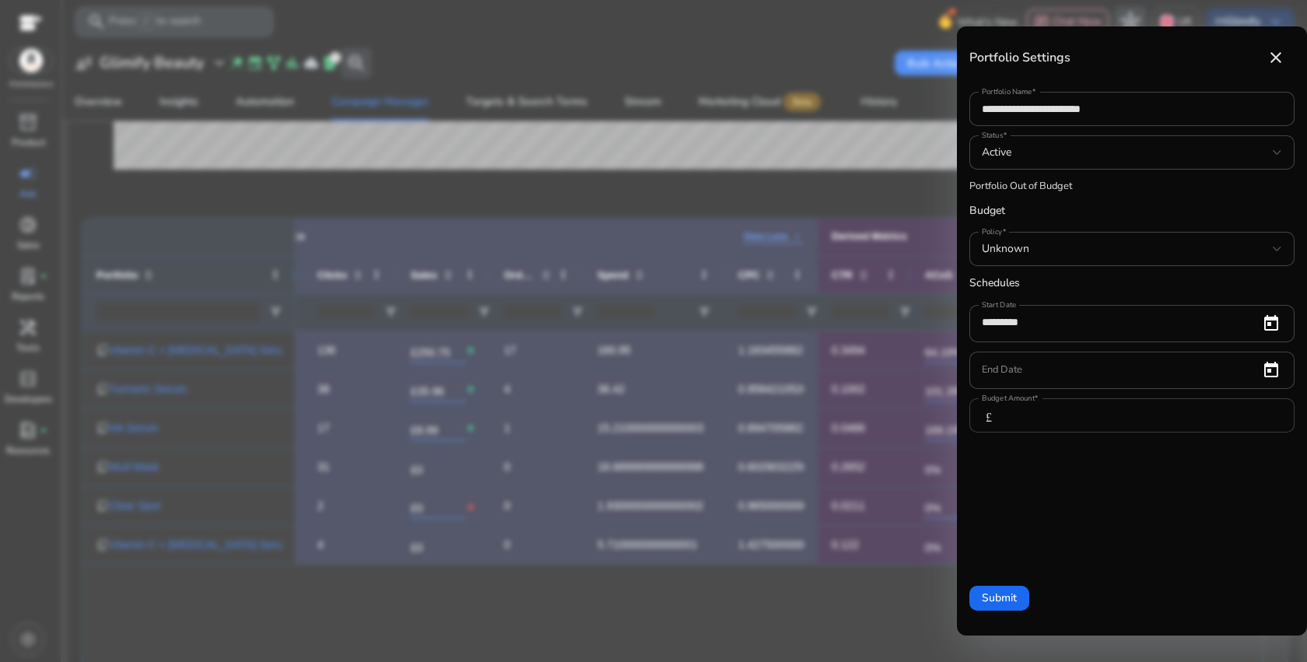
click at [1032, 398] on mat-label "Budget Amount" at bounding box center [1008, 398] width 53 height 11
click at [1032, 407] on input "**" at bounding box center [1149, 415] width 268 height 17
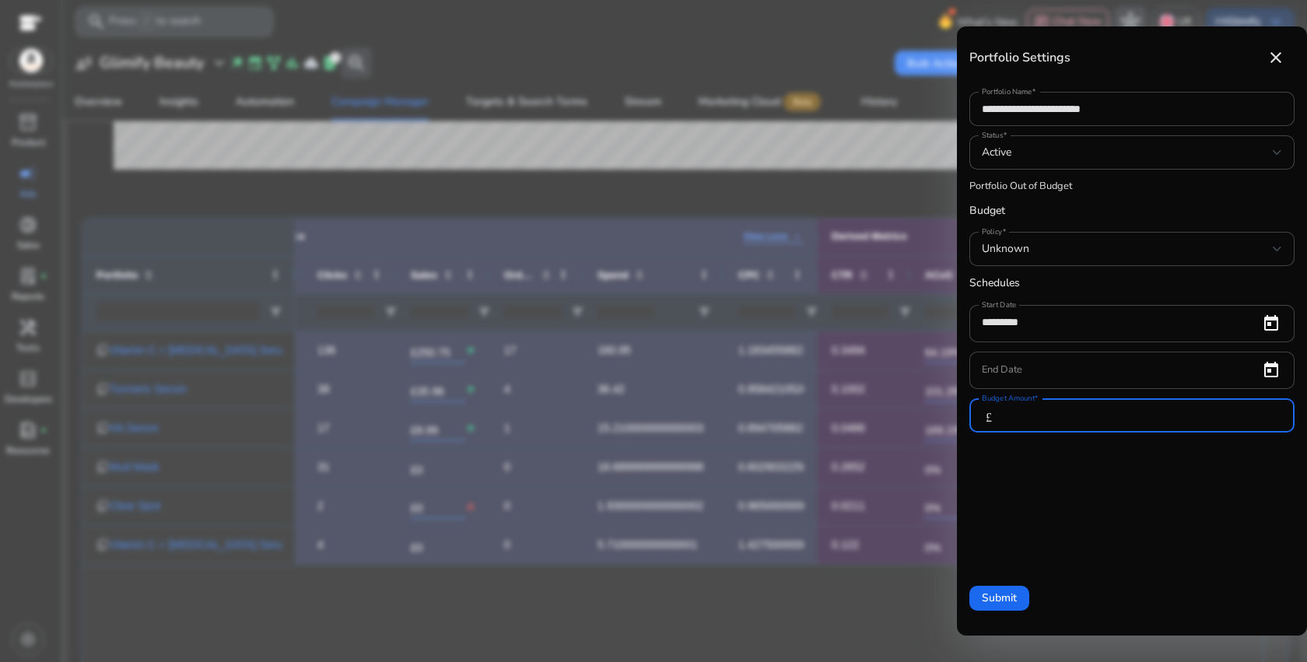
click at [1063, 412] on input "**" at bounding box center [1149, 415] width 268 height 17
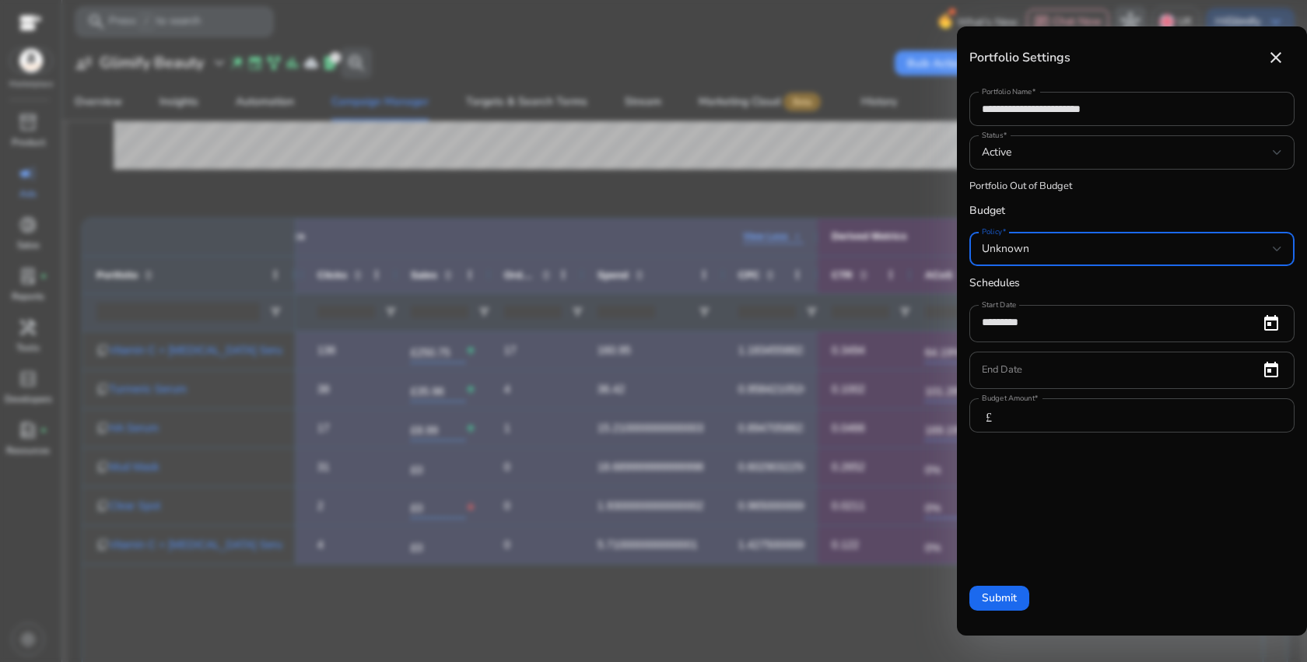
click at [1079, 247] on div "Unknown" at bounding box center [1127, 248] width 291 height 17
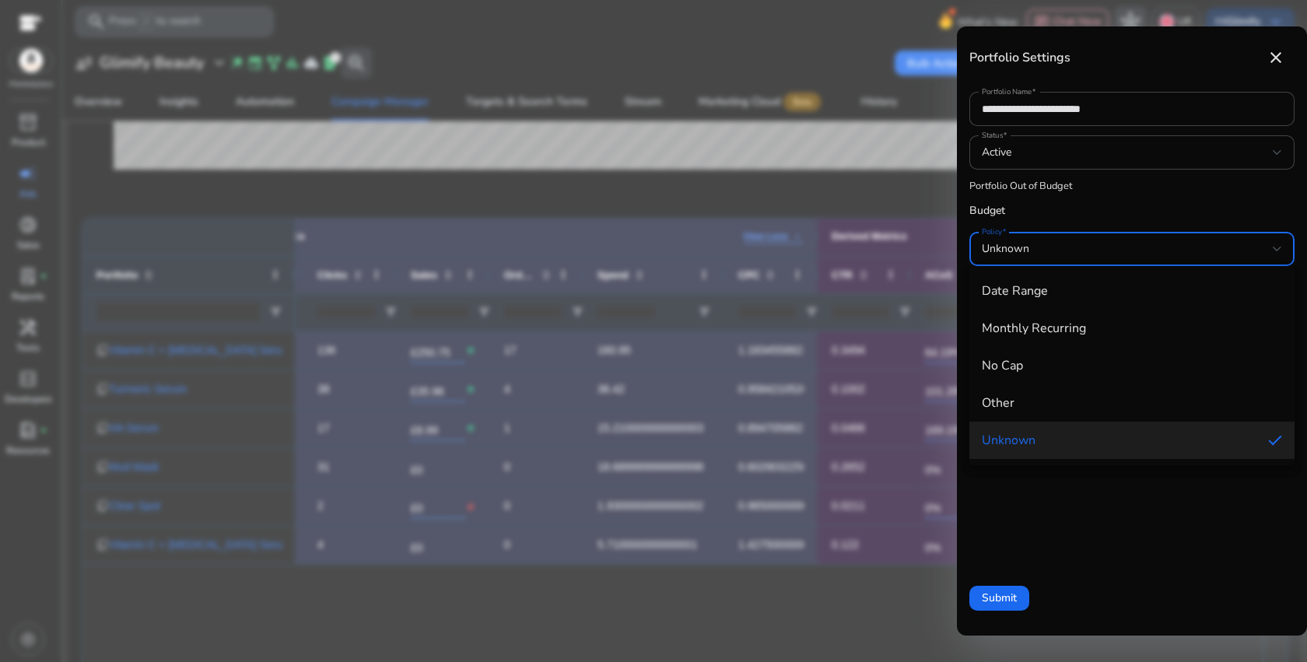
click at [1279, 62] on div at bounding box center [653, 331] width 1307 height 662
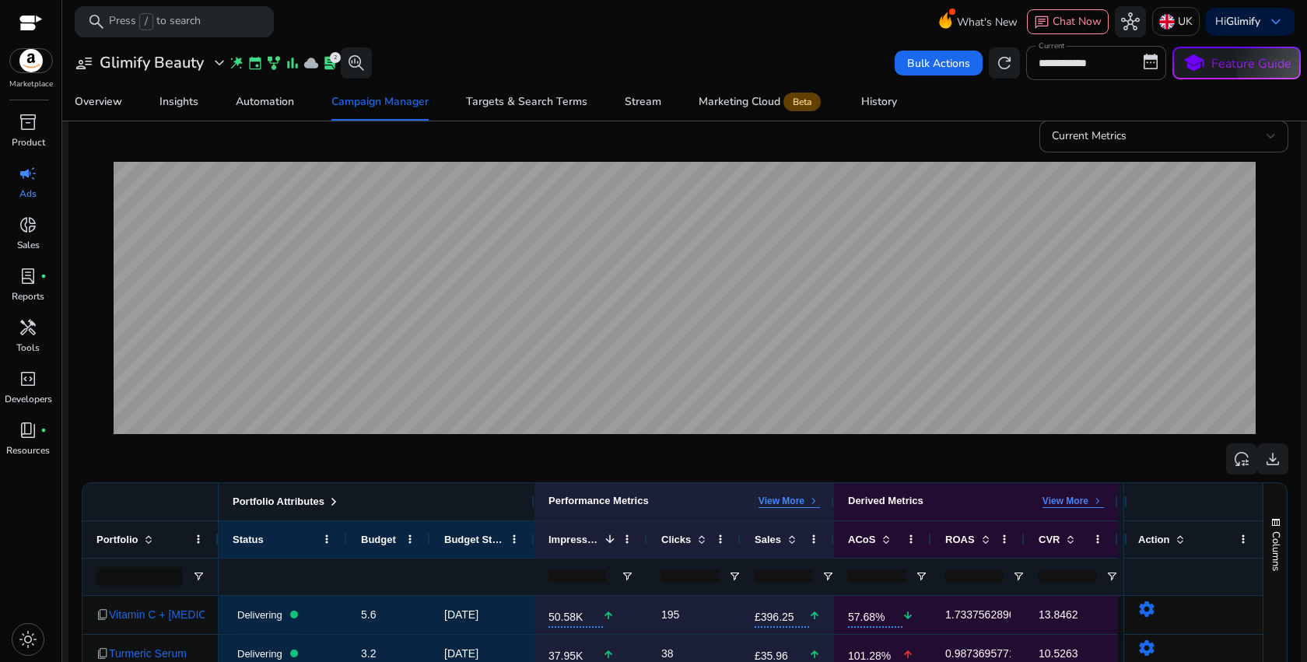
scroll to position [527, 0]
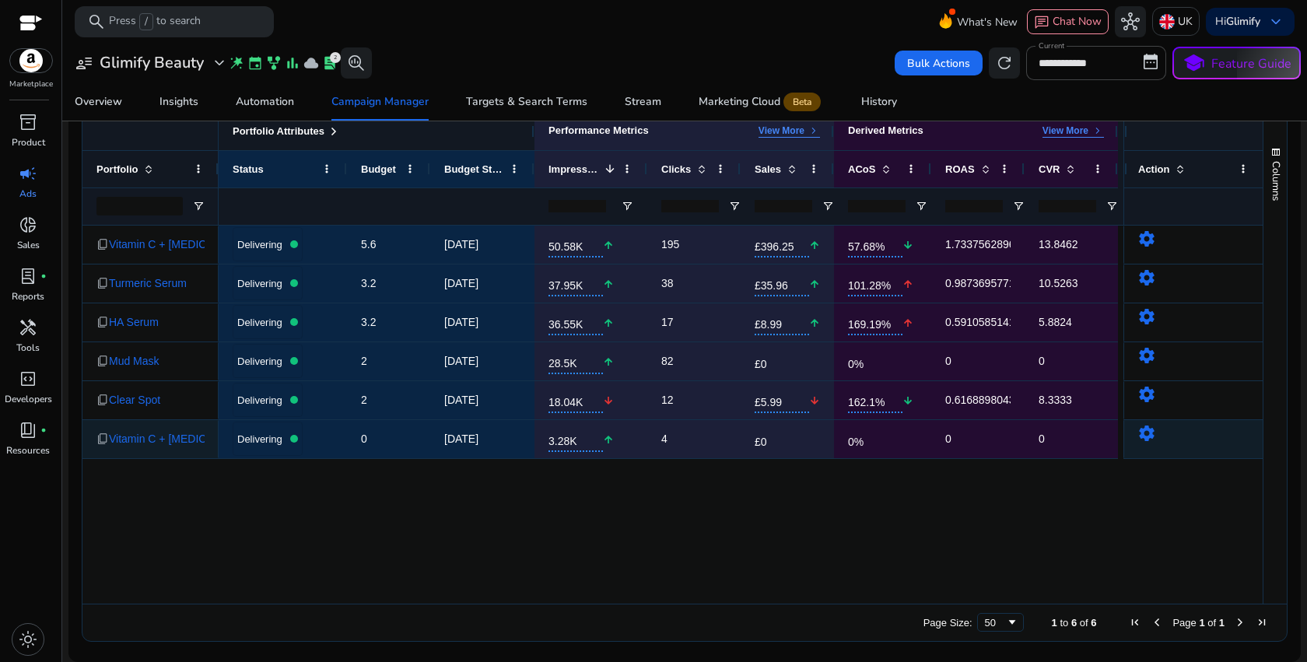
click at [1139, 439] on mat-icon "settings" at bounding box center [1147, 433] width 19 height 19
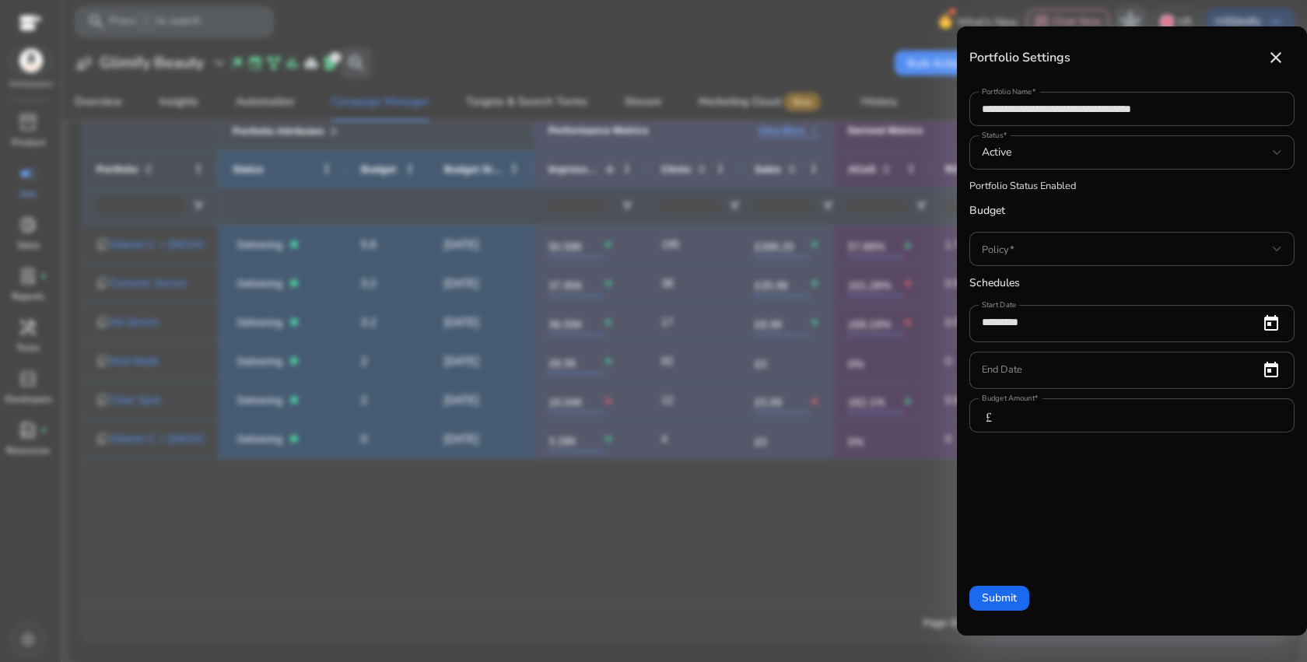
click at [809, 511] on div at bounding box center [653, 331] width 1307 height 662
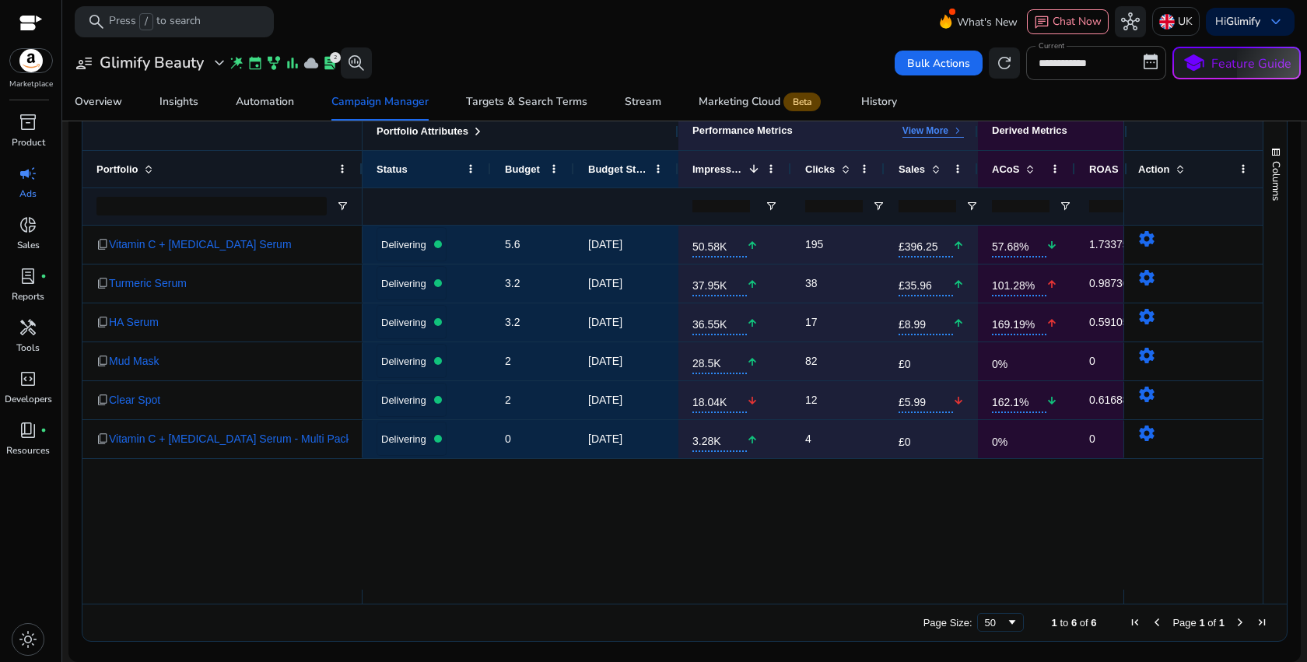
drag, startPoint x: 216, startPoint y: 154, endPoint x: 360, endPoint y: 154, distance: 144.0
click at [360, 154] on div at bounding box center [362, 169] width 6 height 37
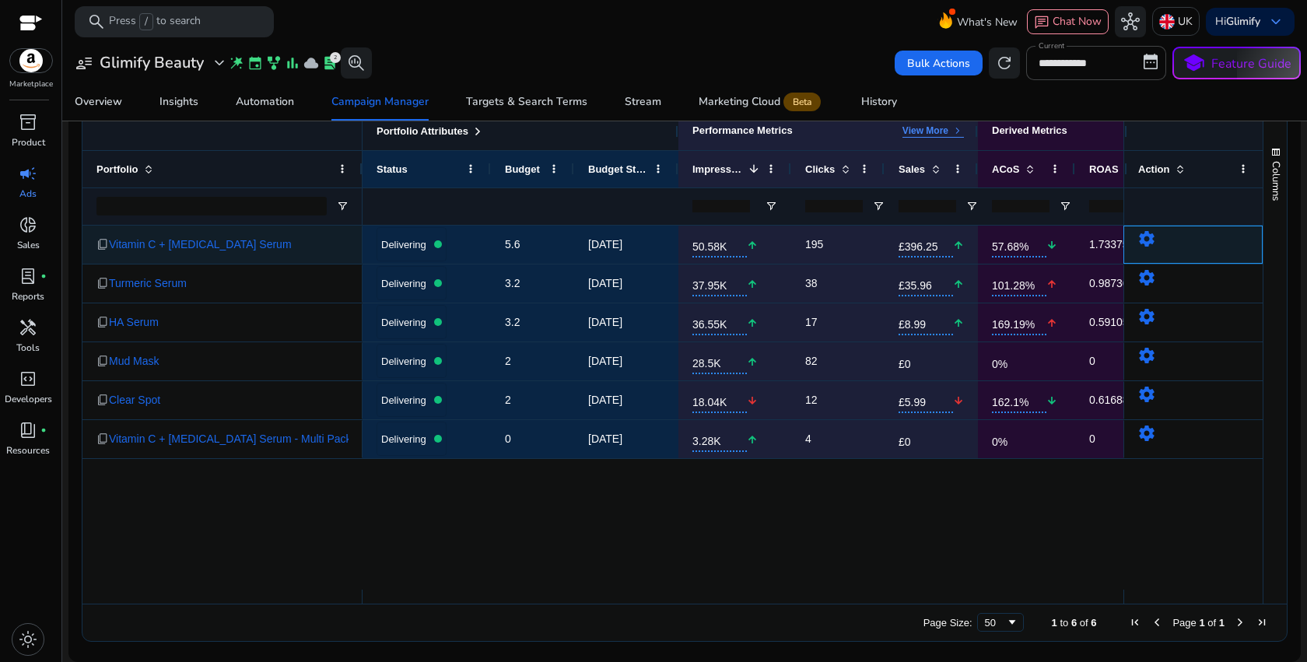
click at [1147, 240] on mat-icon "settings" at bounding box center [1147, 239] width 19 height 19
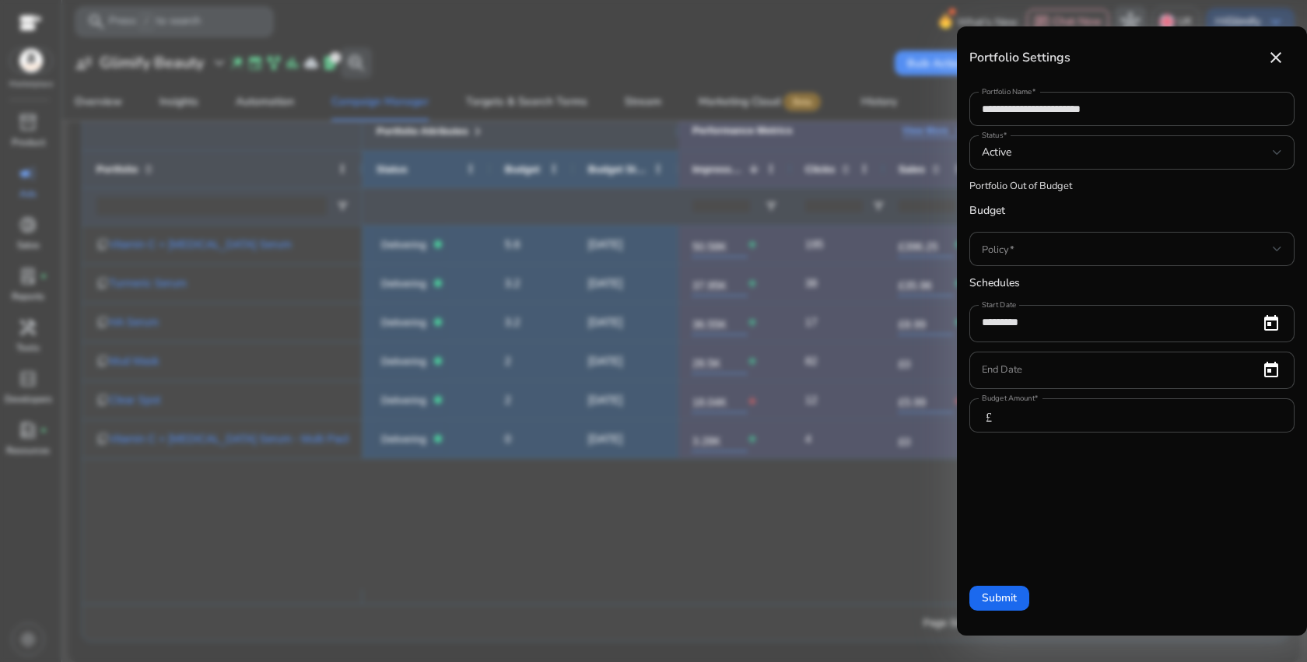
click at [768, 492] on div at bounding box center [653, 331] width 1307 height 662
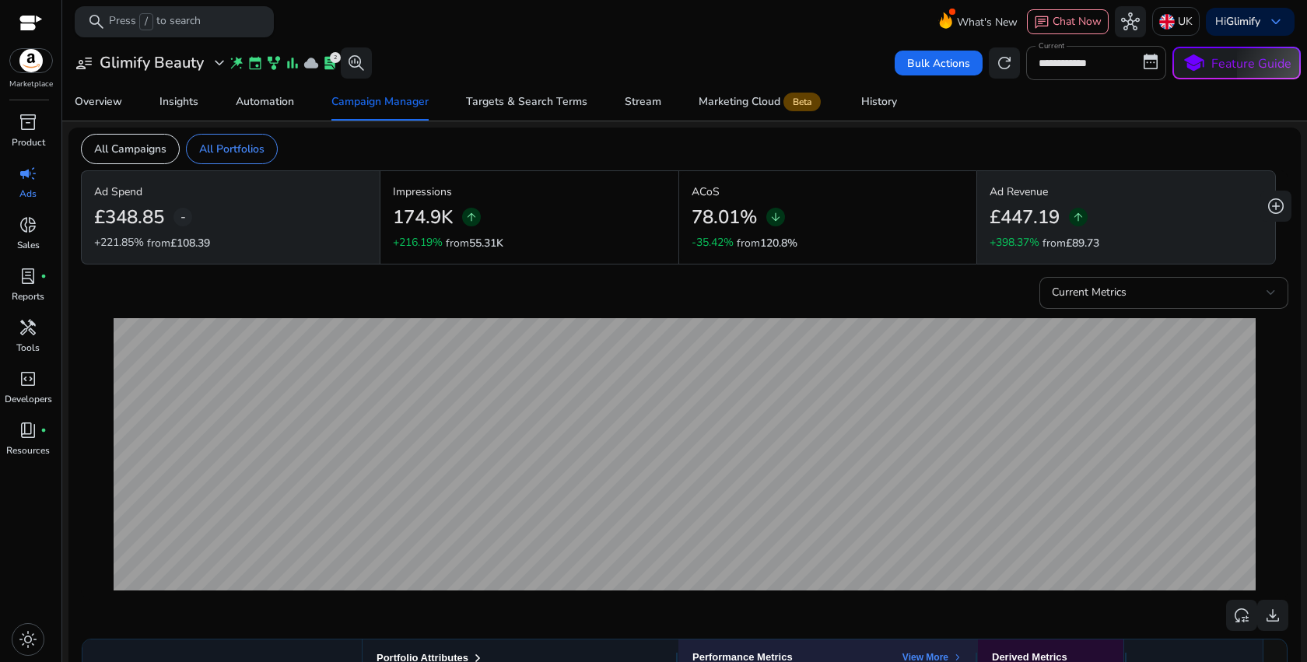
scroll to position [0, 0]
click at [628, 101] on div "Stream" at bounding box center [643, 101] width 37 height 11
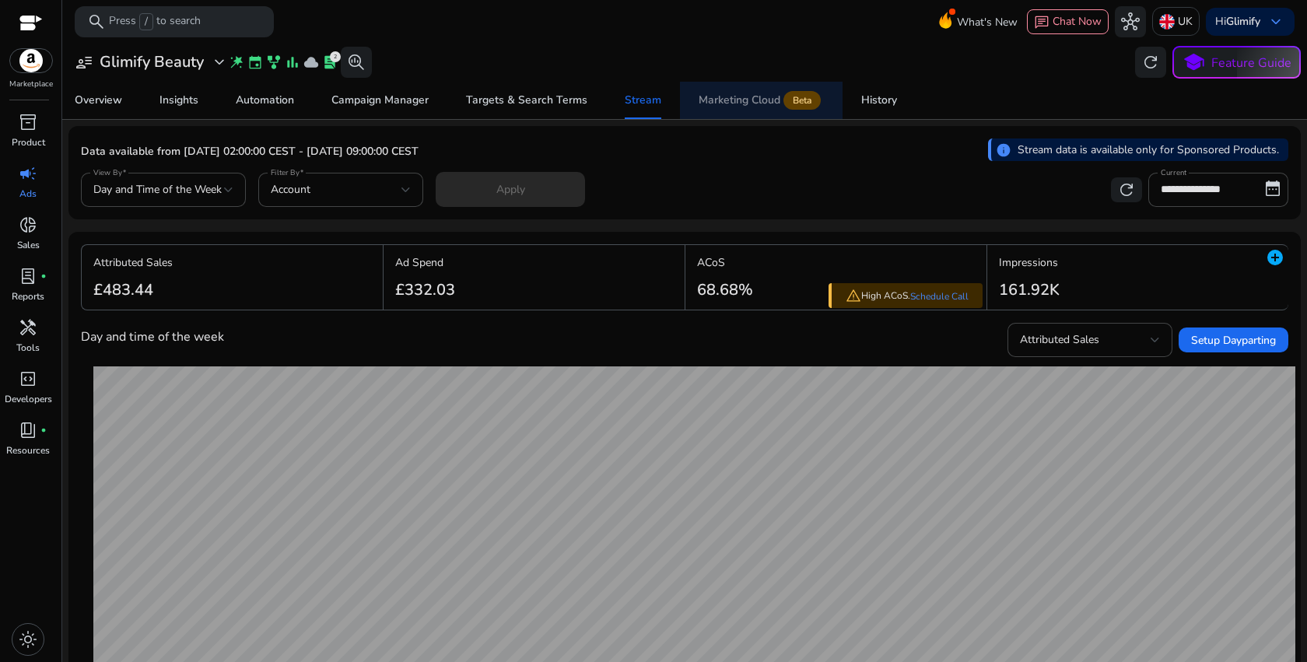
click at [761, 110] on span "Marketing Cloud Beta" at bounding box center [761, 100] width 125 height 37
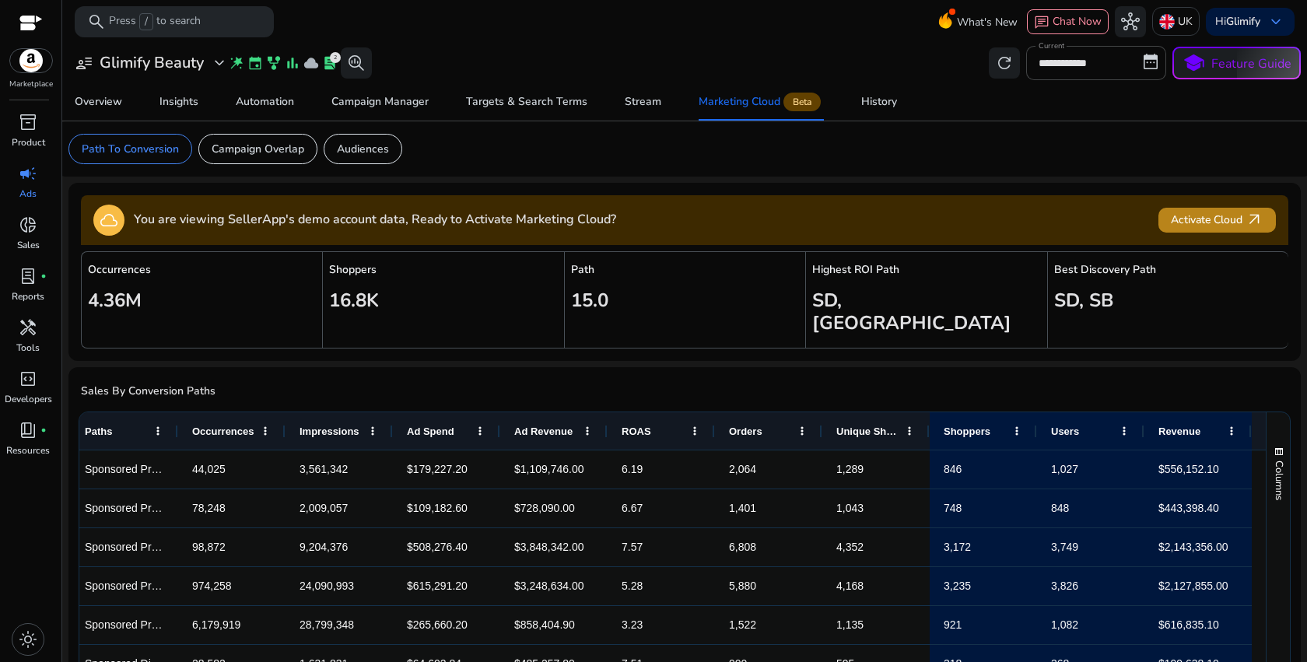
click at [1184, 219] on span "Activate Cloud arrow_outward" at bounding box center [1217, 220] width 93 height 18
click at [290, 156] on p "Campaign Overlap" at bounding box center [258, 149] width 93 height 16
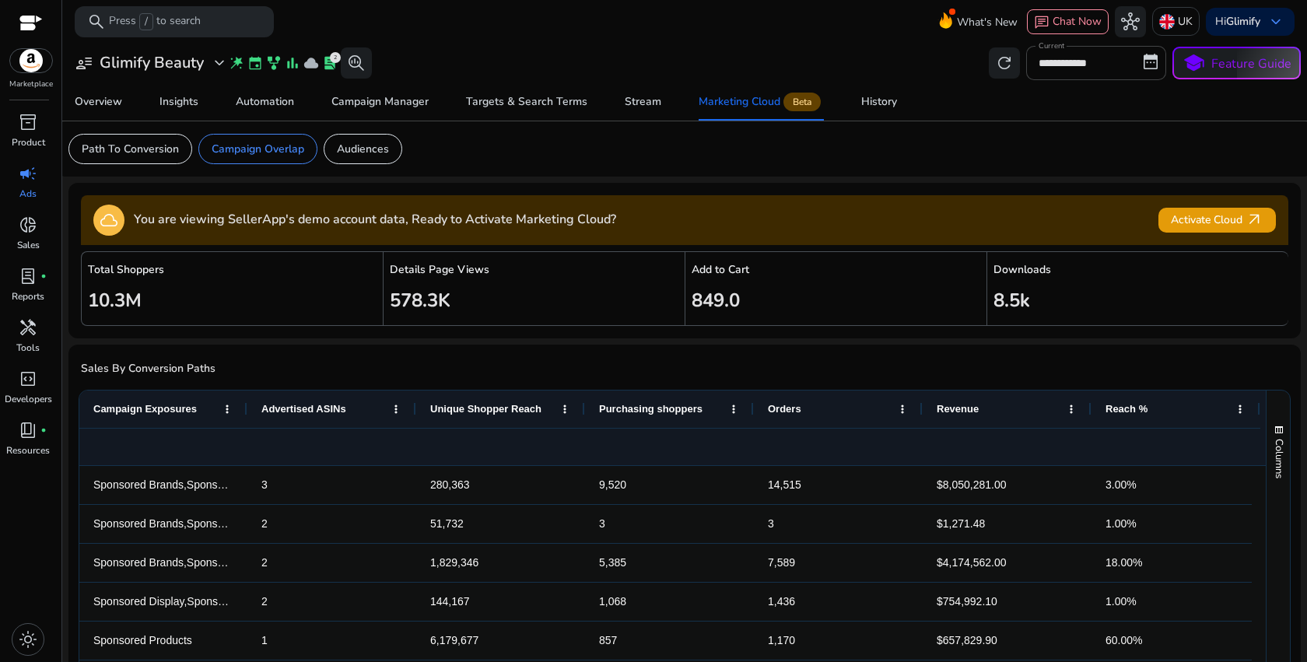
click at [709, 284] on div "Add to Cart 849.0" at bounding box center [836, 288] width 302 height 75
click at [374, 156] on p "Audiences" at bounding box center [363, 149] width 52 height 16
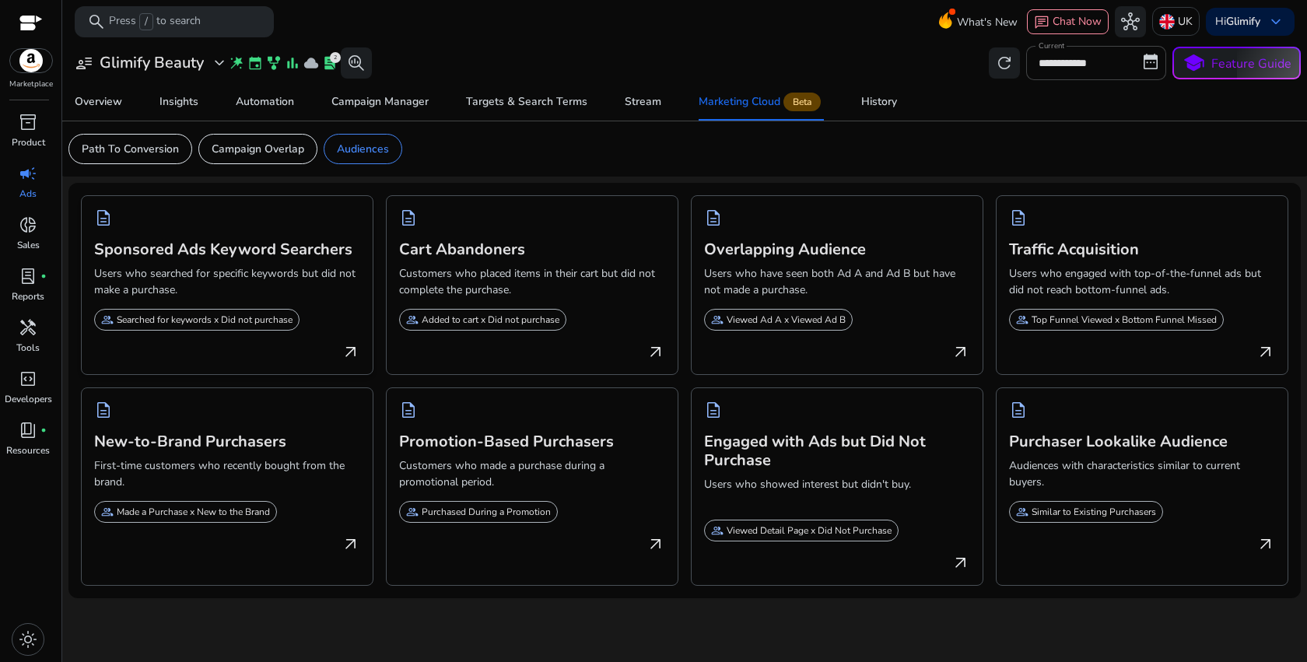
click at [348, 349] on span "arrow_outward" at bounding box center [351, 352] width 19 height 19
click at [539, 319] on p "Added to cart x Did not purchase" at bounding box center [491, 320] width 138 height 14
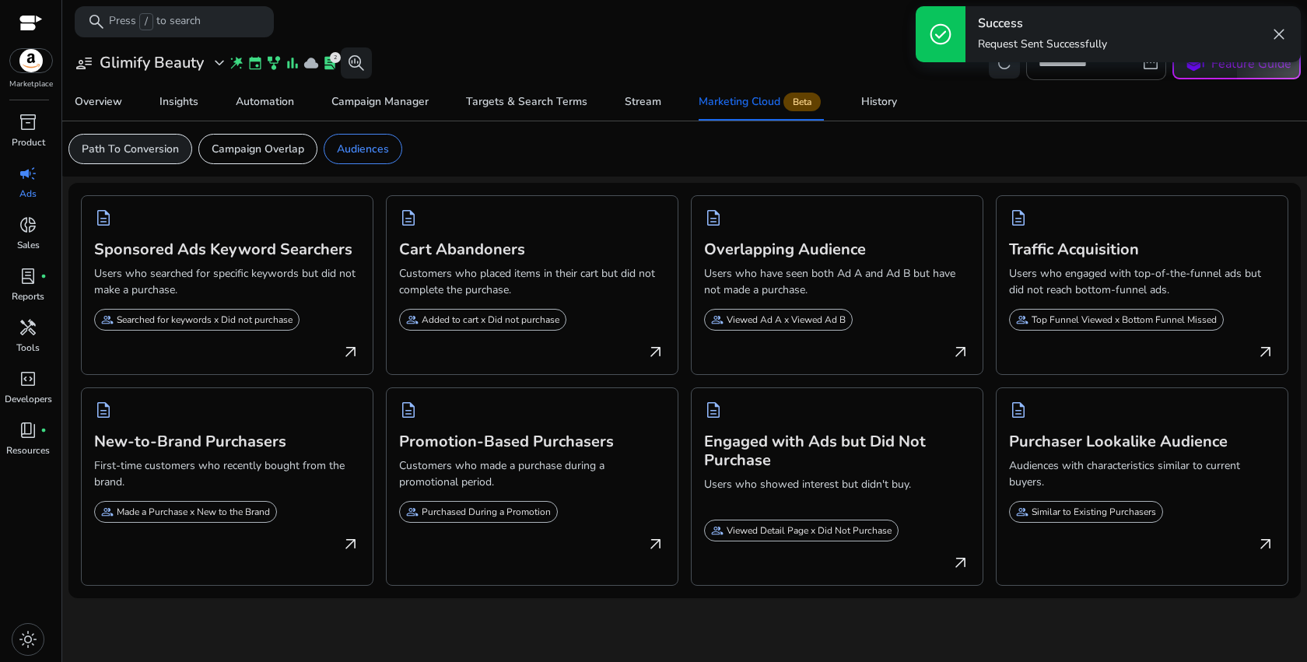
click at [86, 157] on div "Path To Conversion" at bounding box center [130, 149] width 124 height 30
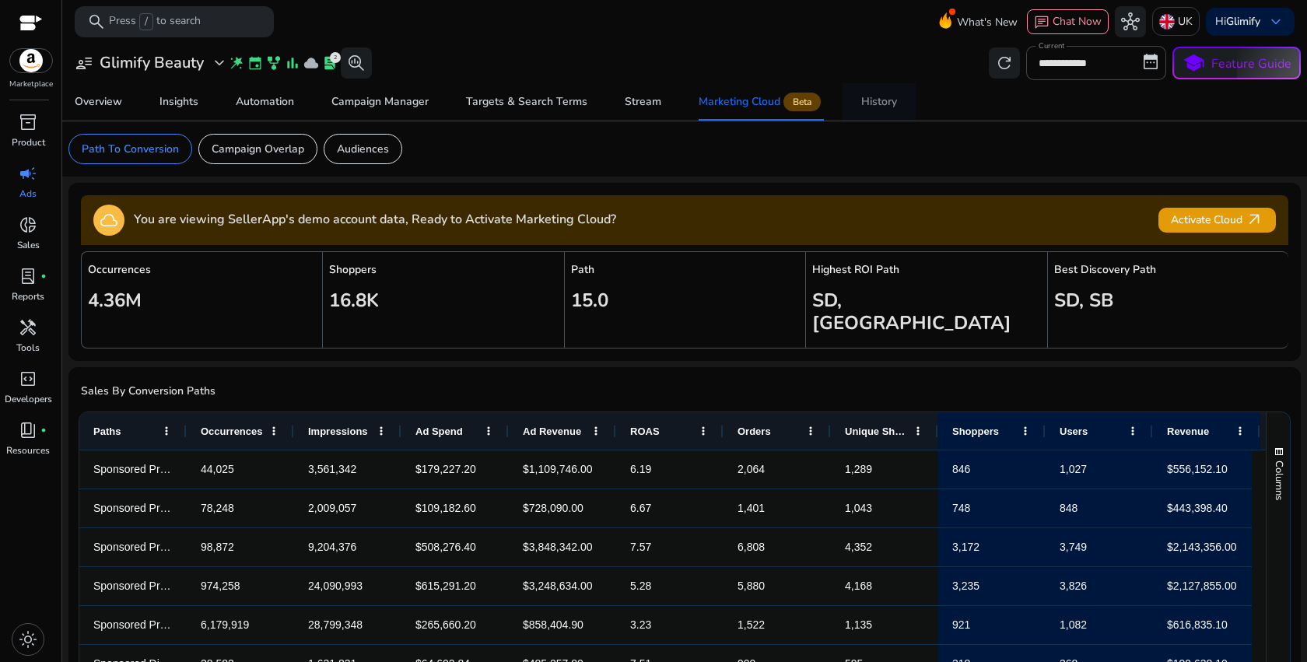
click at [869, 96] on div "History" at bounding box center [879, 101] width 36 height 11
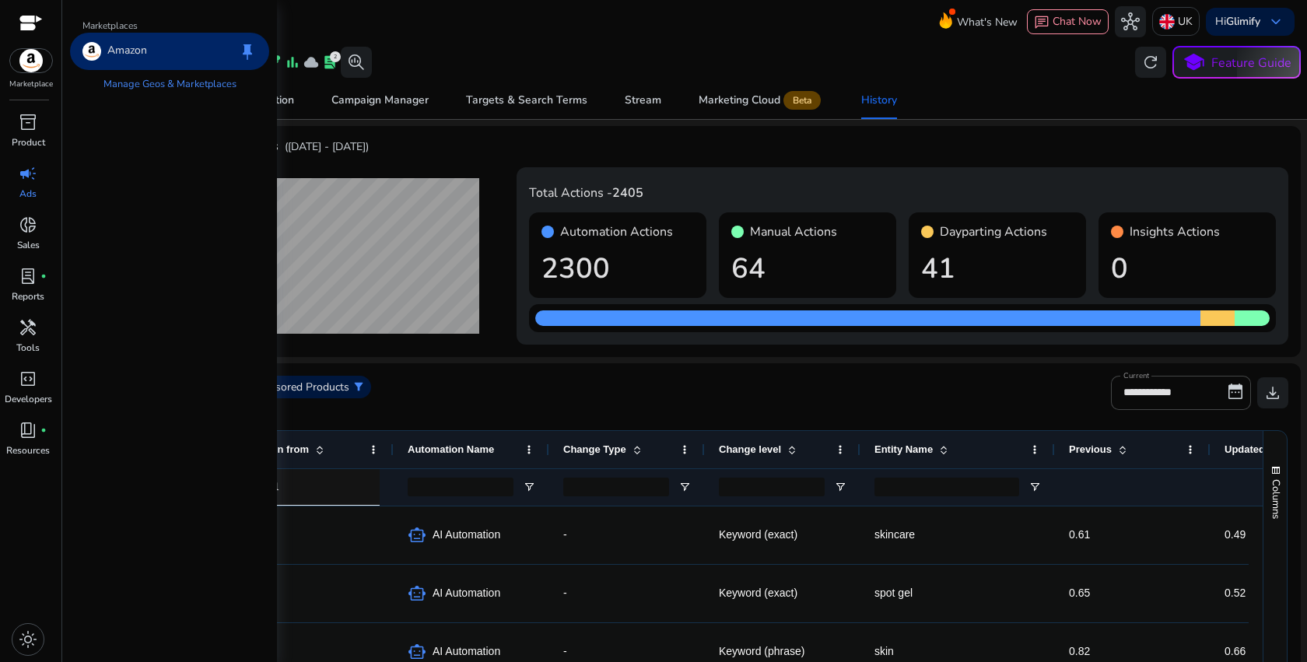
click at [34, 56] on img at bounding box center [31, 60] width 42 height 23
click at [191, 59] on div "Amazon keep" at bounding box center [169, 51] width 199 height 37
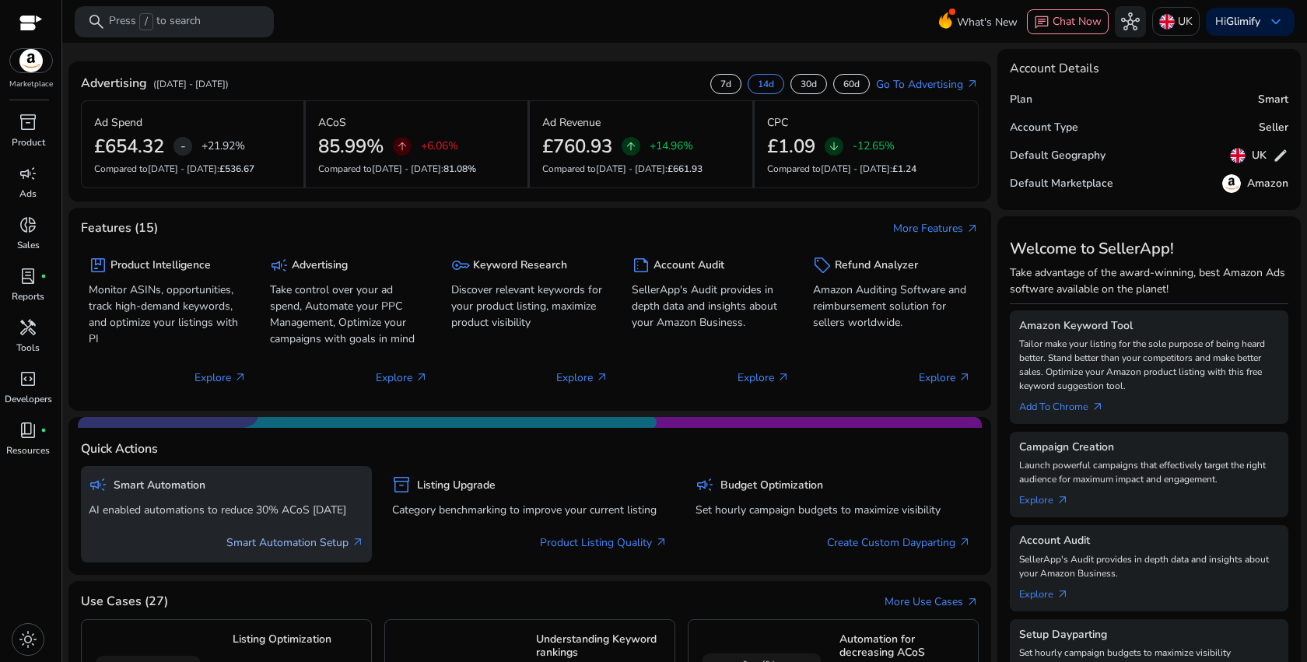
click at [253, 546] on link "Smart Automation Setup arrow_outward" at bounding box center [295, 543] width 138 height 16
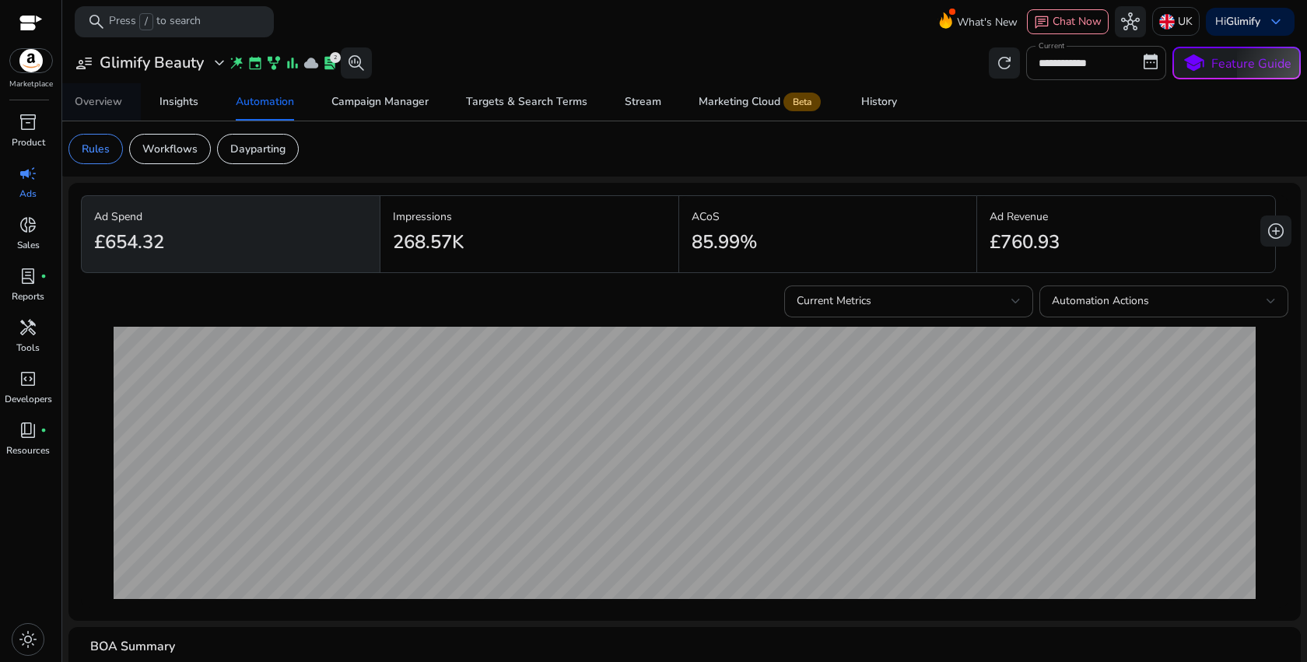
click at [118, 107] on div "Overview" at bounding box center [98, 101] width 47 height 11
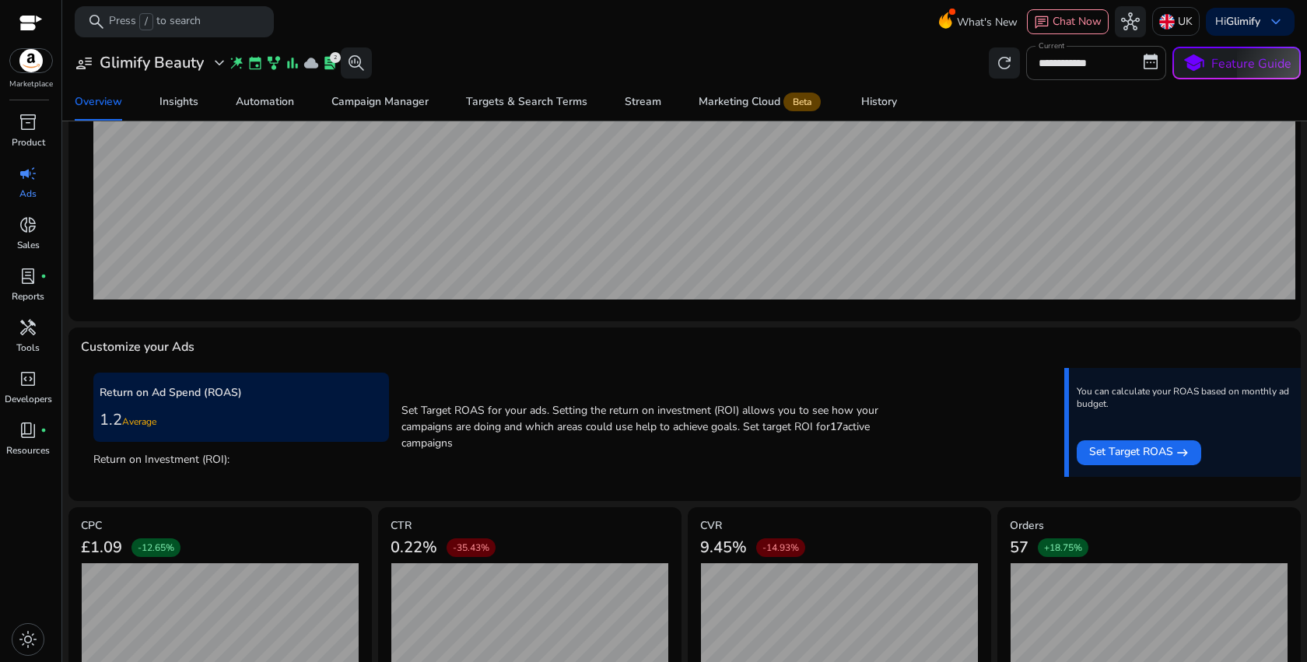
scroll to position [370, 0]
click at [1146, 456] on span "Set Target ROAS" at bounding box center [1132, 452] width 84 height 19
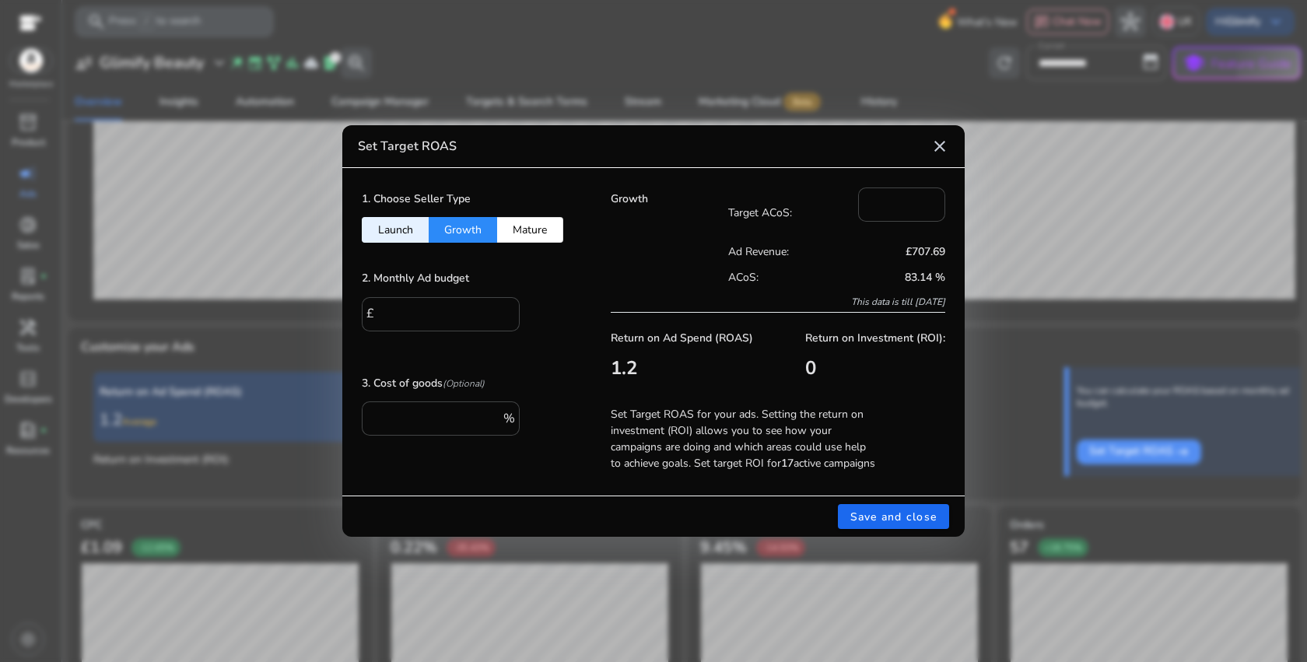
click at [402, 226] on button "Launch" at bounding box center [395, 230] width 67 height 26
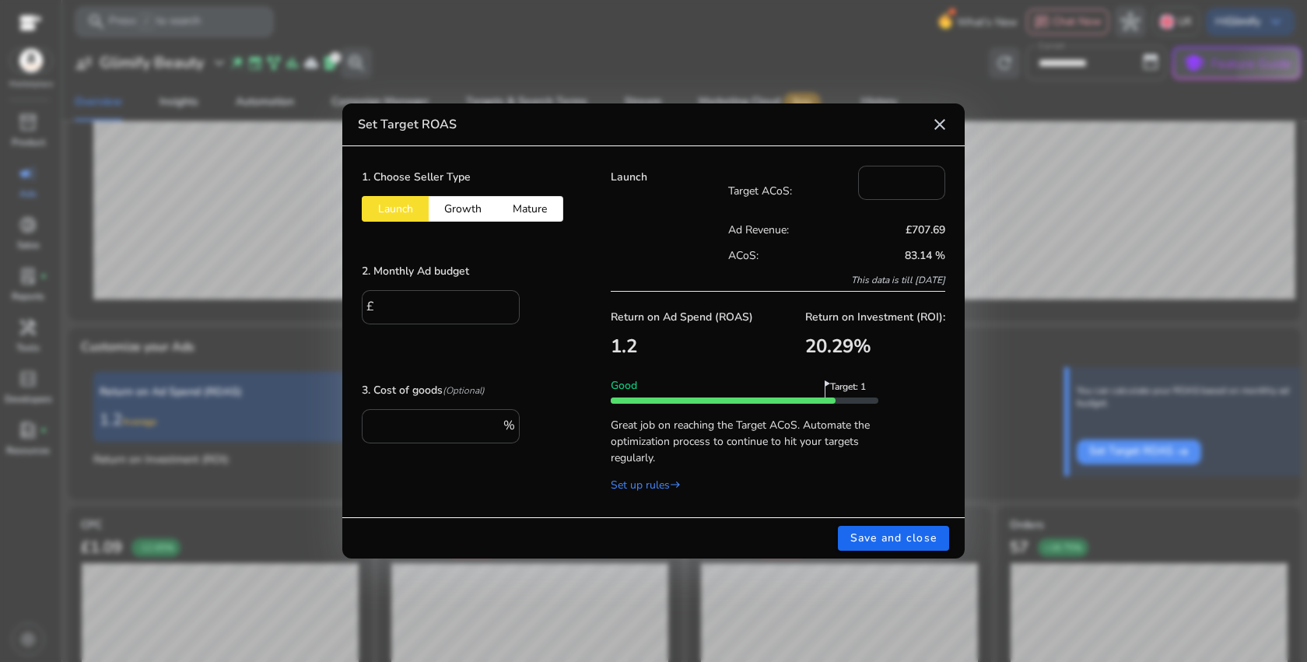
click at [460, 210] on button "Growth" at bounding box center [463, 209] width 68 height 26
click at [546, 209] on button "Mature" at bounding box center [530, 209] width 66 height 26
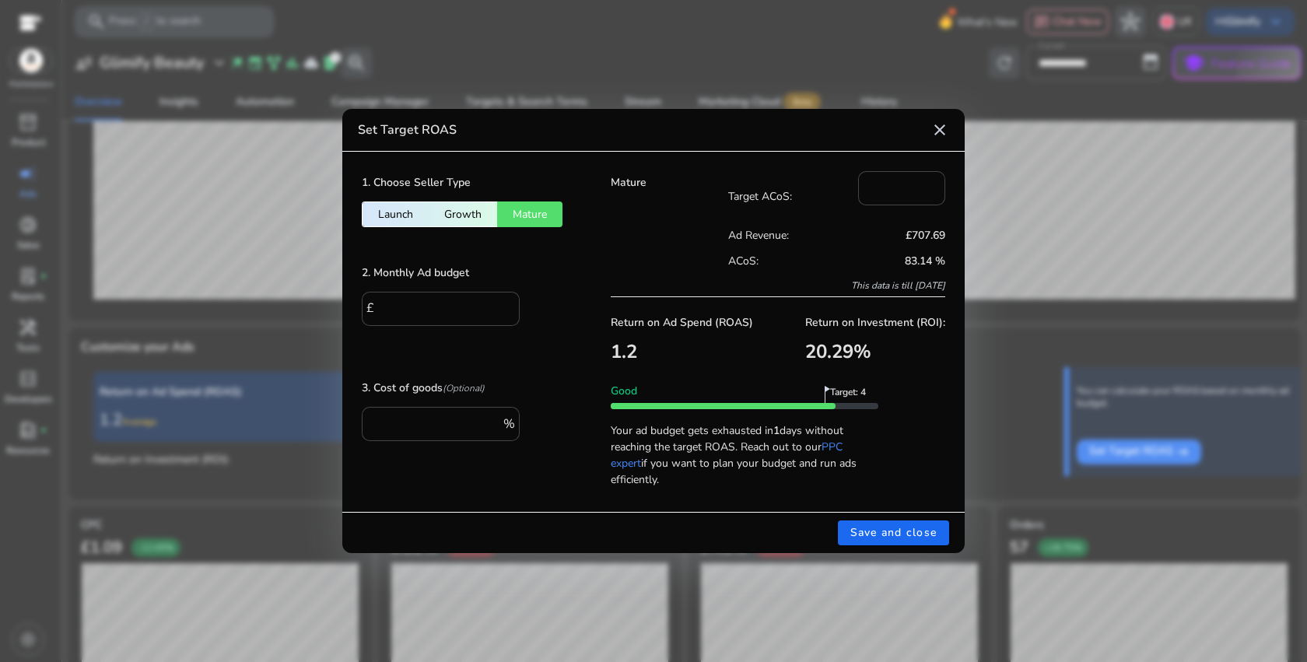
click at [398, 205] on button "Launch" at bounding box center [395, 215] width 67 height 26
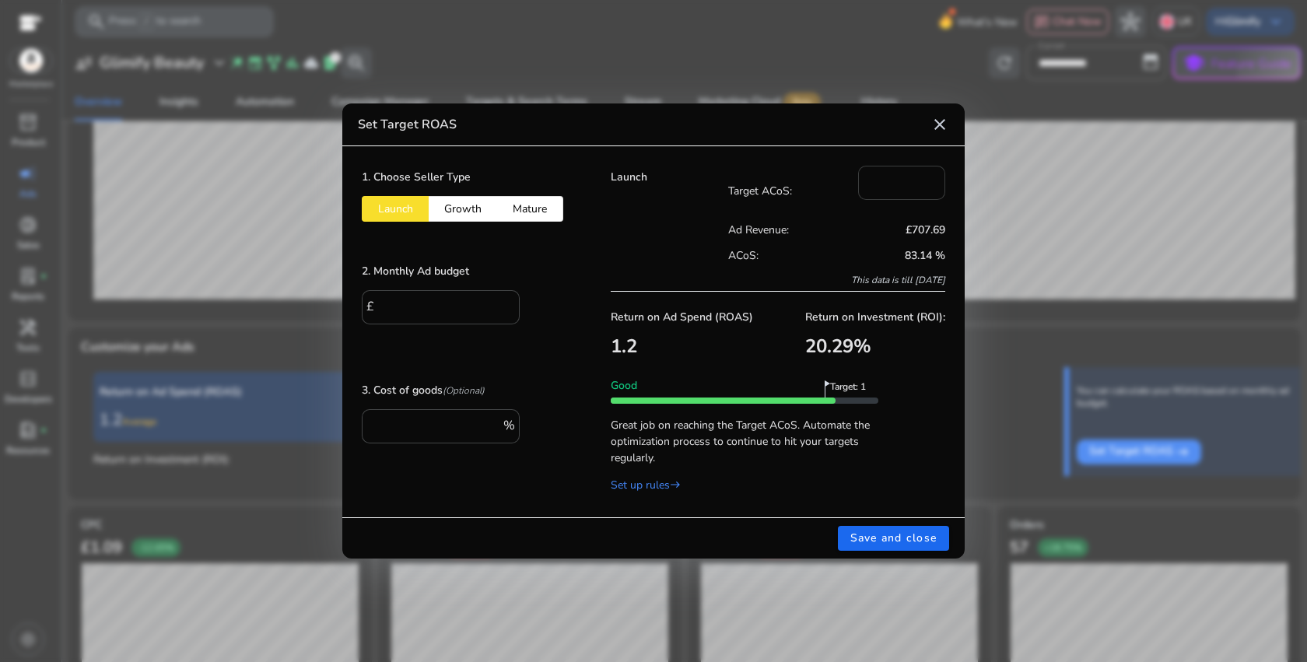
click at [883, 185] on input "***" at bounding box center [902, 181] width 62 height 17
click at [884, 185] on input "***" at bounding box center [902, 181] width 62 height 17
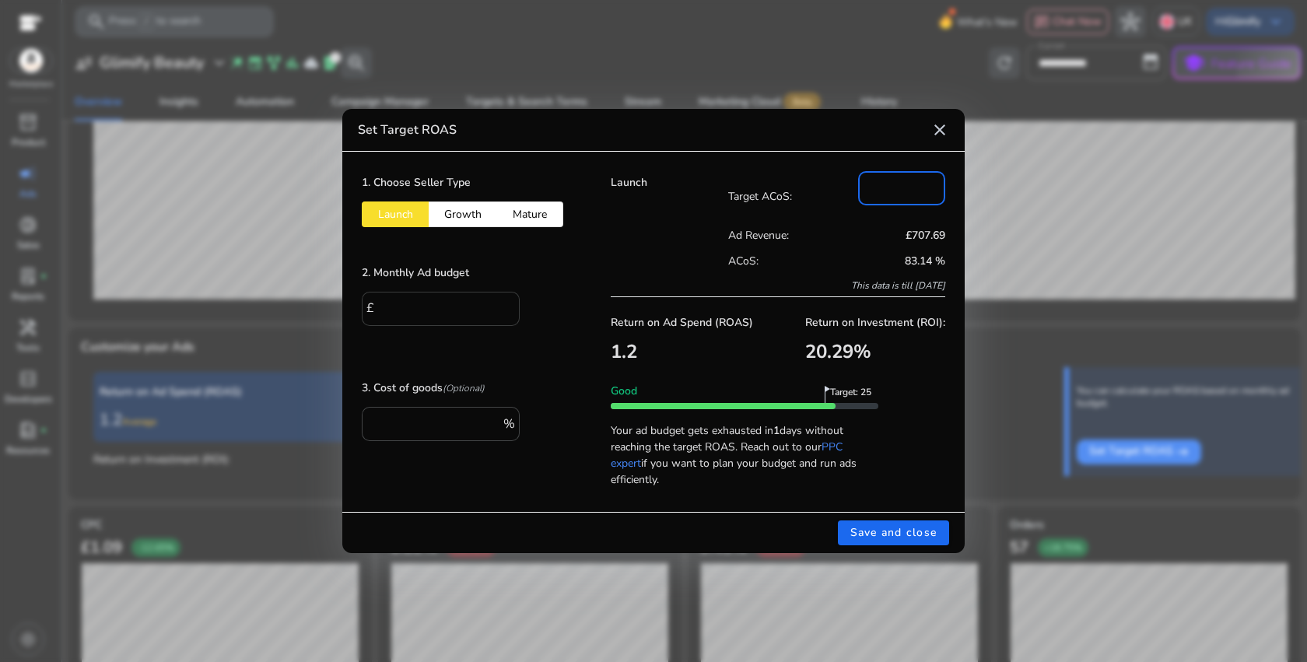
type input "**"
click at [402, 303] on input "*" at bounding box center [443, 307] width 128 height 17
click at [402, 304] on input "*" at bounding box center [443, 307] width 128 height 17
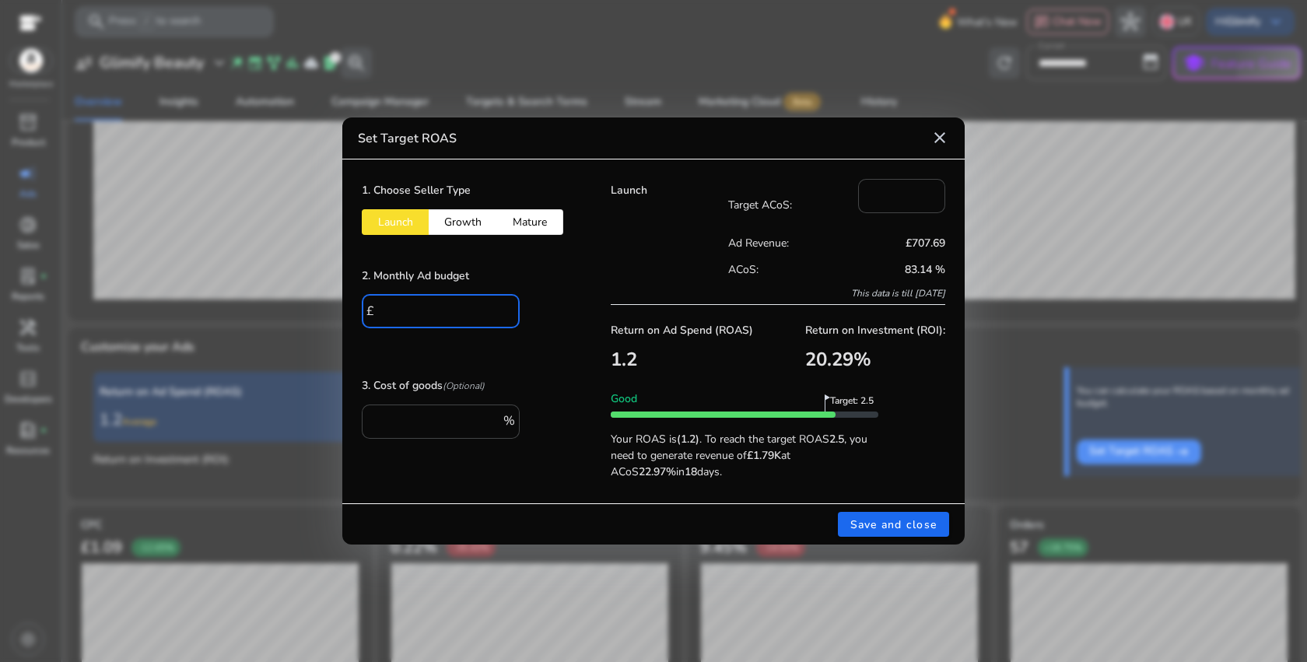
type input "****"
click at [475, 233] on button "Growth" at bounding box center [463, 222] width 68 height 26
type input "*"
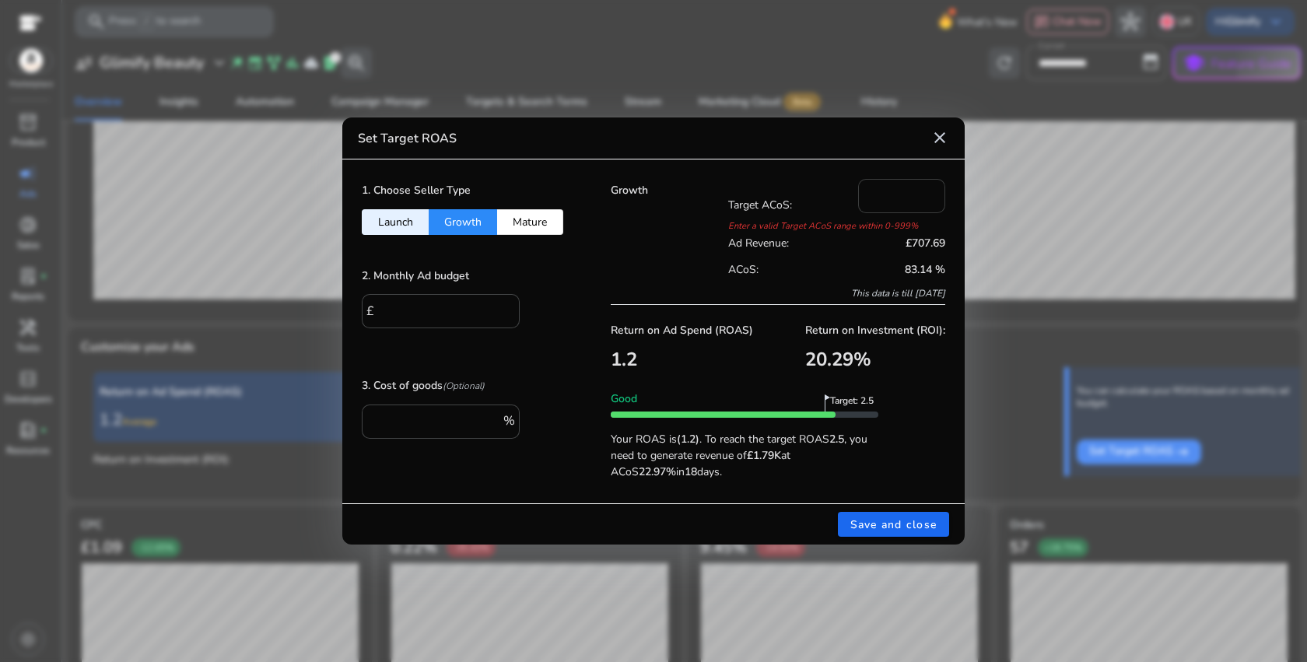
click at [887, 203] on div "*" at bounding box center [902, 196] width 62 height 34
click at [549, 227] on button "Mature" at bounding box center [530, 222] width 66 height 26
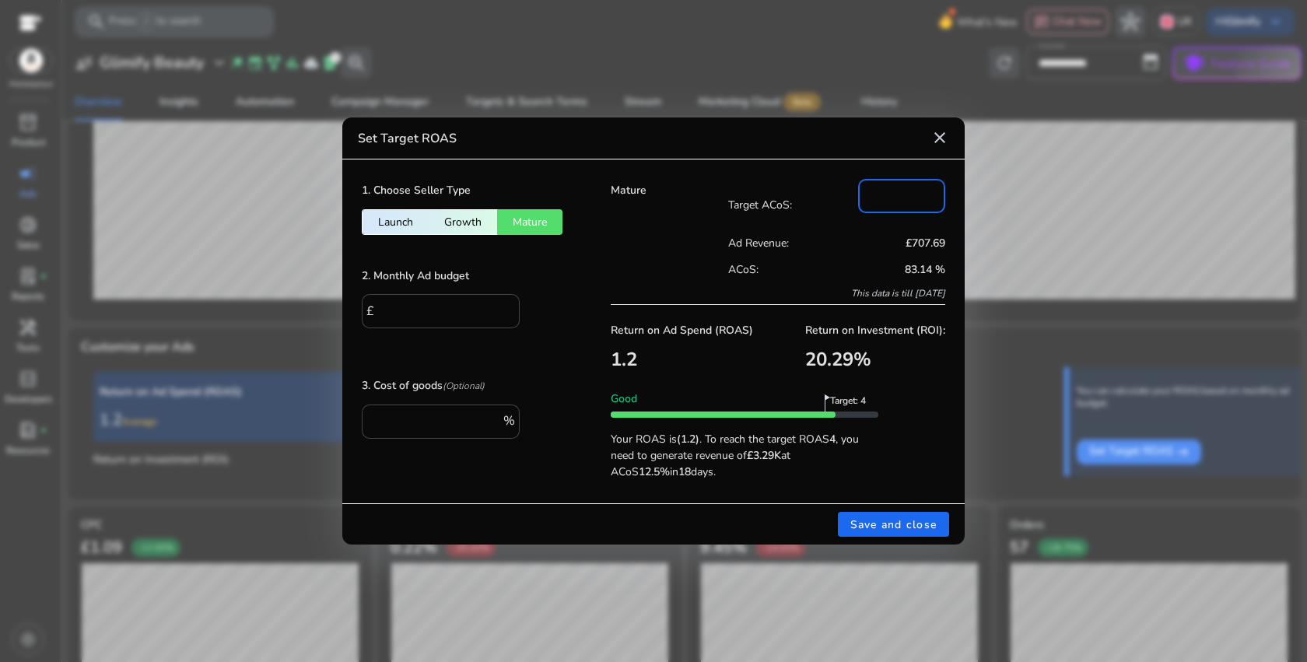
click at [907, 196] on input "**" at bounding box center [902, 194] width 62 height 17
type input "*"
click at [398, 230] on button "Launch" at bounding box center [395, 222] width 67 height 26
type input "**"
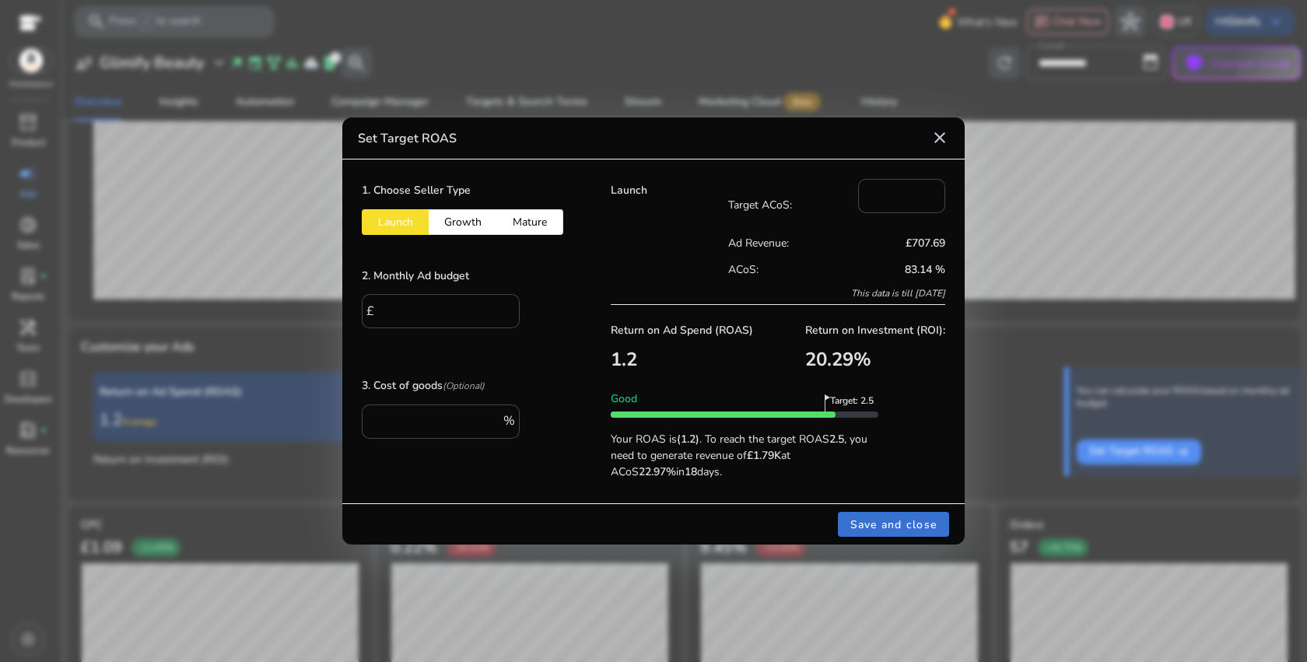
click at [879, 513] on span at bounding box center [894, 524] width 112 height 37
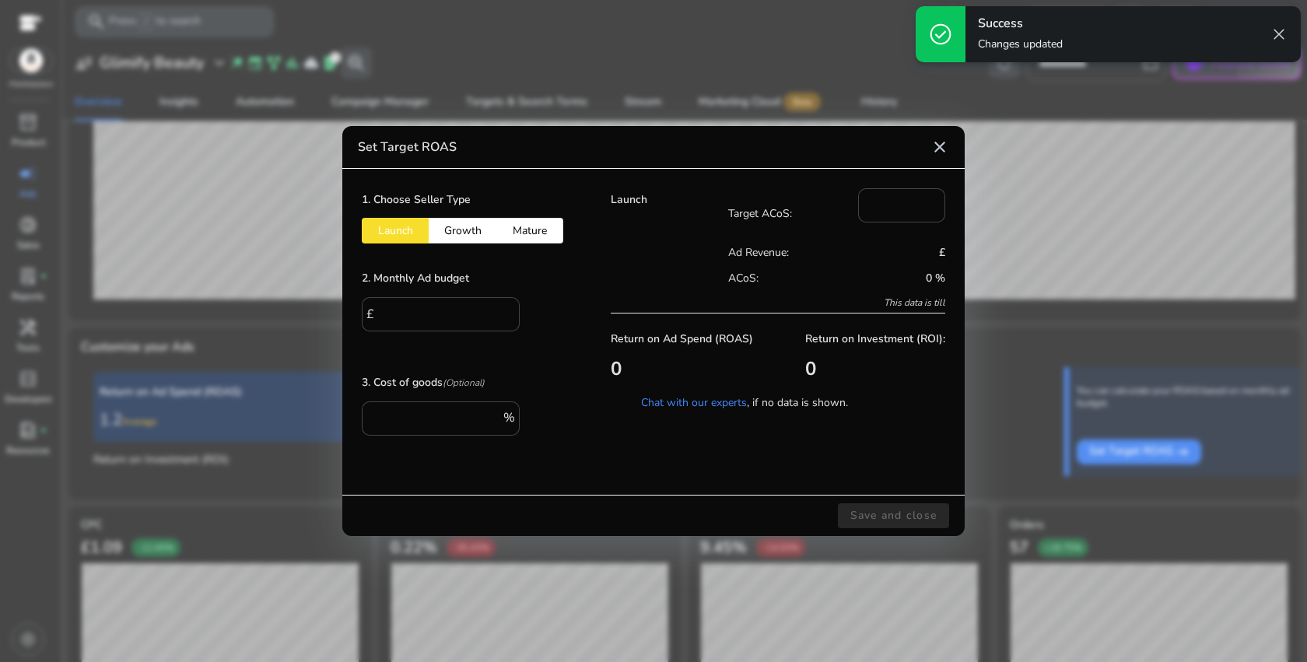
type input "*"
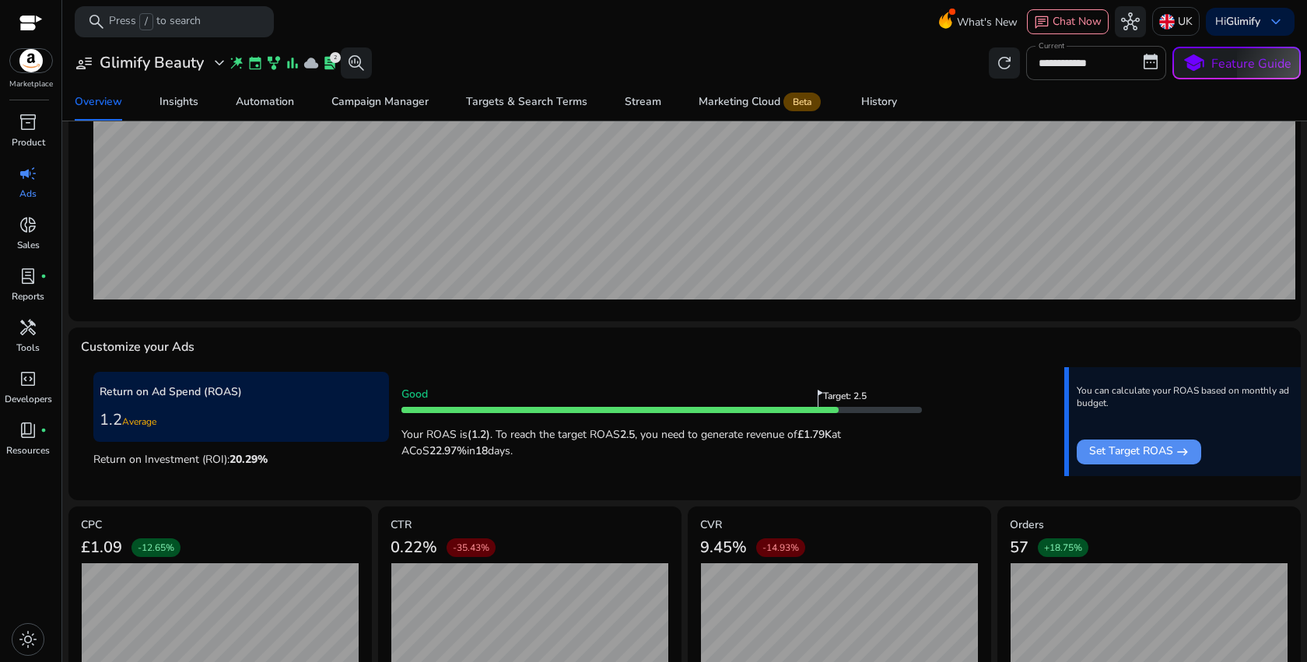
click at [153, 425] on span "Average" at bounding box center [139, 422] width 34 height 12
click at [213, 433] on div "Return on Ad Spend (ROAS) 1.2 Average" at bounding box center [241, 406] width 296 height 69
click at [213, 432] on div "Return on Ad Spend (ROAS) 1.2 Average" at bounding box center [241, 406] width 296 height 69
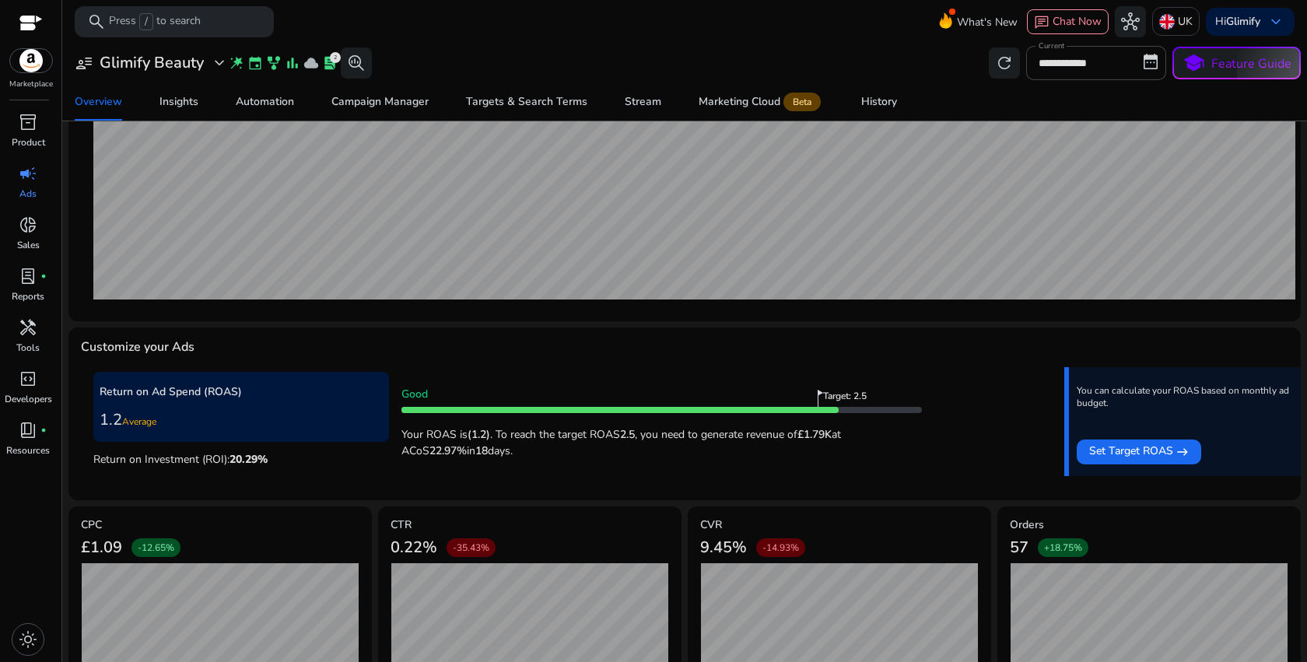
click at [237, 453] on span "20.29 %" at bounding box center [249, 459] width 38 height 15
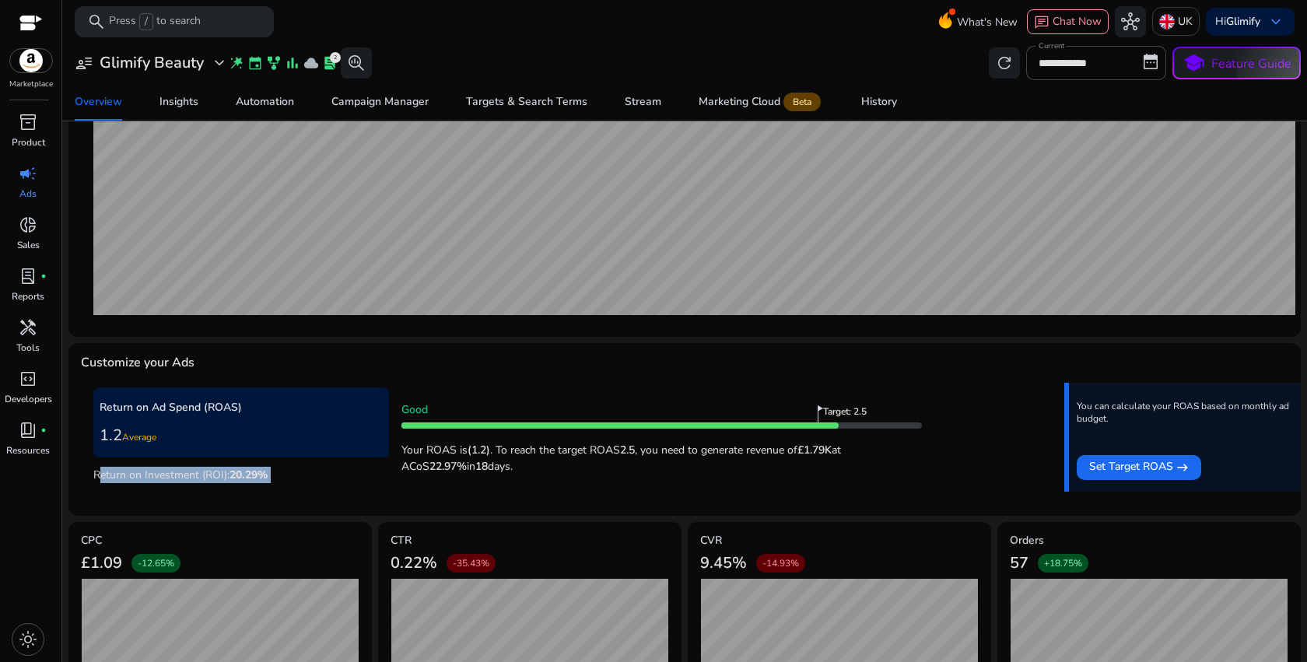
scroll to position [426, 0]
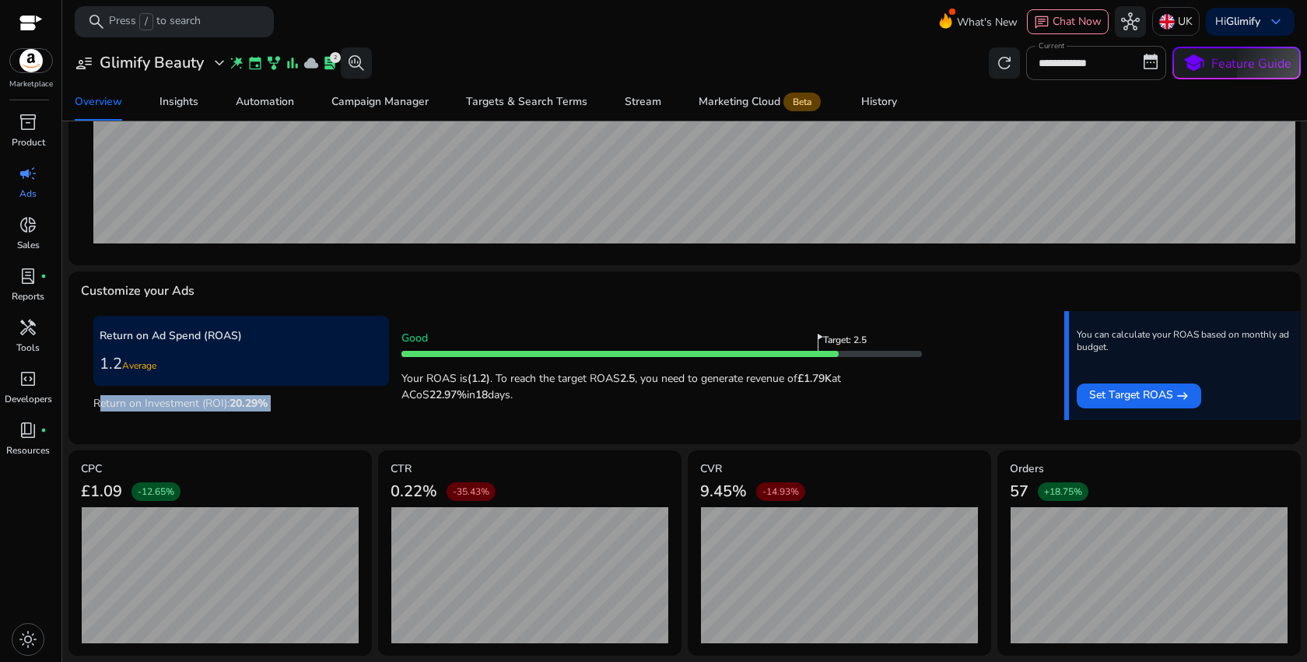
click at [262, 406] on span "%" at bounding box center [263, 403] width 10 height 15
click at [339, 424] on div "Return on Ad Spend (ROAS) 1.2 Average Return on Investment (ROI): 20.29 % Good …" at bounding box center [684, 371] width 1183 height 121
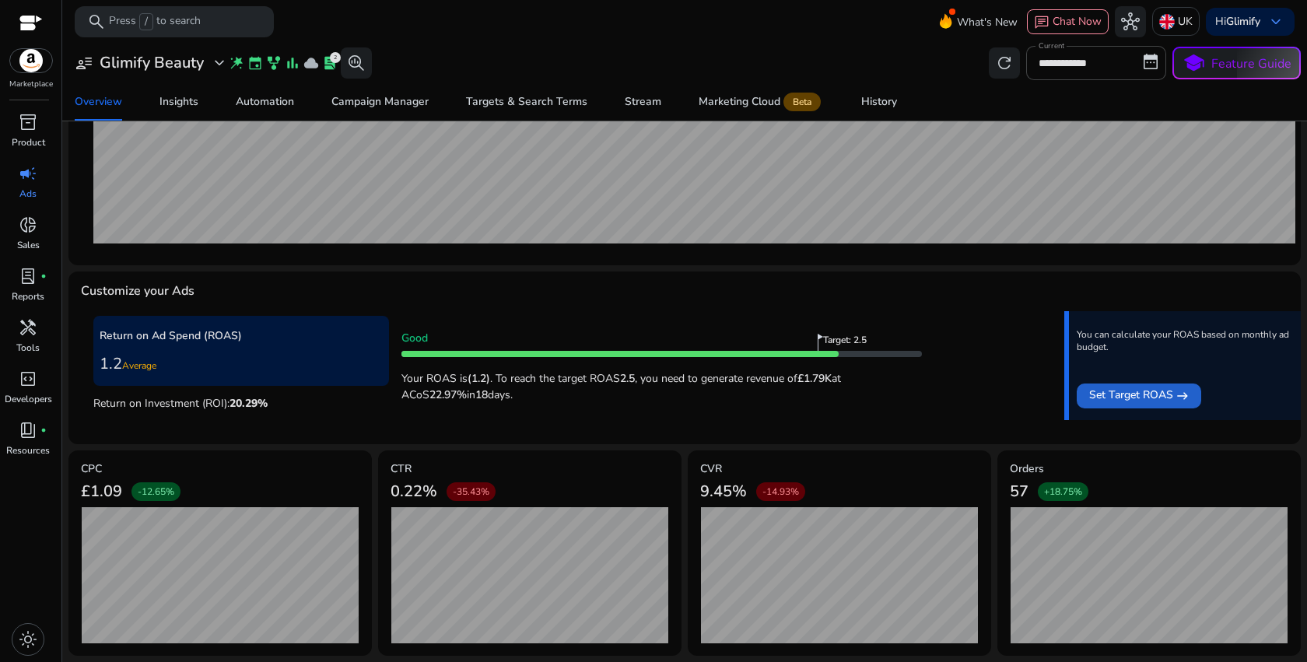
click at [1098, 401] on span "Set Target ROAS" at bounding box center [1132, 396] width 84 height 19
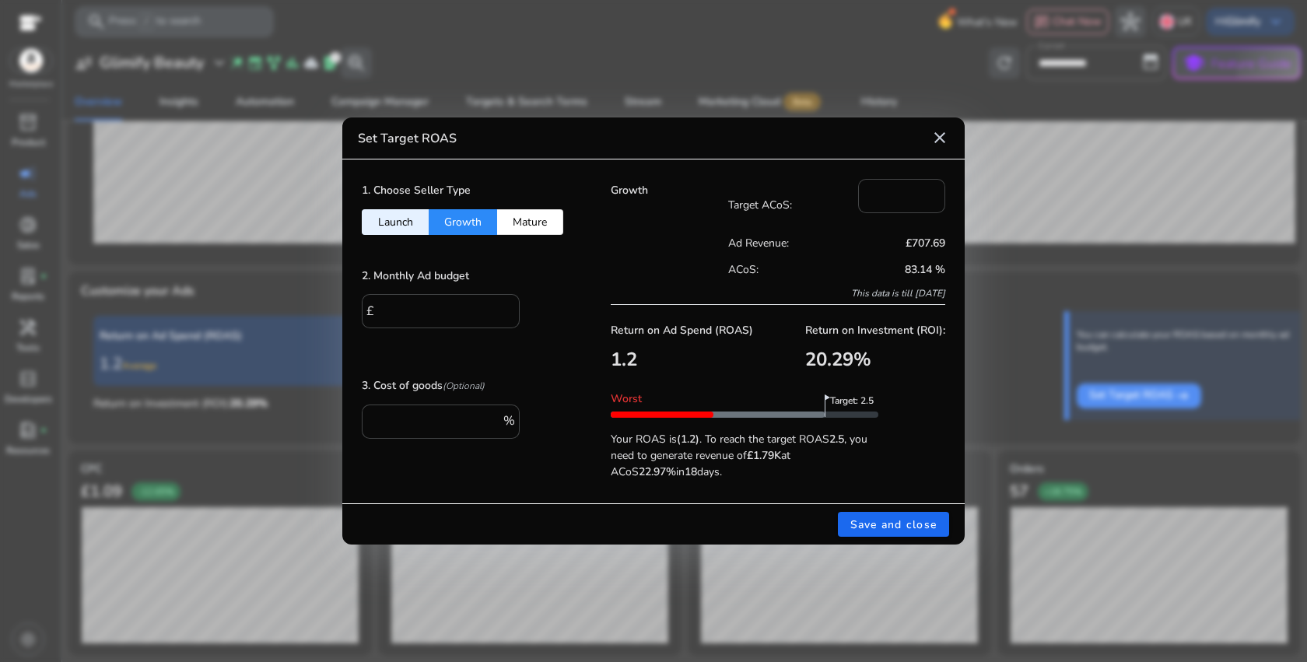
click at [405, 226] on button "Launch" at bounding box center [395, 222] width 67 height 26
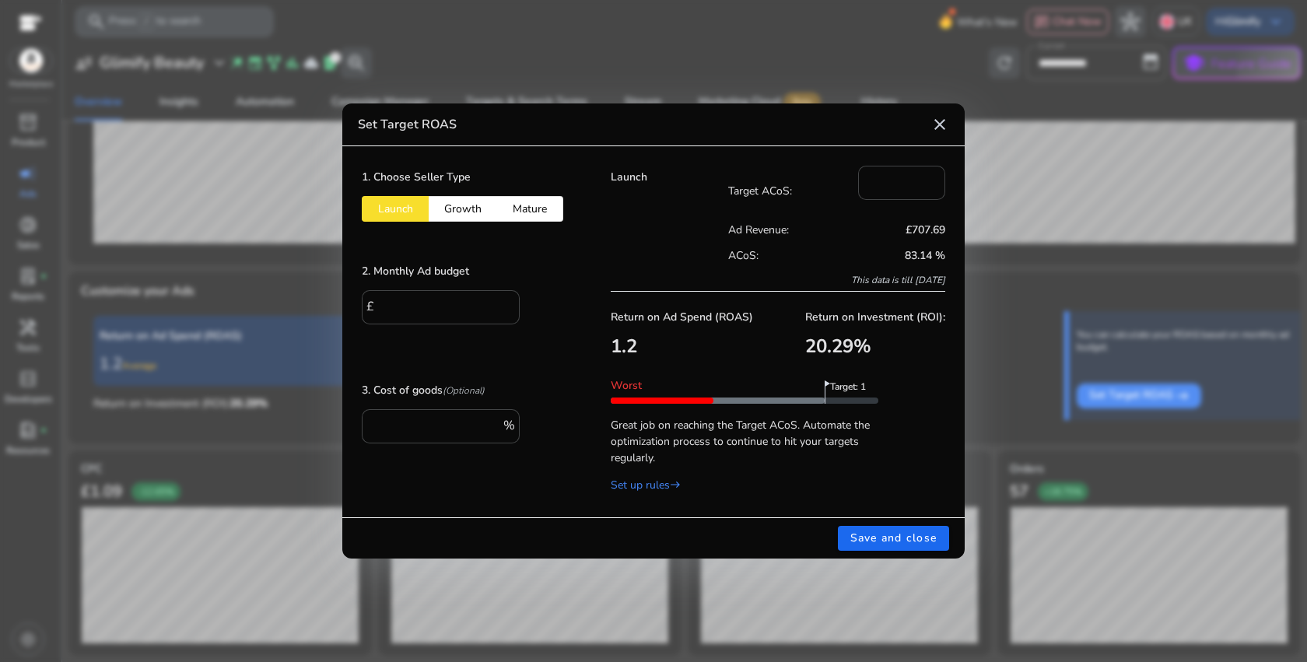
click at [451, 216] on button "Growth" at bounding box center [463, 209] width 68 height 26
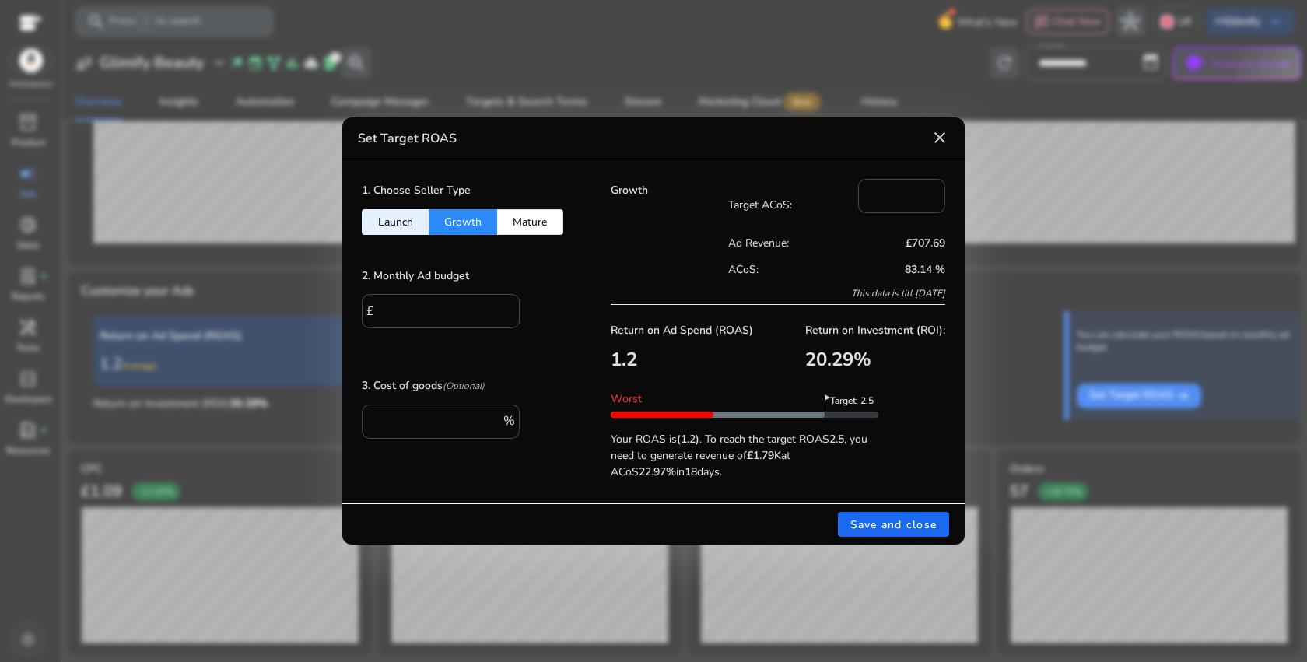
click at [545, 209] on button "Mature" at bounding box center [530, 222] width 66 height 26
click at [468, 223] on button "Growth" at bounding box center [463, 222] width 68 height 26
click at [389, 219] on button "Launch" at bounding box center [395, 222] width 67 height 26
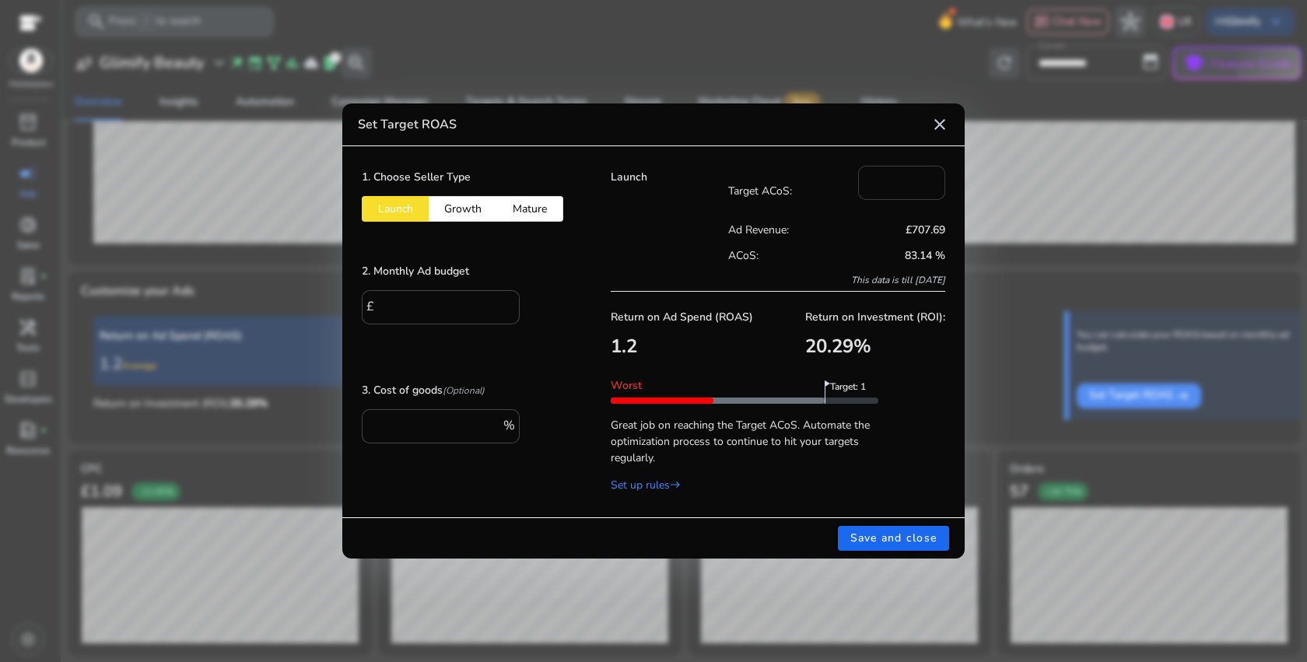
click at [883, 179] on input "***" at bounding box center [902, 181] width 62 height 17
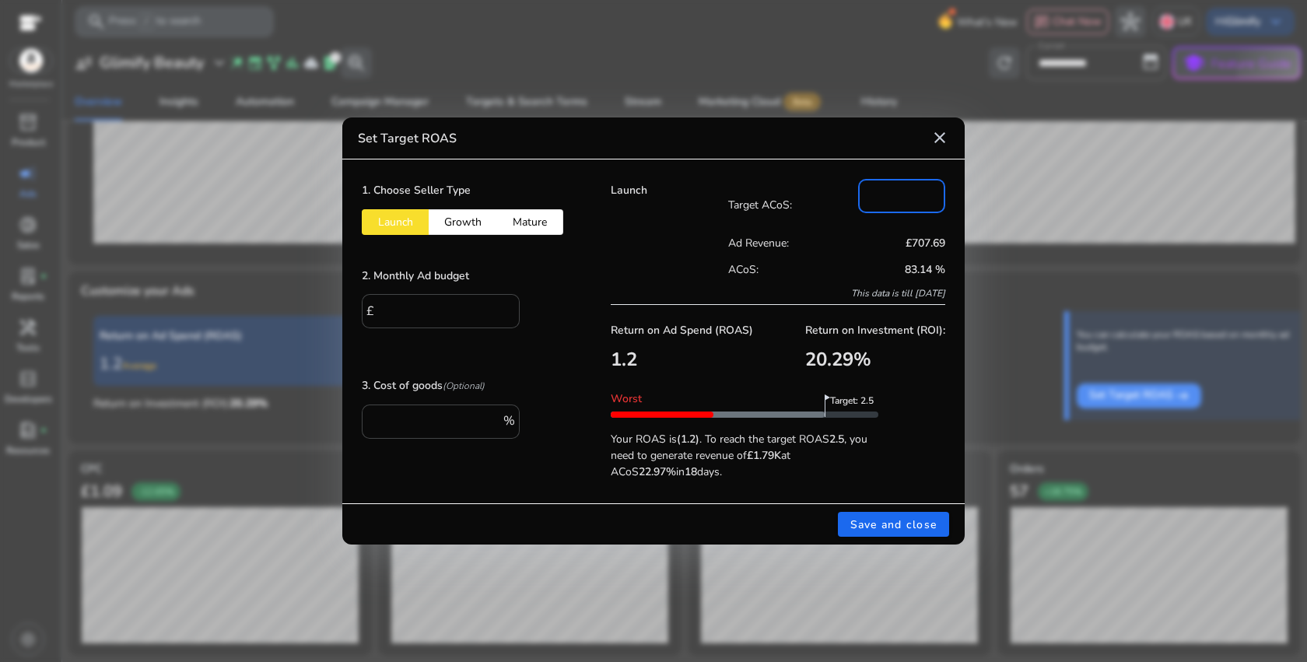
type input "**"
click at [795, 244] on p "Ad Revenue:" at bounding box center [782, 243] width 109 height 16
click at [903, 530] on span "Save and close" at bounding box center [894, 525] width 87 height 16
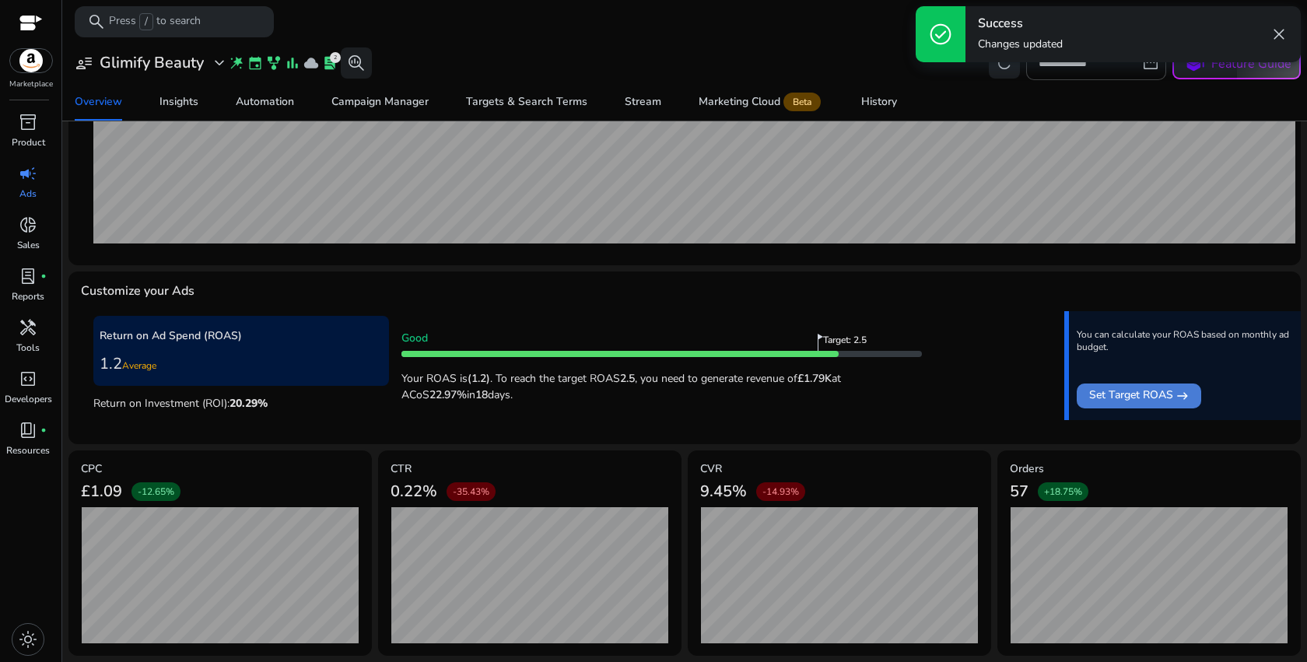
click at [1153, 397] on span "Set Target ROAS" at bounding box center [1132, 396] width 84 height 19
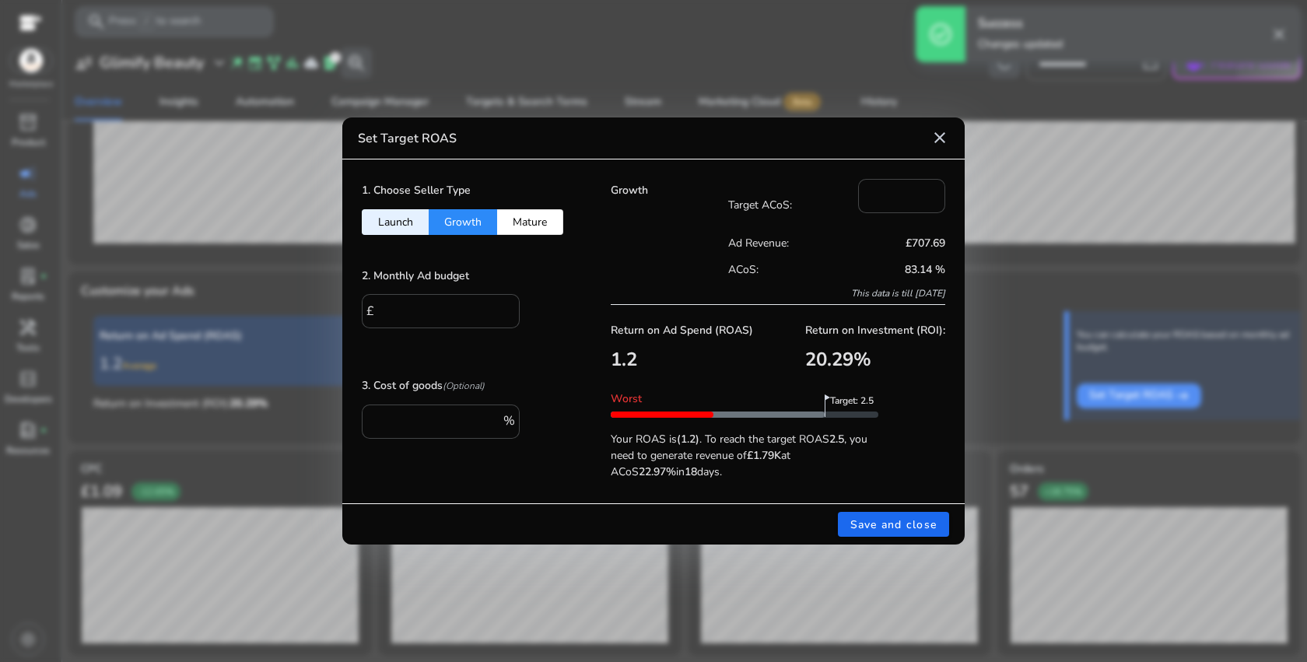
click at [395, 223] on button "Launch" at bounding box center [395, 222] width 67 height 26
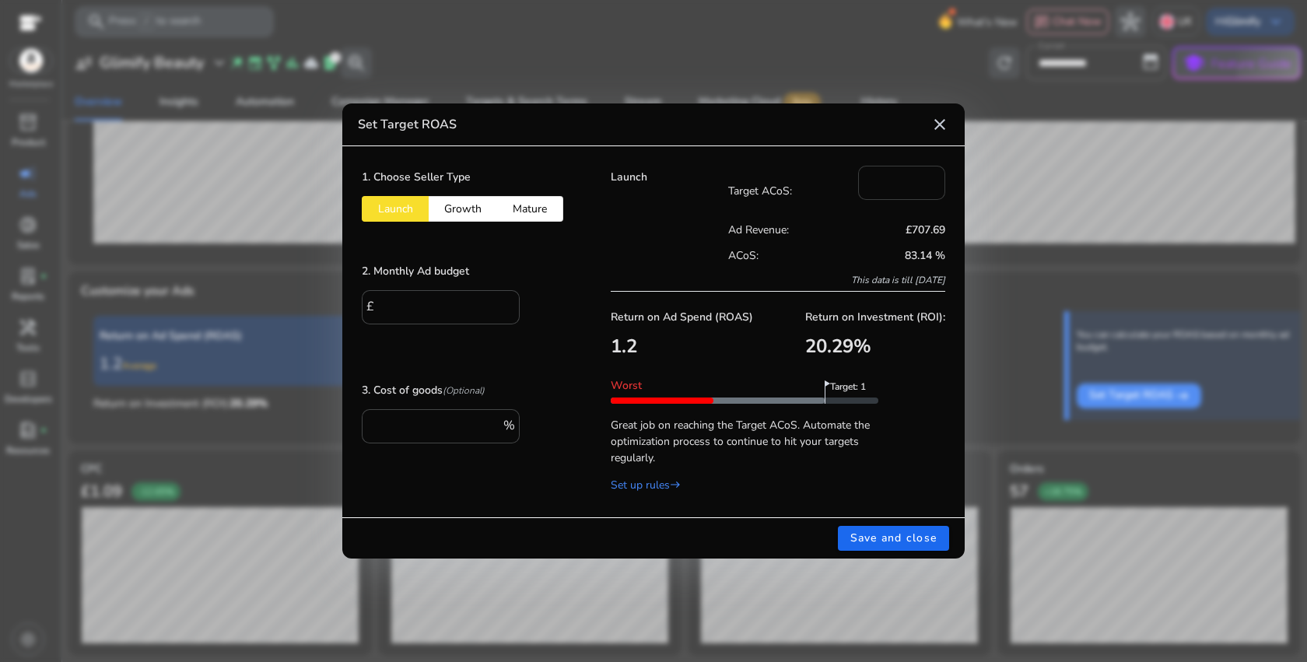
click at [886, 182] on input "***" at bounding box center [902, 181] width 62 height 17
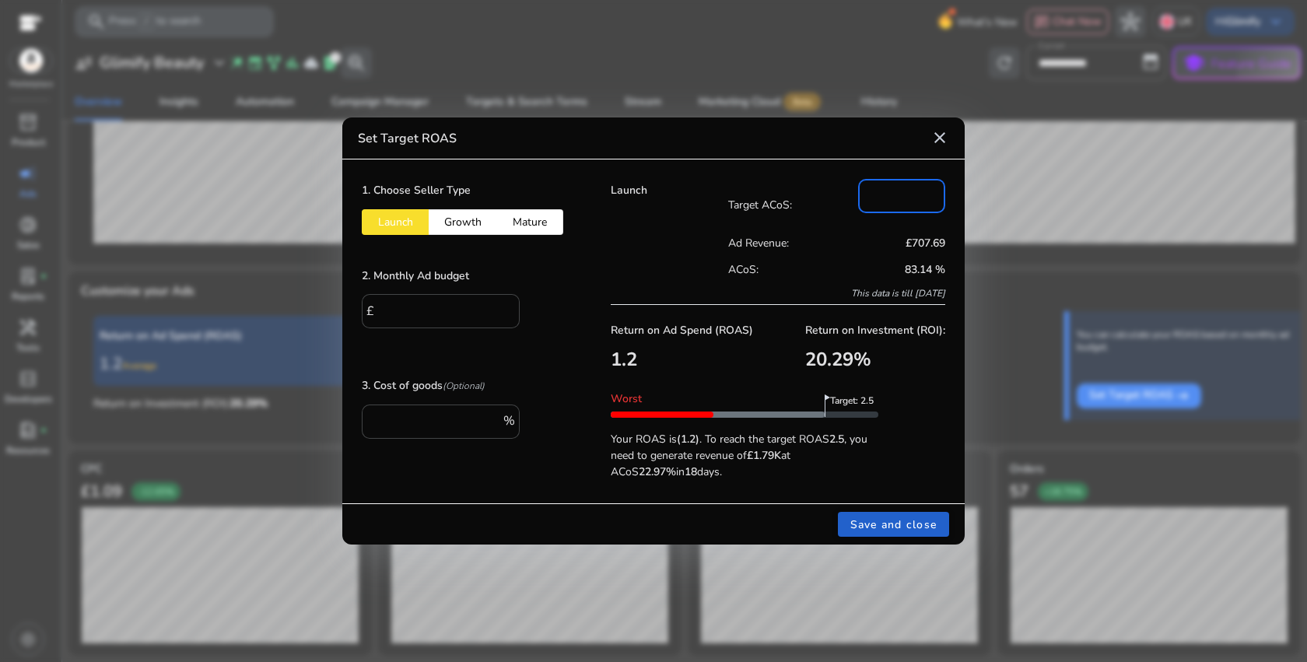
type input "**"
click at [900, 526] on span "Save and close" at bounding box center [894, 525] width 87 height 16
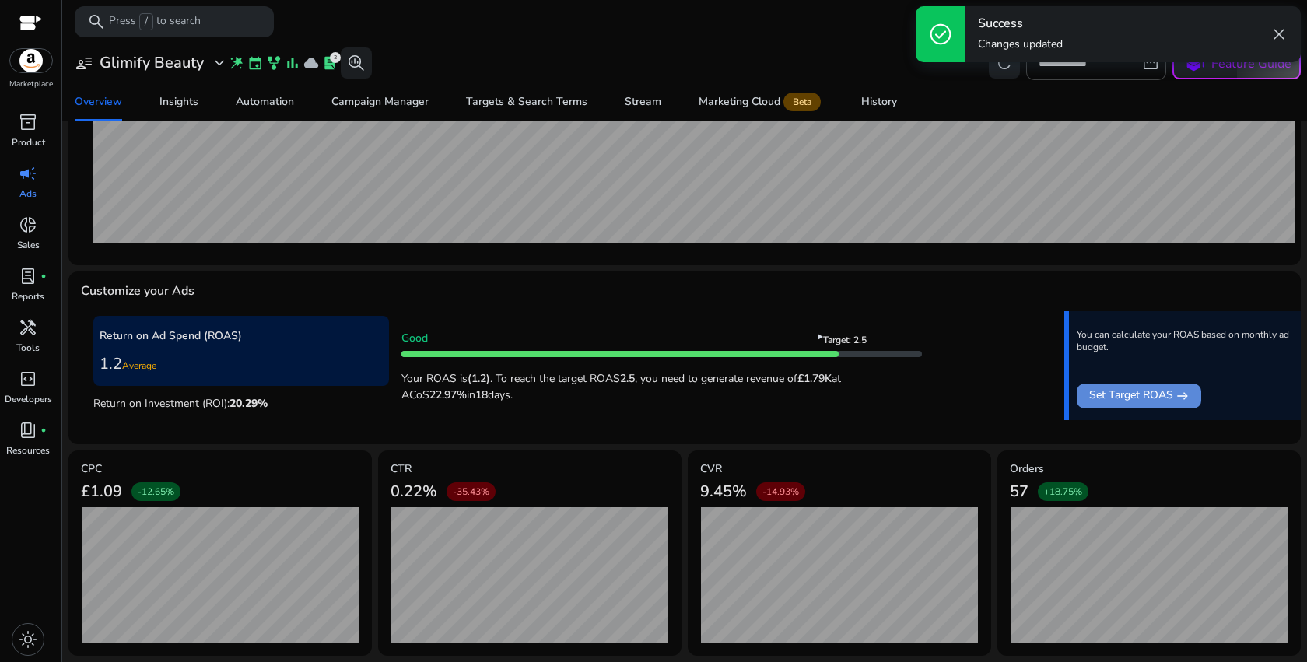
click at [1155, 392] on span "Set Target ROAS" at bounding box center [1132, 396] width 84 height 19
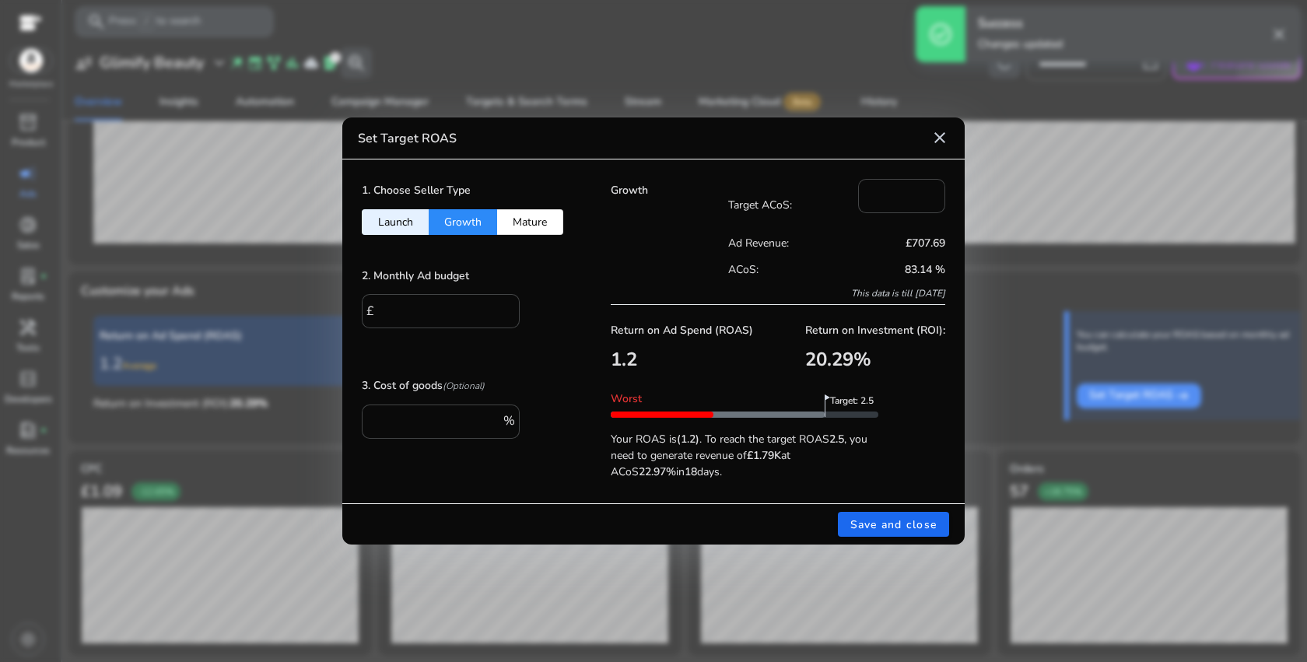
click at [398, 219] on button "Launch" at bounding box center [395, 222] width 67 height 26
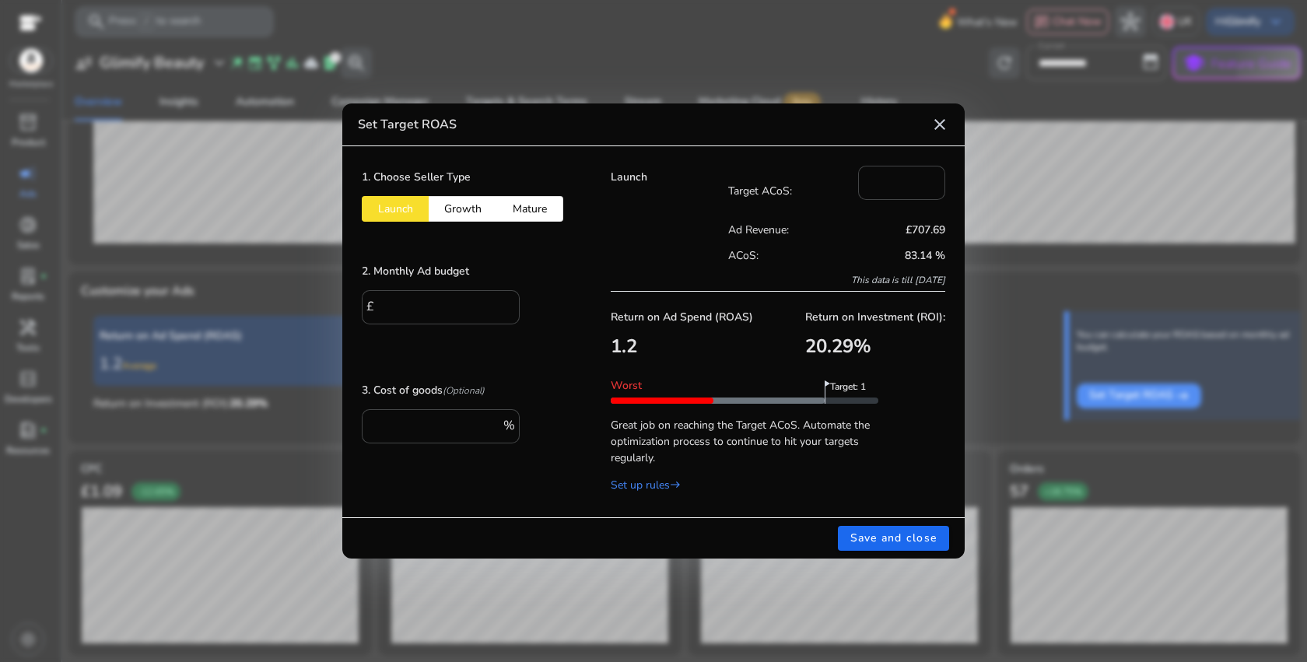
click at [458, 217] on button "Growth" at bounding box center [463, 209] width 68 height 26
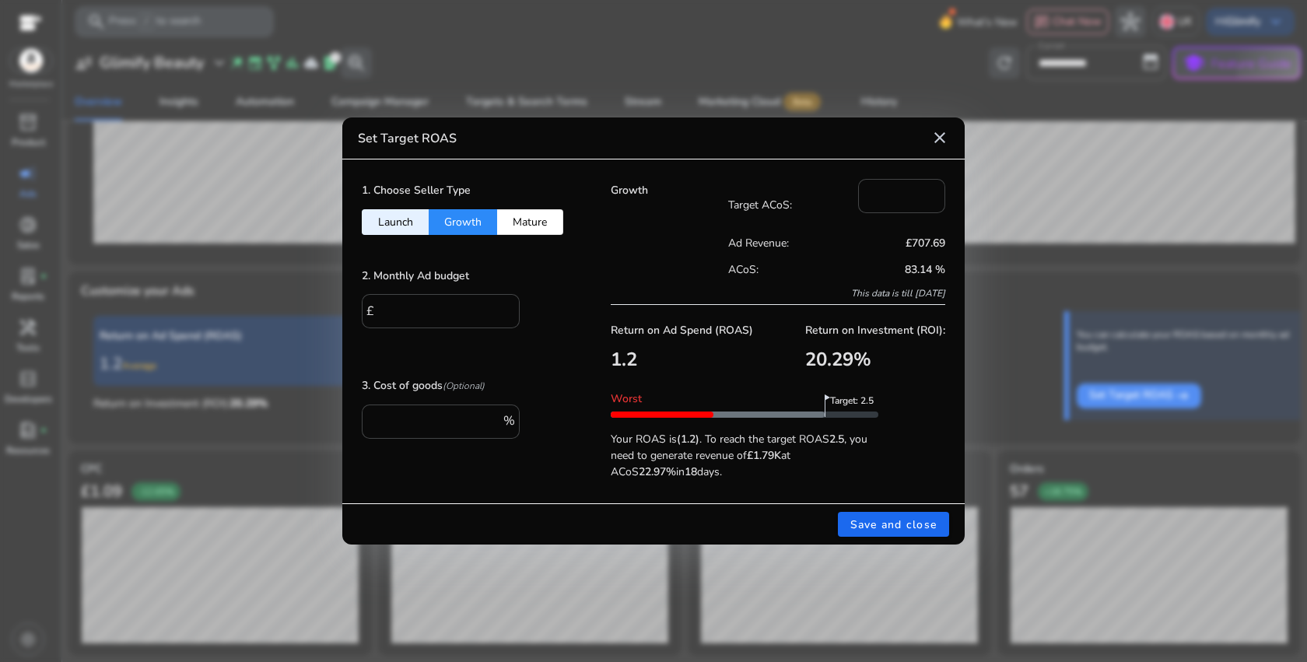
click at [527, 223] on button "Mature" at bounding box center [530, 222] width 66 height 26
click at [456, 229] on button "Growth" at bounding box center [463, 222] width 68 height 26
click at [883, 197] on input "**" at bounding box center [902, 194] width 62 height 17
click at [883, 196] on input "**" at bounding box center [902, 194] width 62 height 17
type input "*"
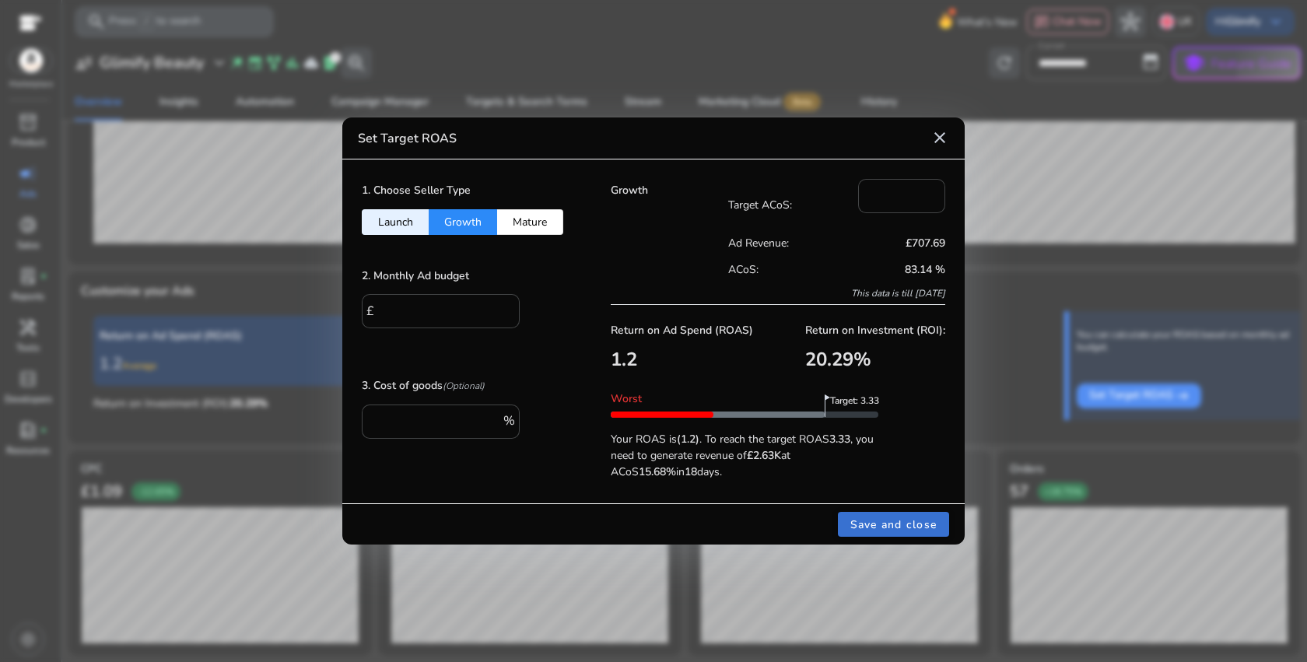
click at [898, 524] on span "Save and close" at bounding box center [894, 525] width 87 height 16
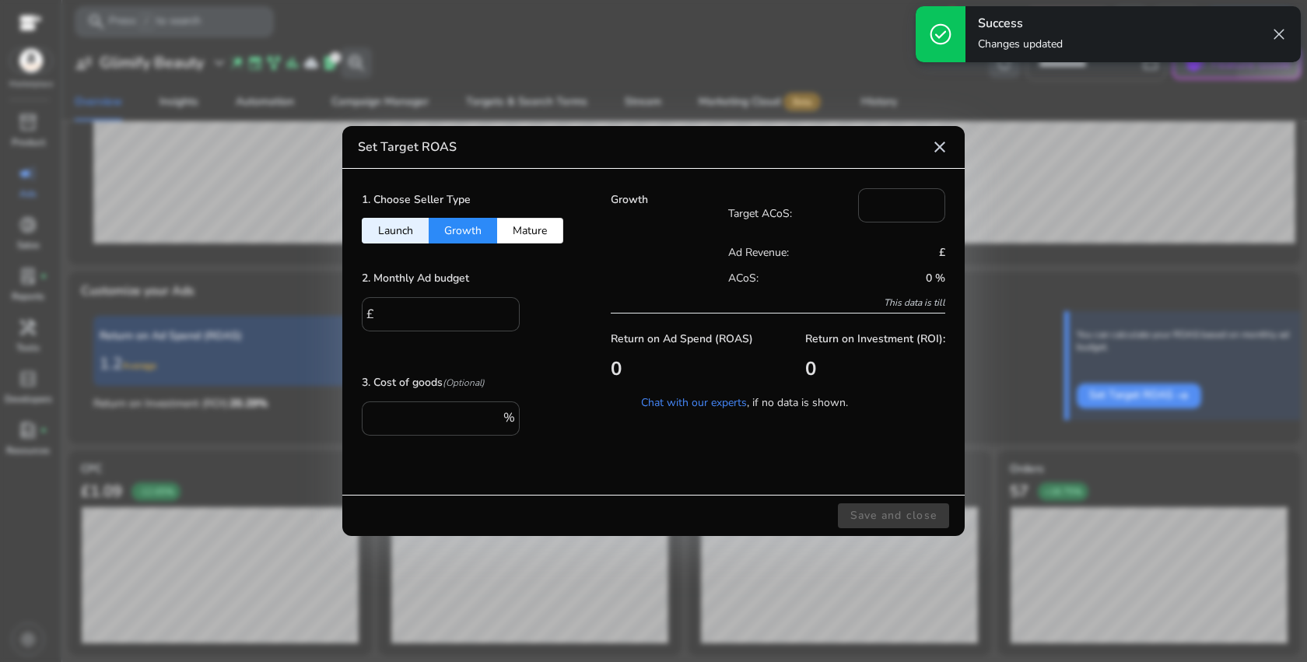
type input "**"
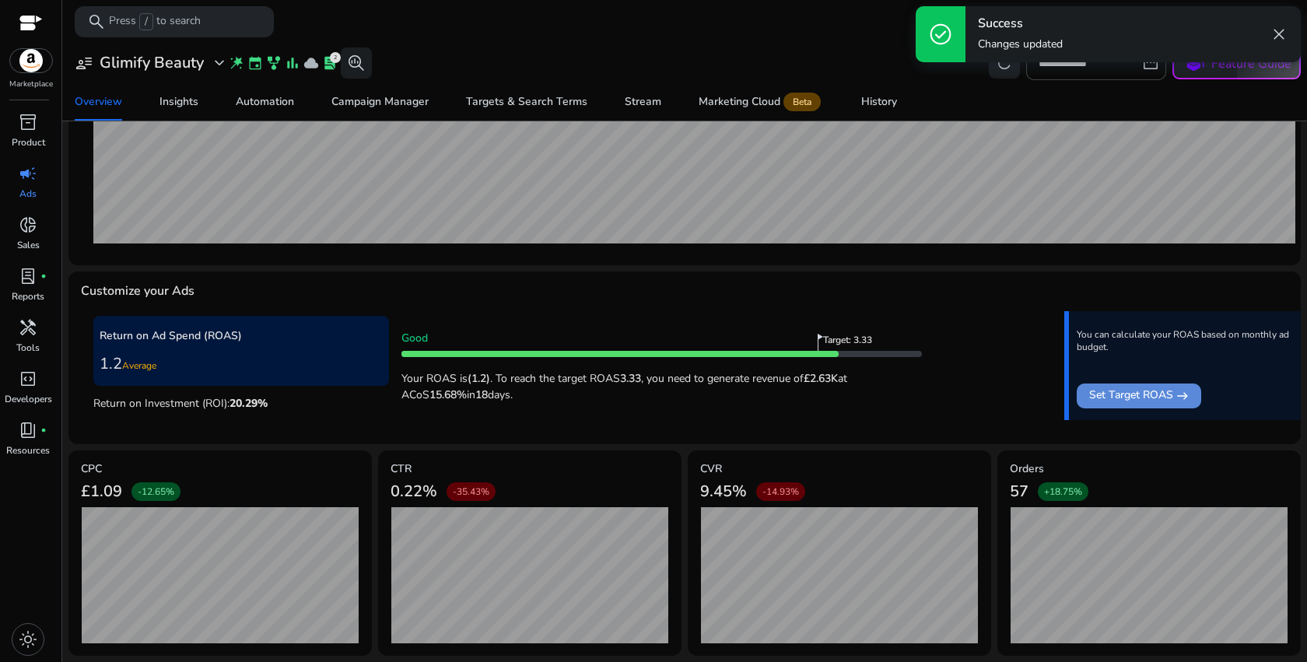
click at [1177, 399] on mat-icon "east" at bounding box center [1183, 396] width 12 height 19
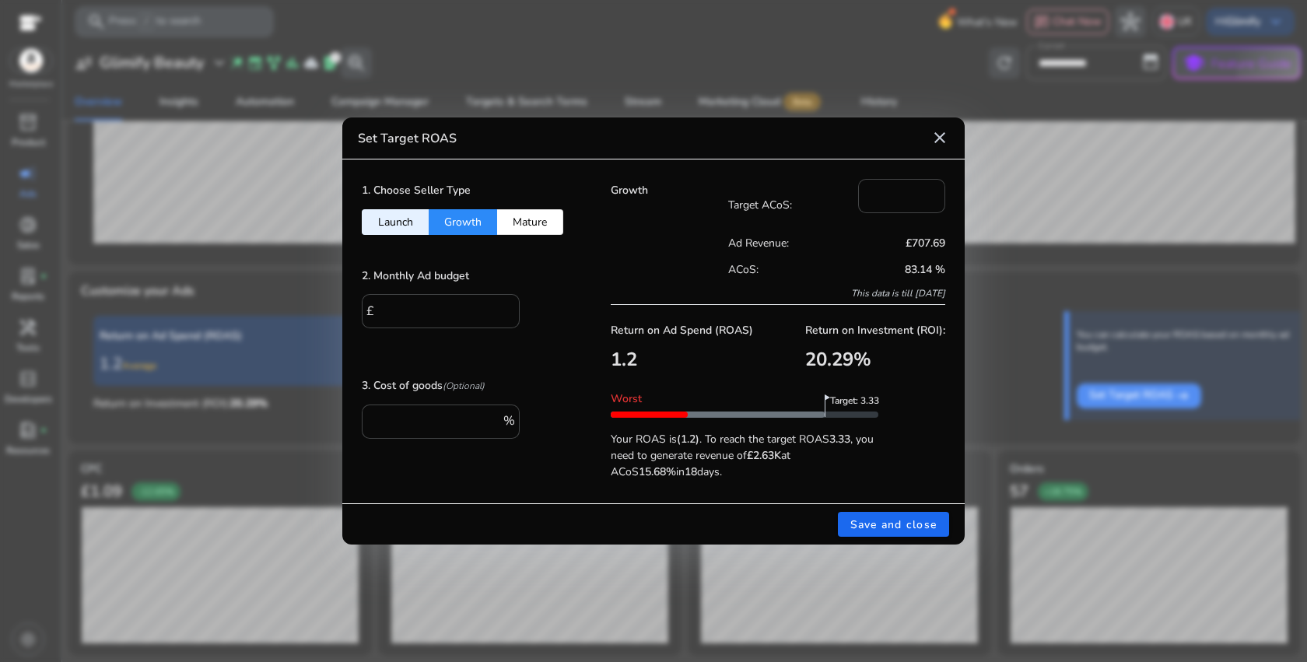
click at [543, 224] on button "Mature" at bounding box center [530, 222] width 66 height 26
click at [448, 223] on button "Growth" at bounding box center [463, 222] width 68 height 26
click at [539, 213] on button "Mature" at bounding box center [530, 222] width 66 height 26
click at [470, 236] on div "1. Choose Seller Type Launch Growth Mature 2. Monthly Ad budget £ **** 3. Cost …" at bounding box center [466, 332] width 249 height 344
click at [470, 226] on button "Growth" at bounding box center [463, 222] width 68 height 26
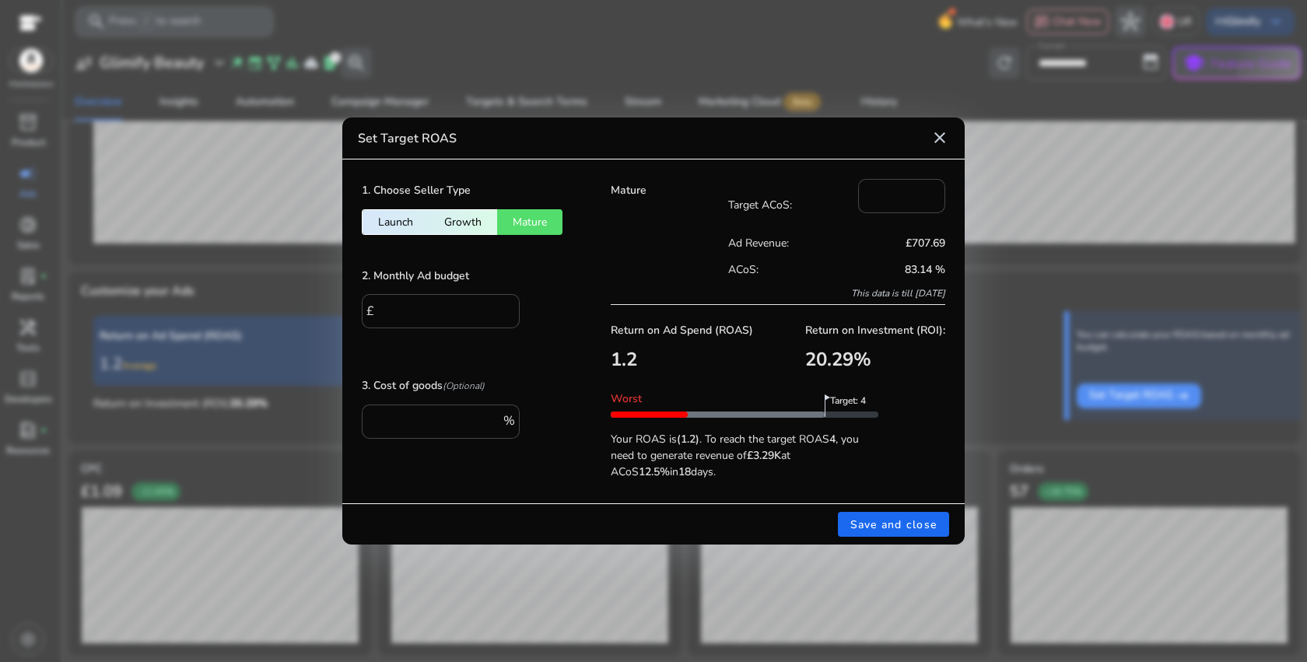
type input "**"
click at [858, 521] on span "Save and close" at bounding box center [894, 525] width 87 height 16
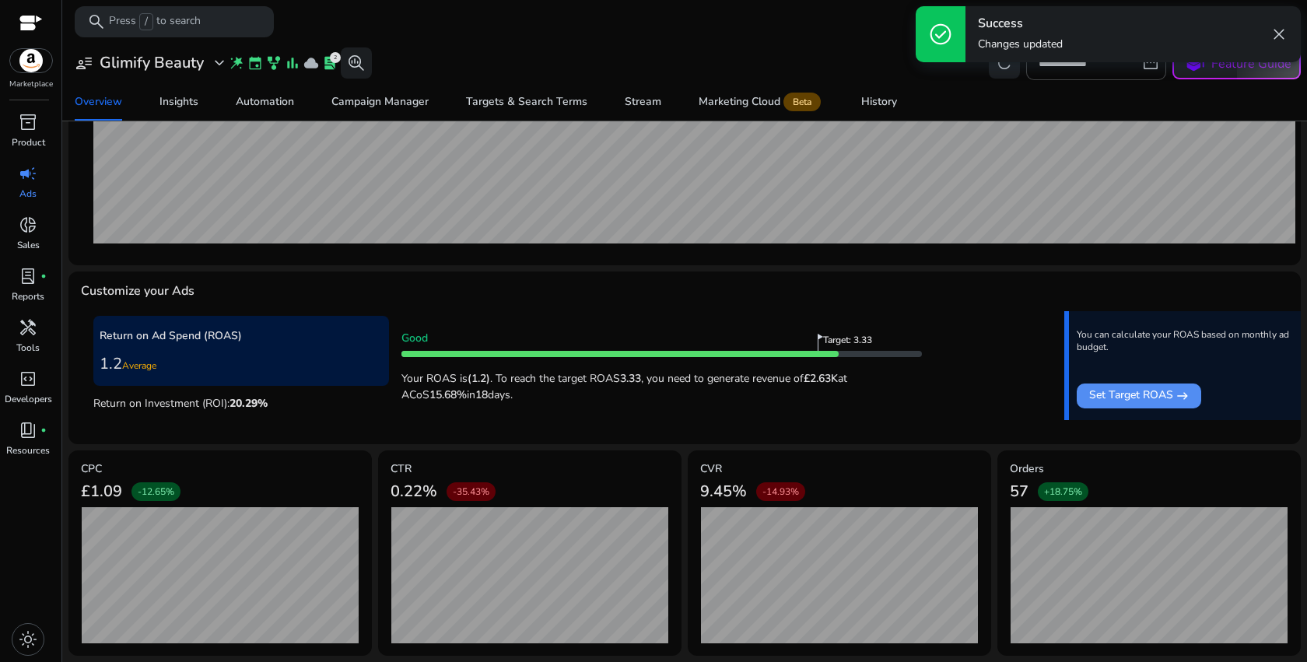
scroll to position [0, 0]
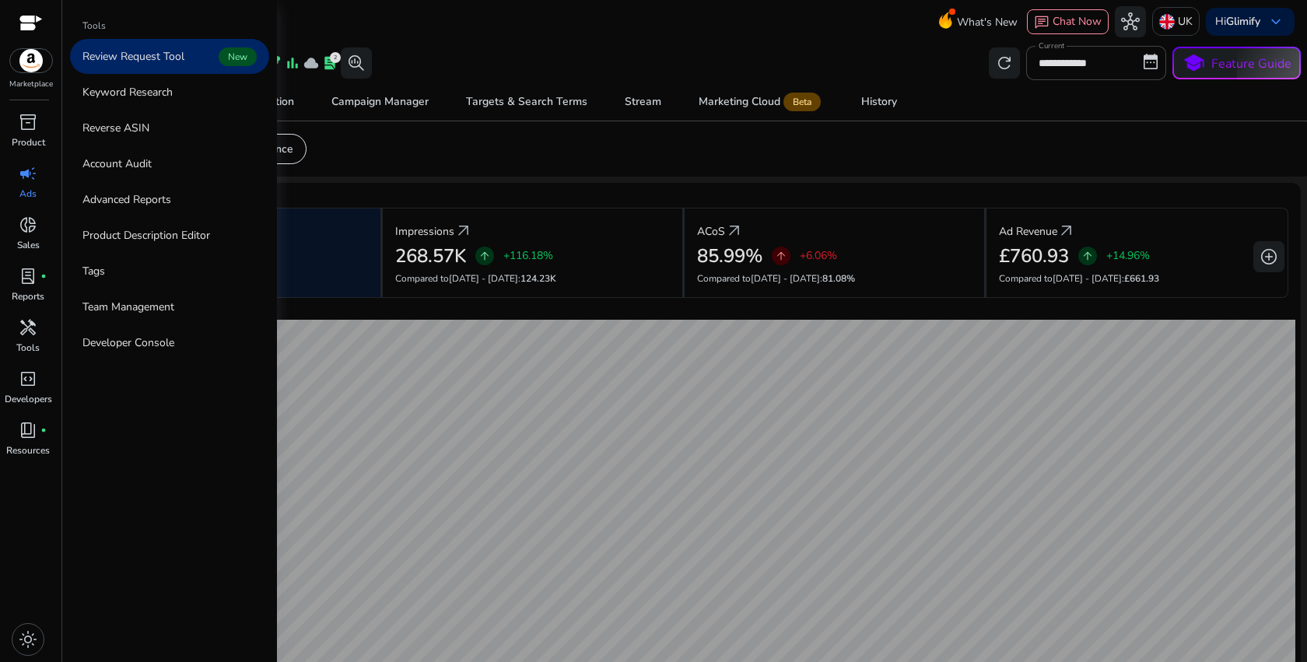
click at [164, 59] on p "Review Request Tool" at bounding box center [133, 56] width 102 height 16
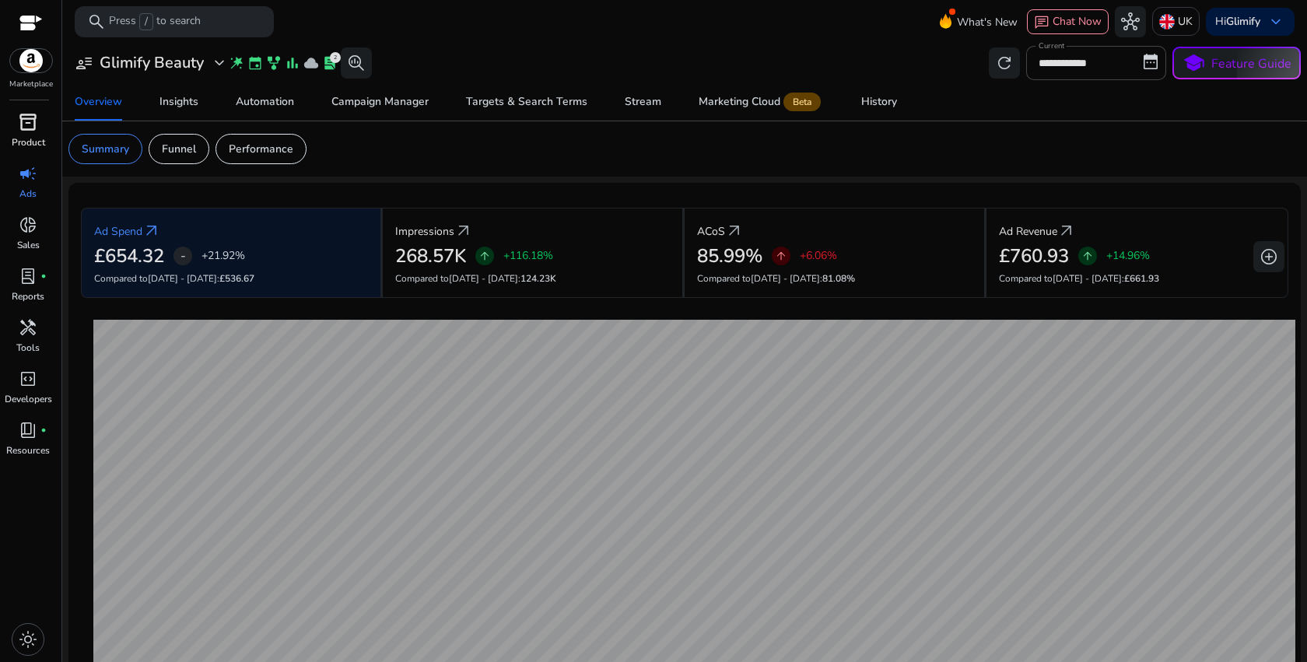
click at [20, 132] on span "inventory_2" at bounding box center [28, 122] width 19 height 19
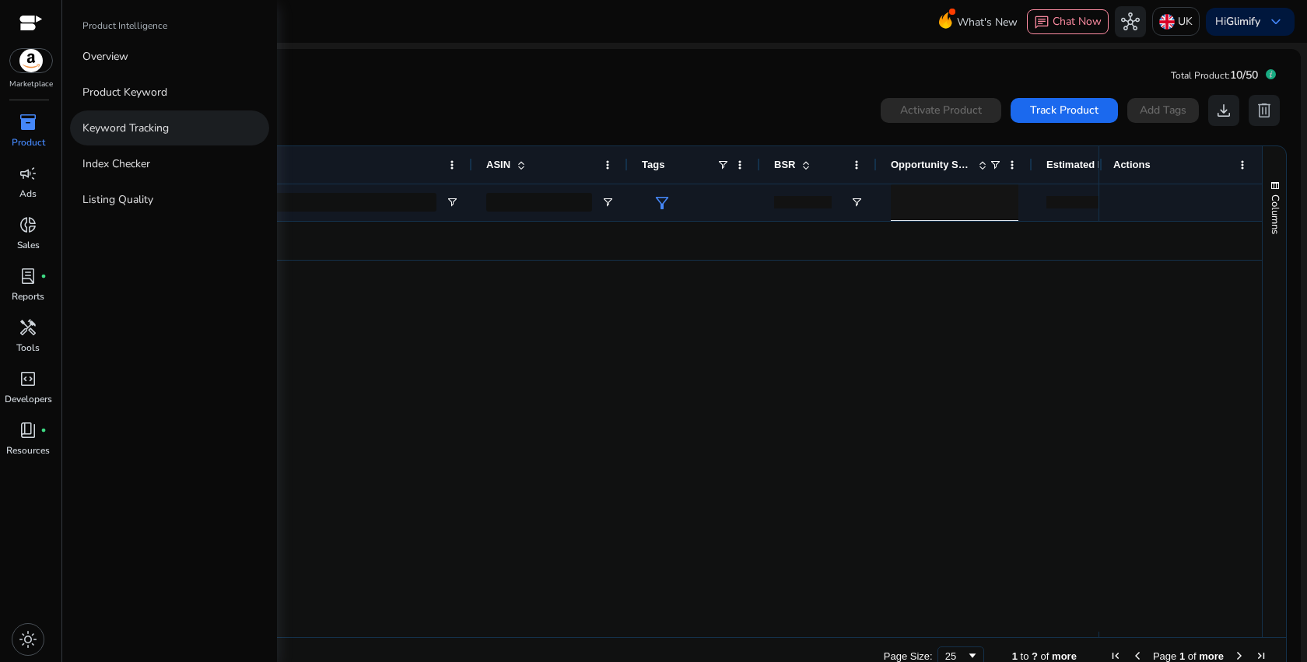
click at [122, 135] on p "Keyword Tracking" at bounding box center [125, 128] width 86 height 16
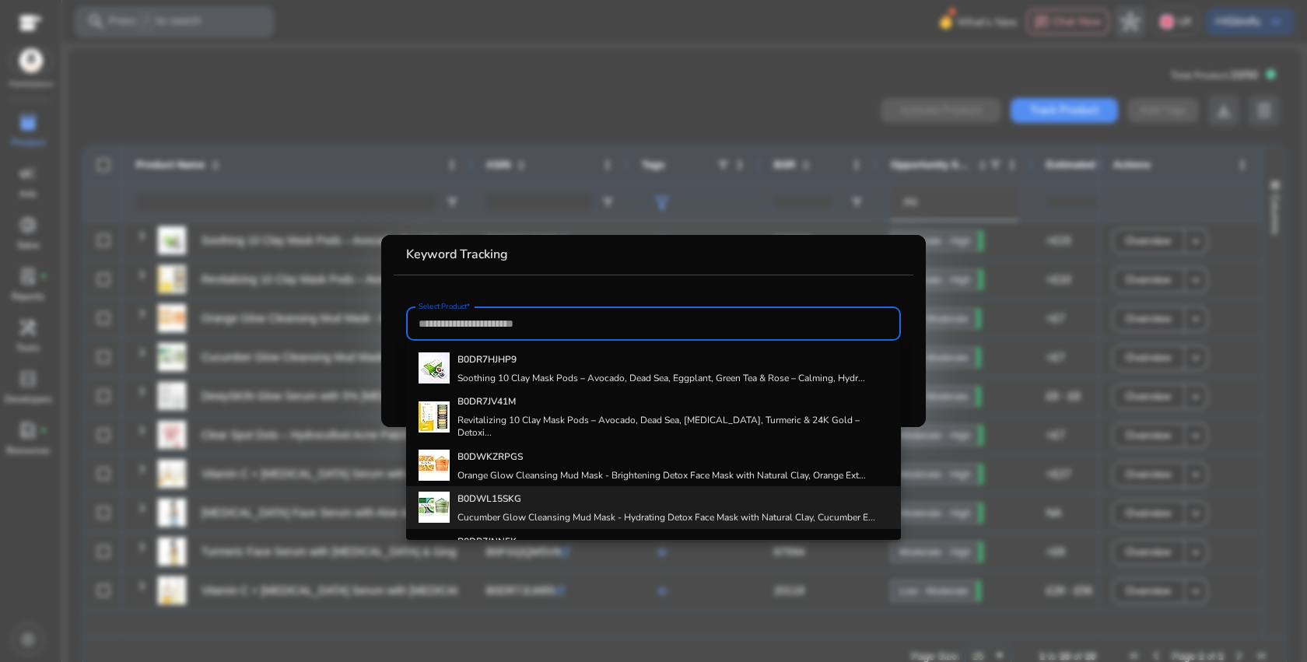
scroll to position [237, 0]
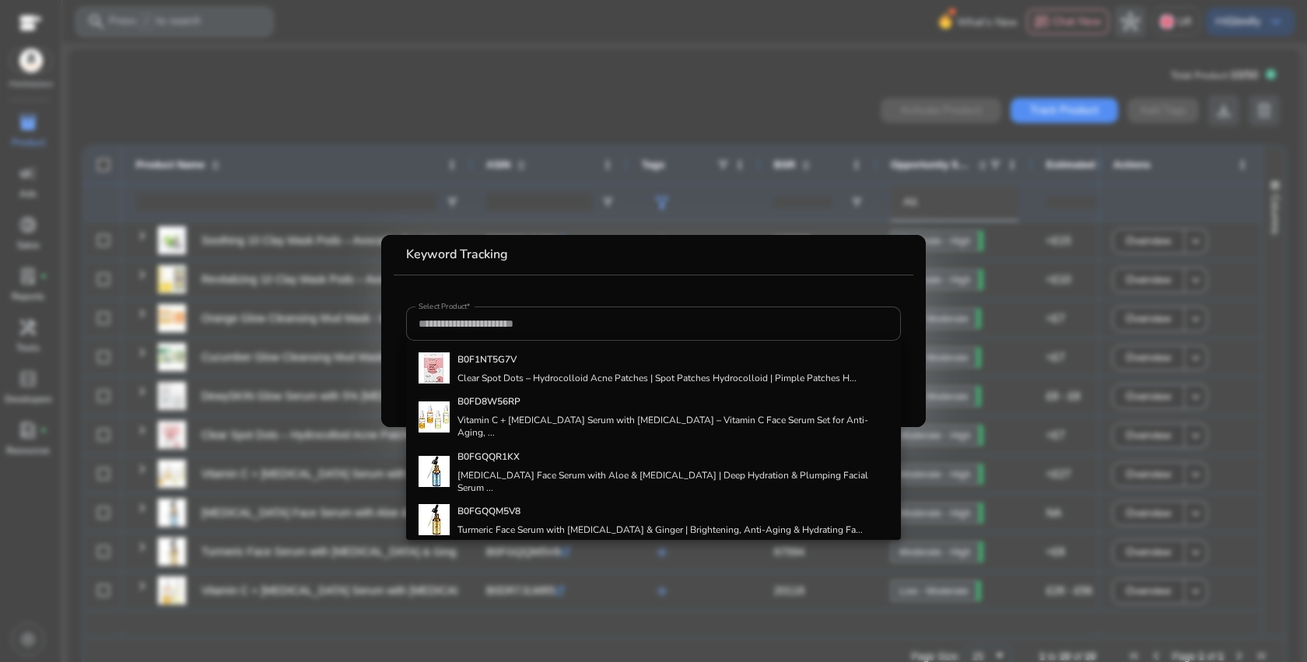
click at [501, 542] on div "B0DR7JLW85 Vitamin C + [MEDICAL_DATA] Serum with [MEDICAL_DATA] – Vitamin C Fac…" at bounding box center [673, 569] width 431 height 54
type input "**********"
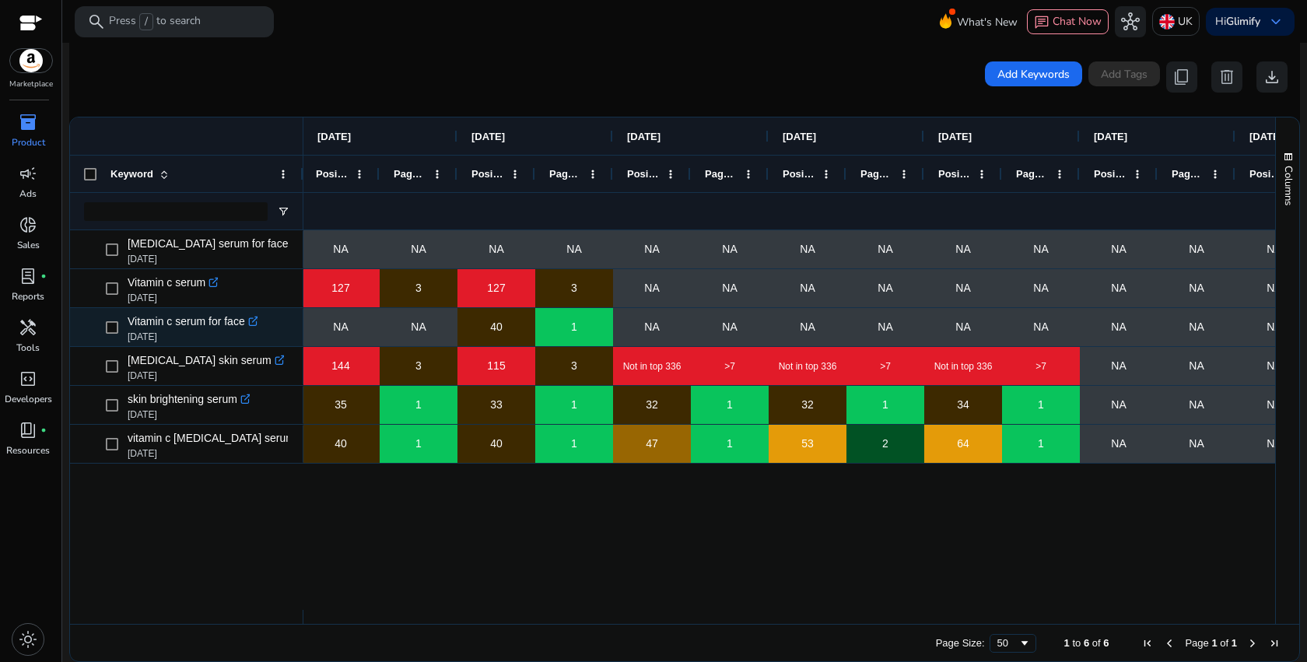
scroll to position [0, 1041]
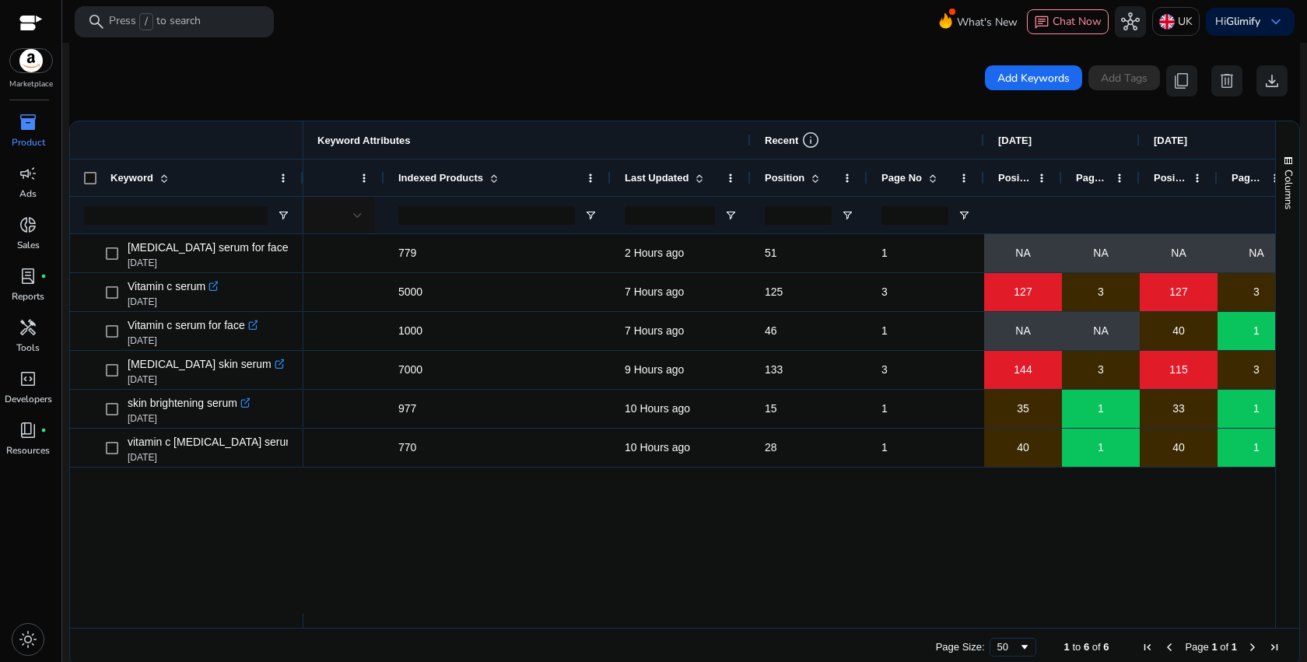
drag, startPoint x: 500, startPoint y: 177, endPoint x: 615, endPoint y: 177, distance: 115.2
click at [613, 177] on div at bounding box center [610, 178] width 6 height 37
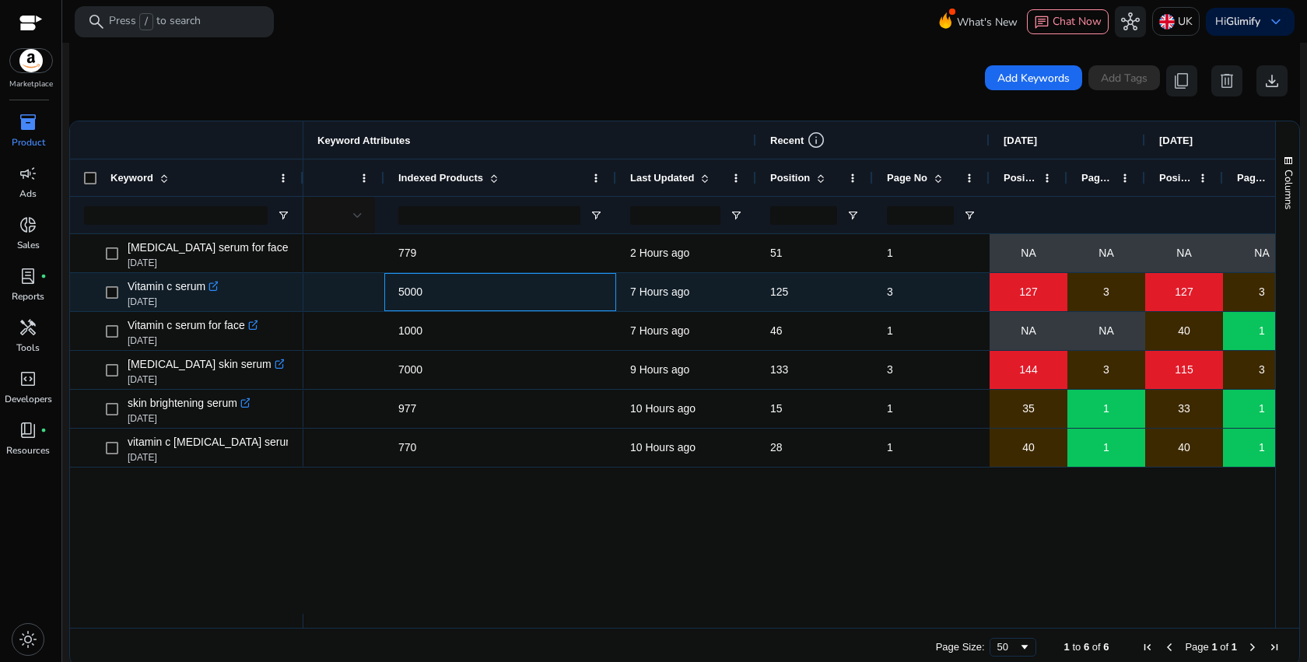
click at [411, 293] on span "5000" at bounding box center [410, 292] width 24 height 12
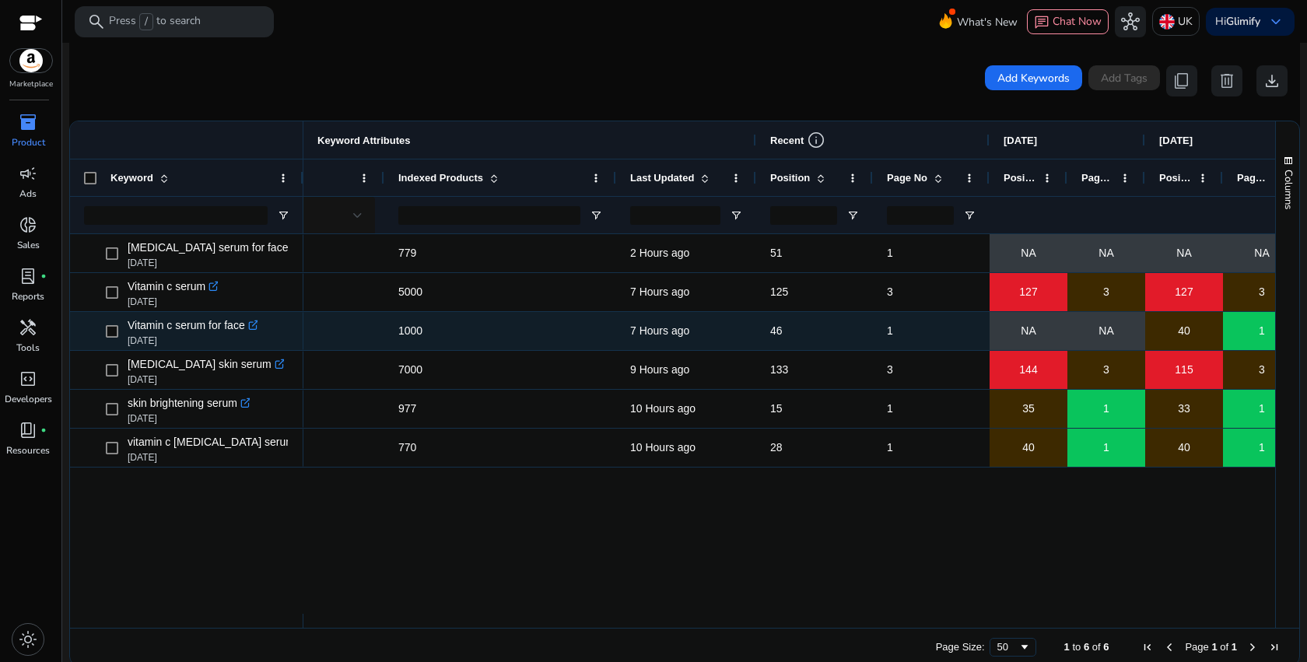
click at [408, 331] on span "1000" at bounding box center [410, 331] width 24 height 12
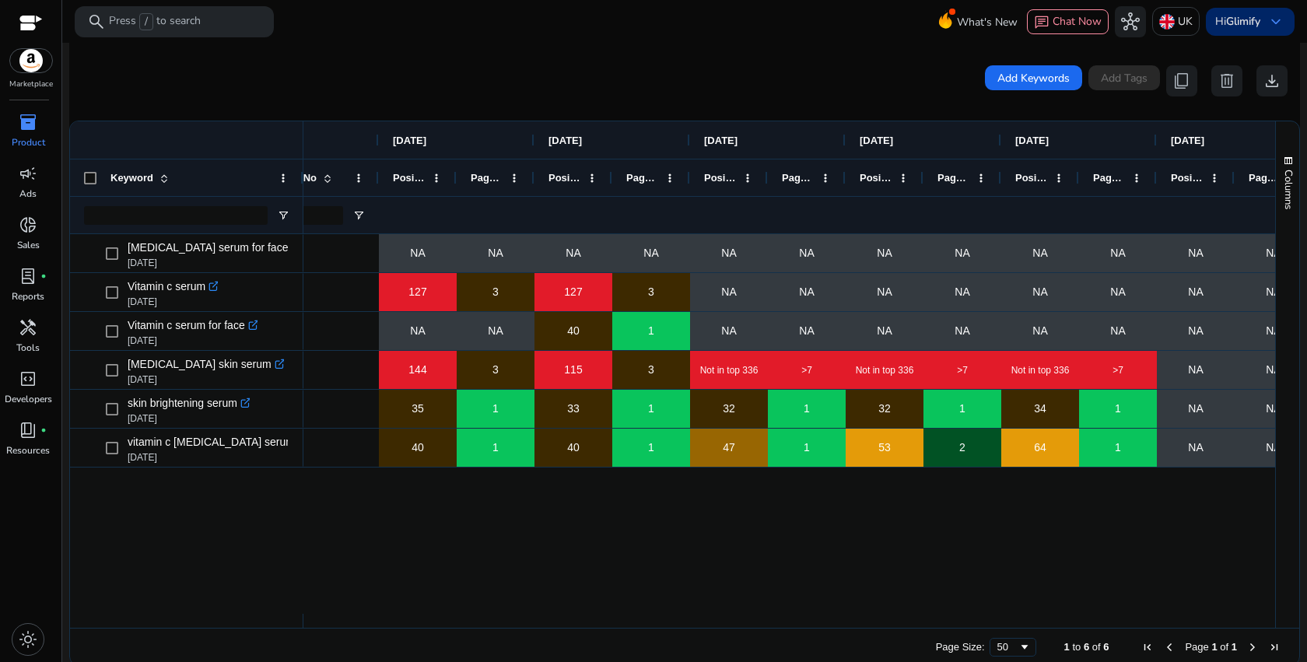
click at [1240, 16] on b "Glimify" at bounding box center [1243, 21] width 34 height 15
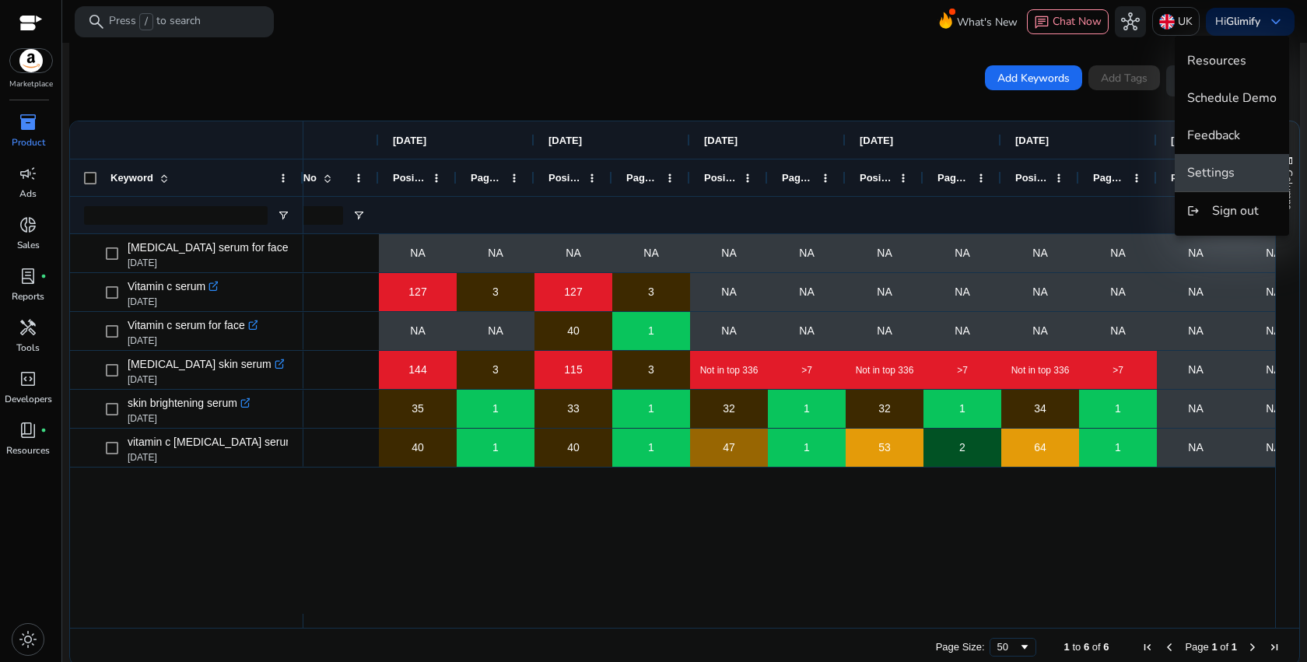
click at [1231, 181] on button "Settings" at bounding box center [1232, 172] width 114 height 37
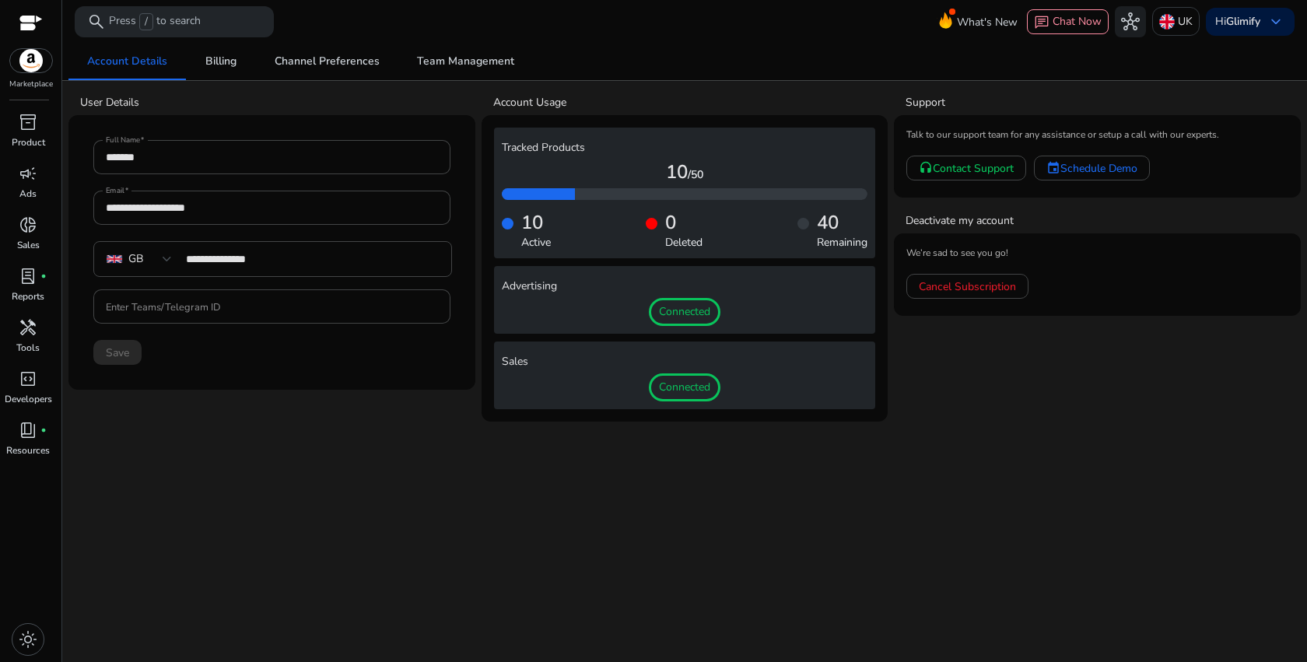
click at [694, 304] on span "Connected" at bounding box center [685, 312] width 72 height 28
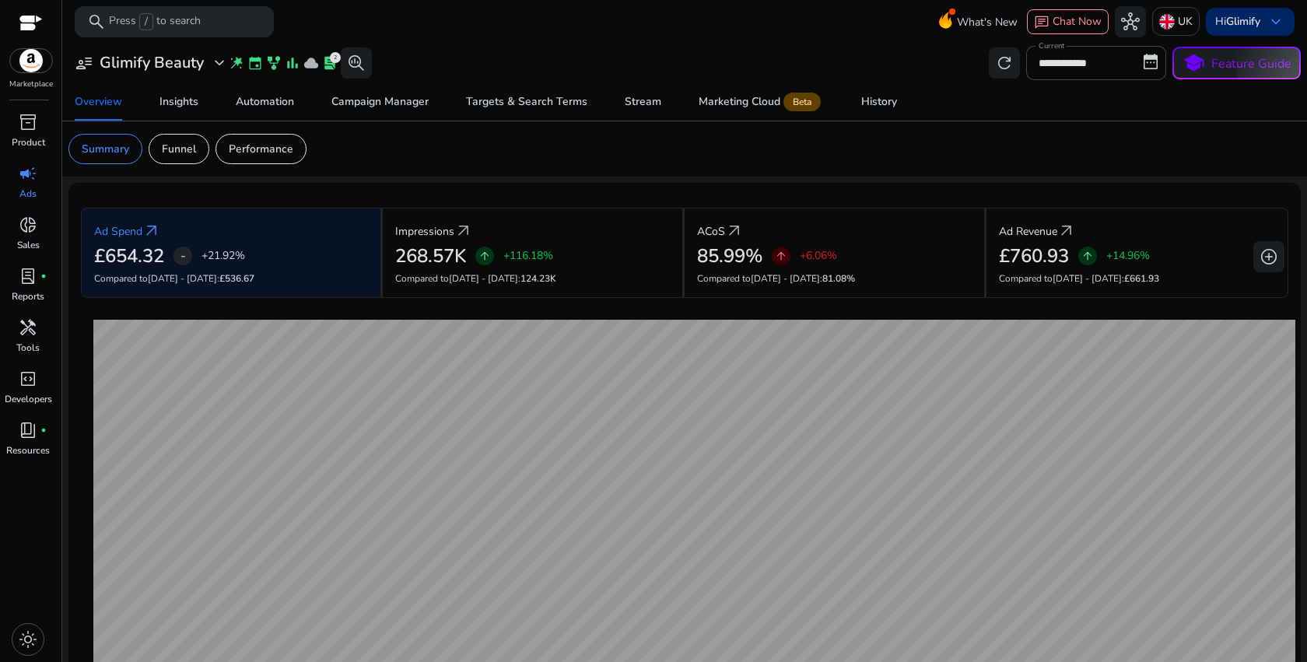
click at [1242, 23] on b "Glimify" at bounding box center [1243, 21] width 34 height 15
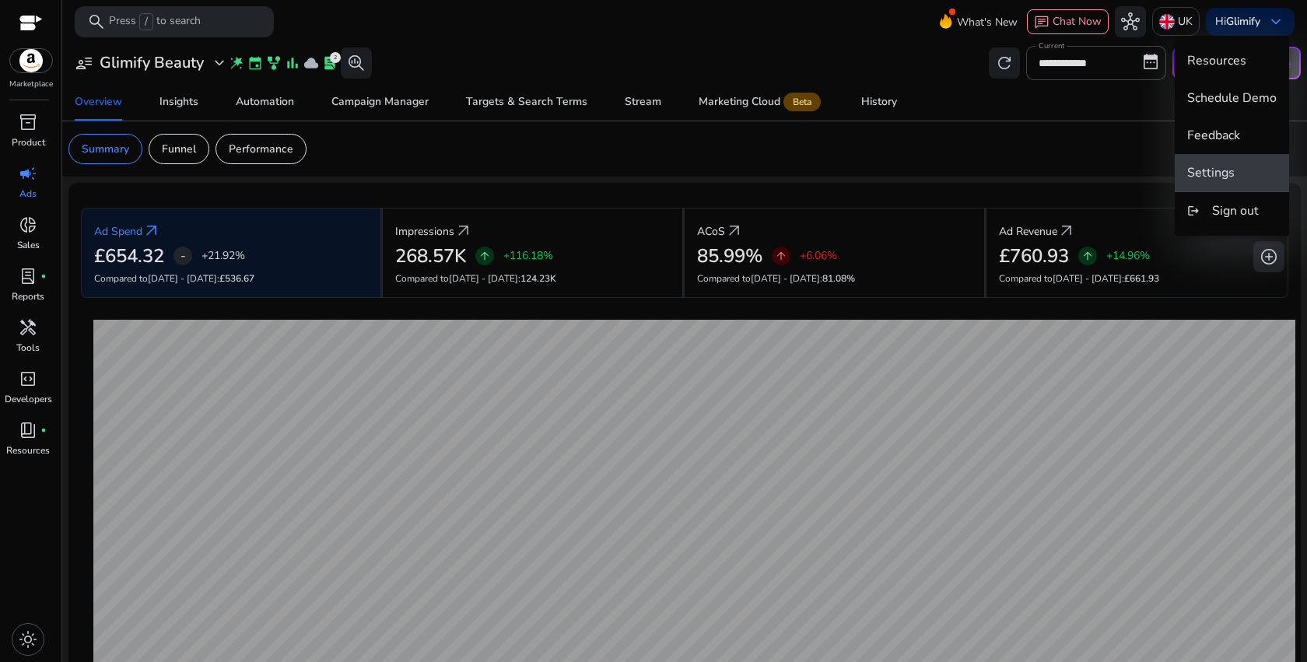
click at [1216, 164] on span "Settings" at bounding box center [1211, 172] width 47 height 17
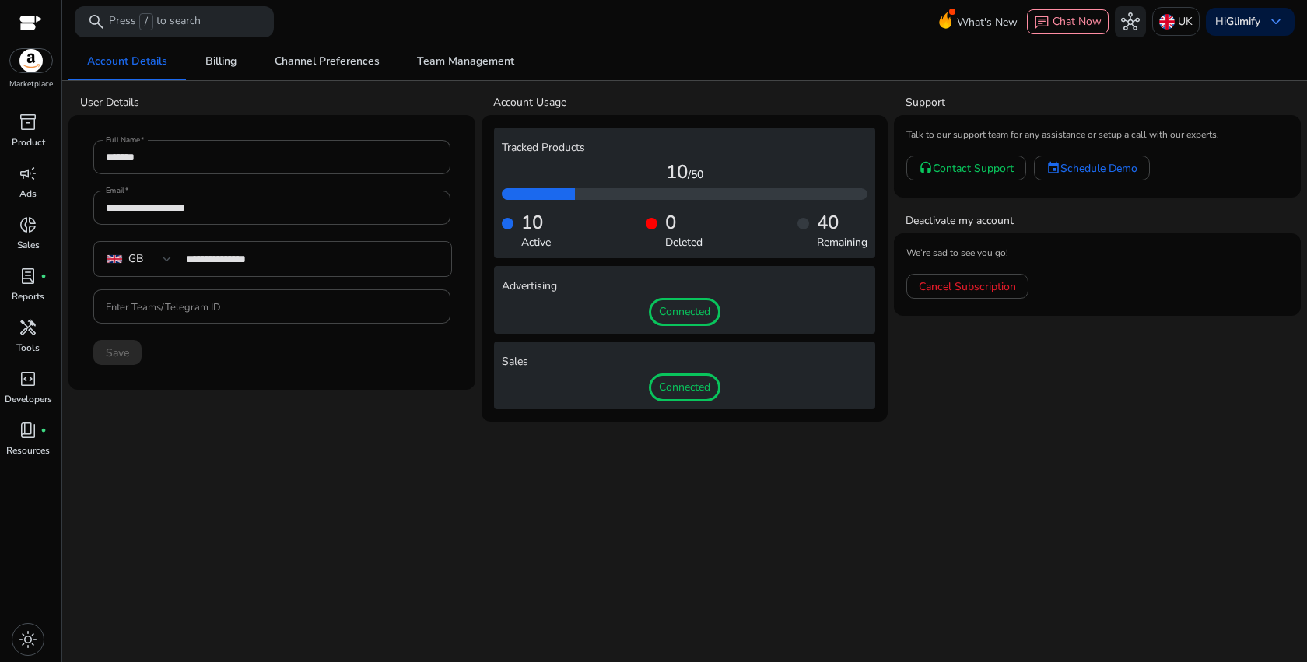
click at [937, 248] on mat-card-subtitle "We’re sad to see you go!" at bounding box center [1098, 253] width 382 height 15
click at [998, 431] on div "**********" at bounding box center [684, 352] width 1233 height 619
